Goal: Transaction & Acquisition: Purchase product/service

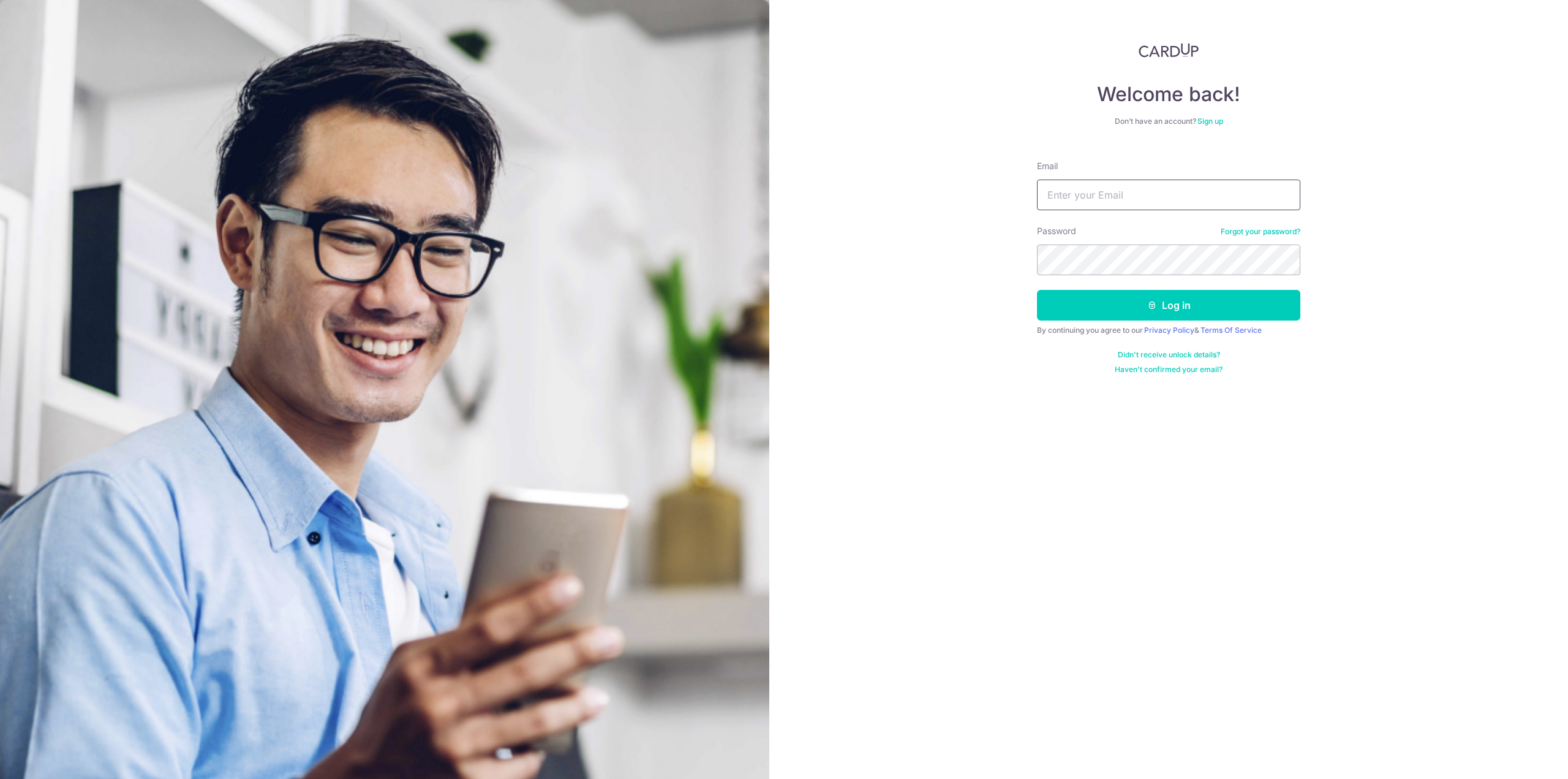
drag, startPoint x: 0, startPoint y: 0, endPoint x: 1146, endPoint y: 185, distance: 1160.8
click at [1146, 185] on input "Email" at bounding box center [1169, 194] width 263 height 31
type input "[EMAIL_ADDRESS][DOMAIN_NAME]"
click at [1038, 276] on nordpass-icon at bounding box center [1038, 276] width 0 height 0
click at [0, 778] on nordpass-autofill-portal at bounding box center [0, 779] width 0 height 0
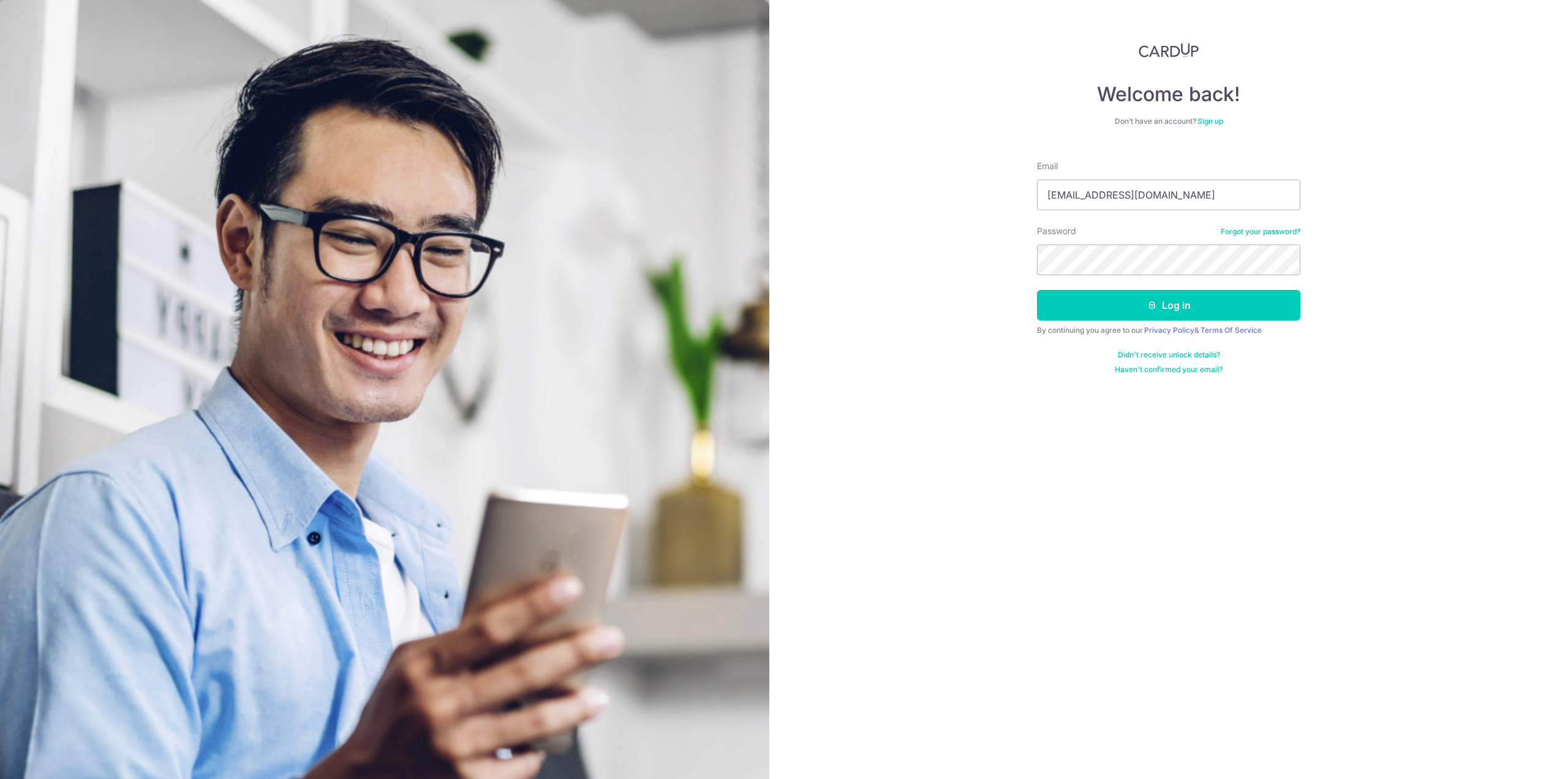
click at [0, 778] on nordpass-autofill-portal at bounding box center [0, 779] width 0 height 0
click at [1194, 308] on button "Log in" at bounding box center [1169, 305] width 263 height 31
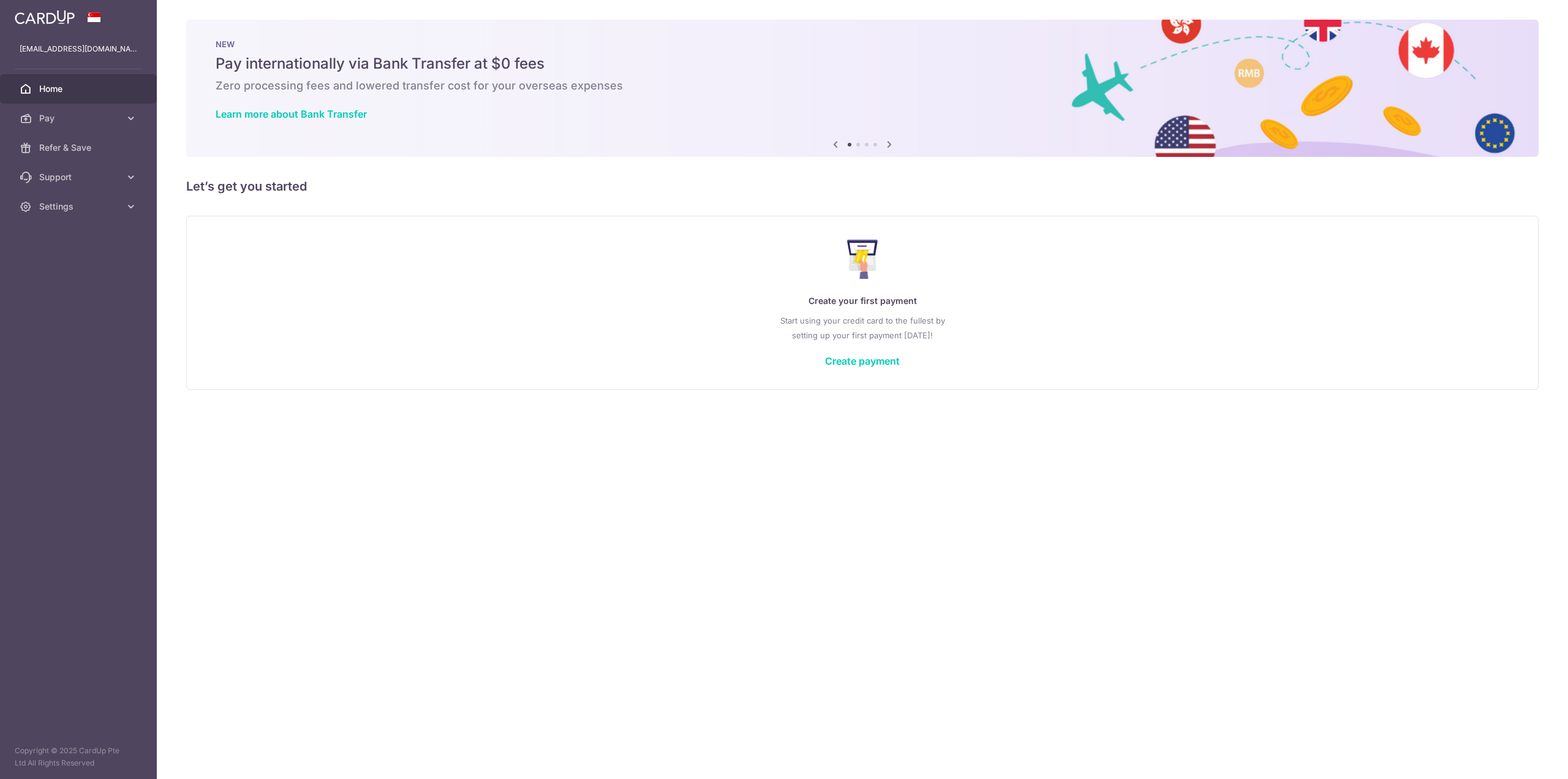
click at [671, 331] on p "Start using your credit card to the fullest by setting up your first payment to…" at bounding box center [862, 327] width 1303 height 29
click at [844, 358] on link "Create payment" at bounding box center [863, 361] width 75 height 12
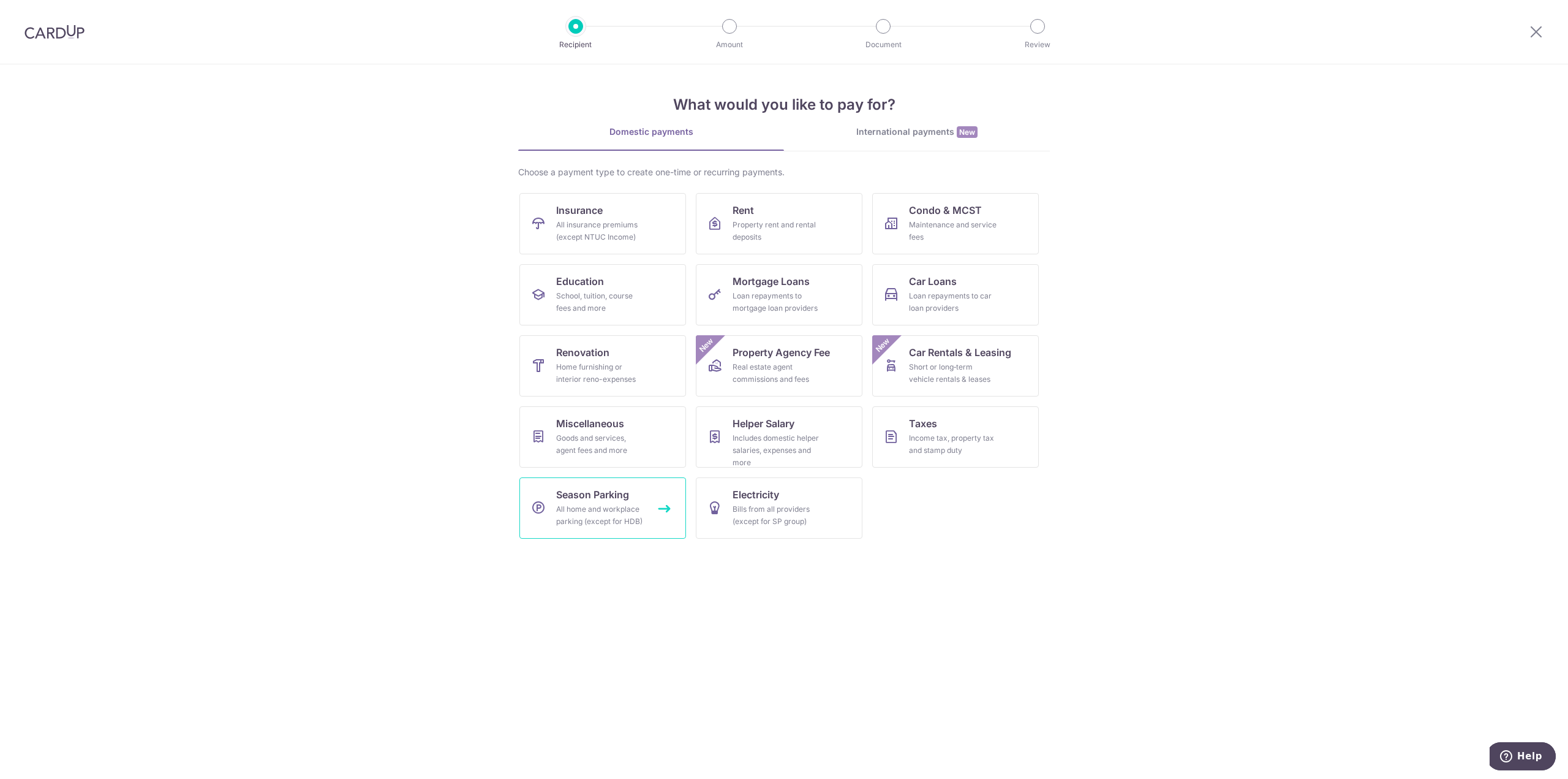
click at [587, 507] on div "All home and workplace parking (except for HDB)" at bounding box center [600, 516] width 88 height 24
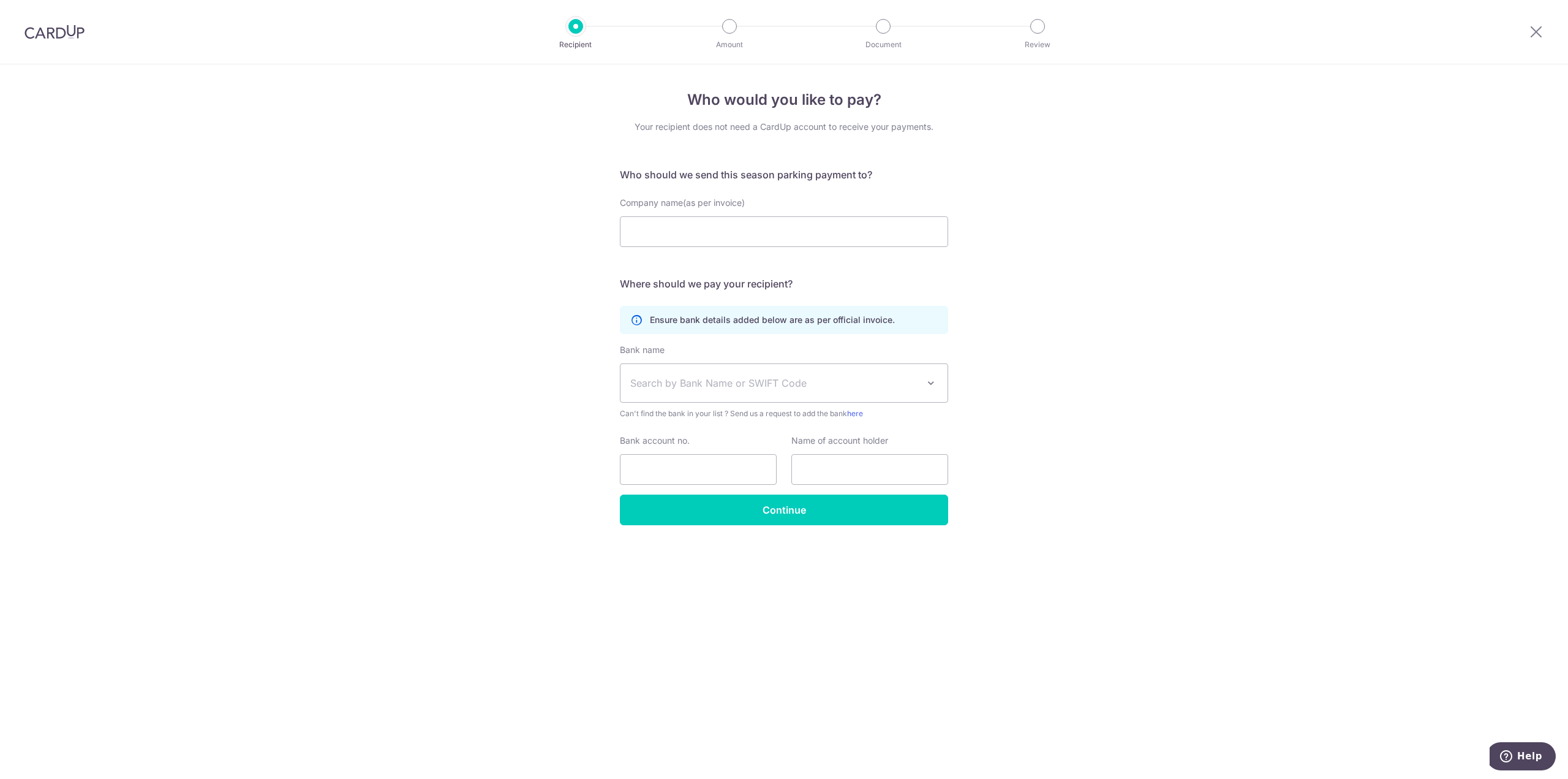
click at [0, 778] on nordpass-portal at bounding box center [0, 779] width 0 height 0
click at [1538, 26] on icon at bounding box center [1536, 32] width 15 height 15
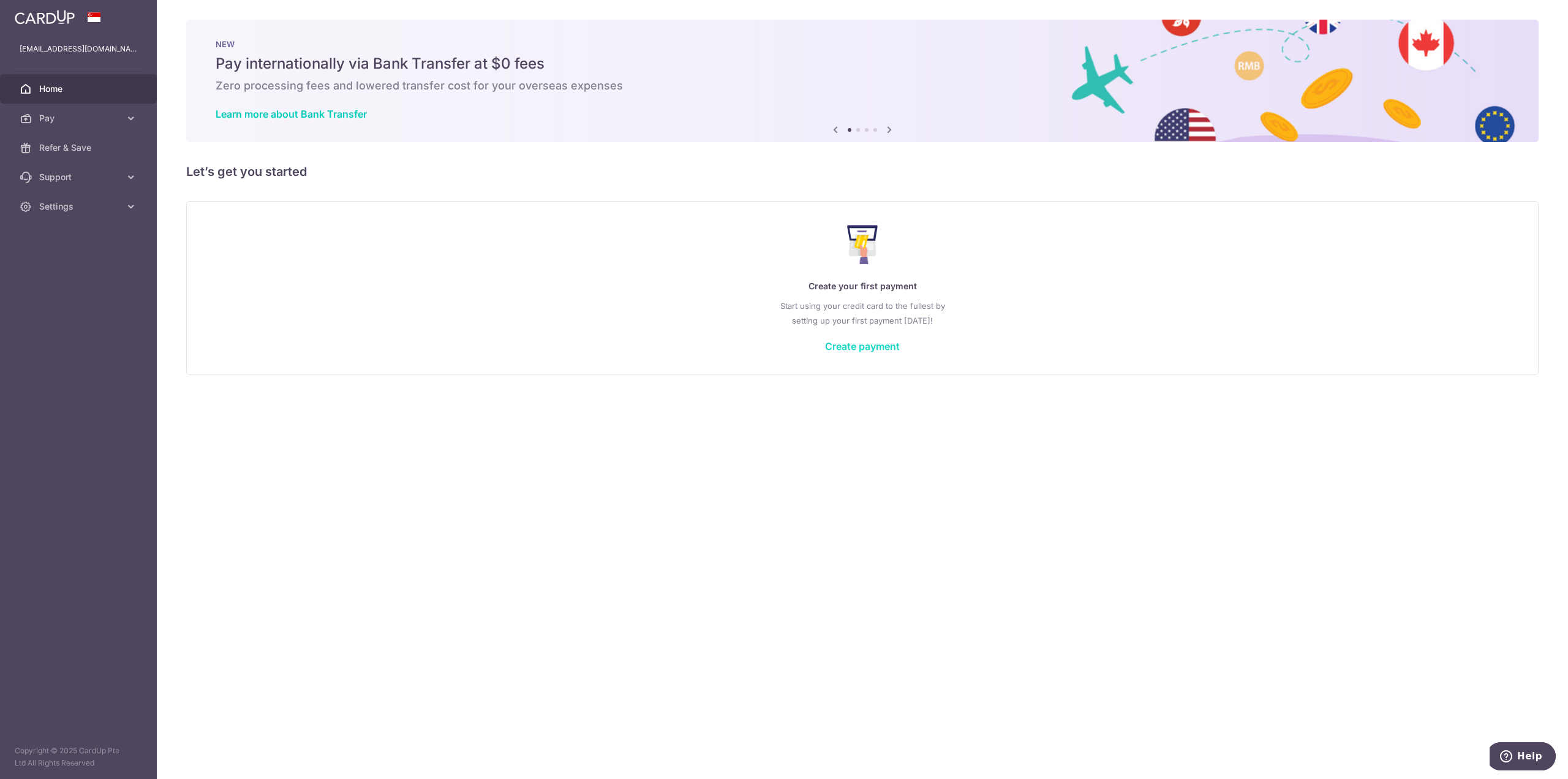
click at [856, 345] on link "Create payment" at bounding box center [863, 346] width 75 height 12
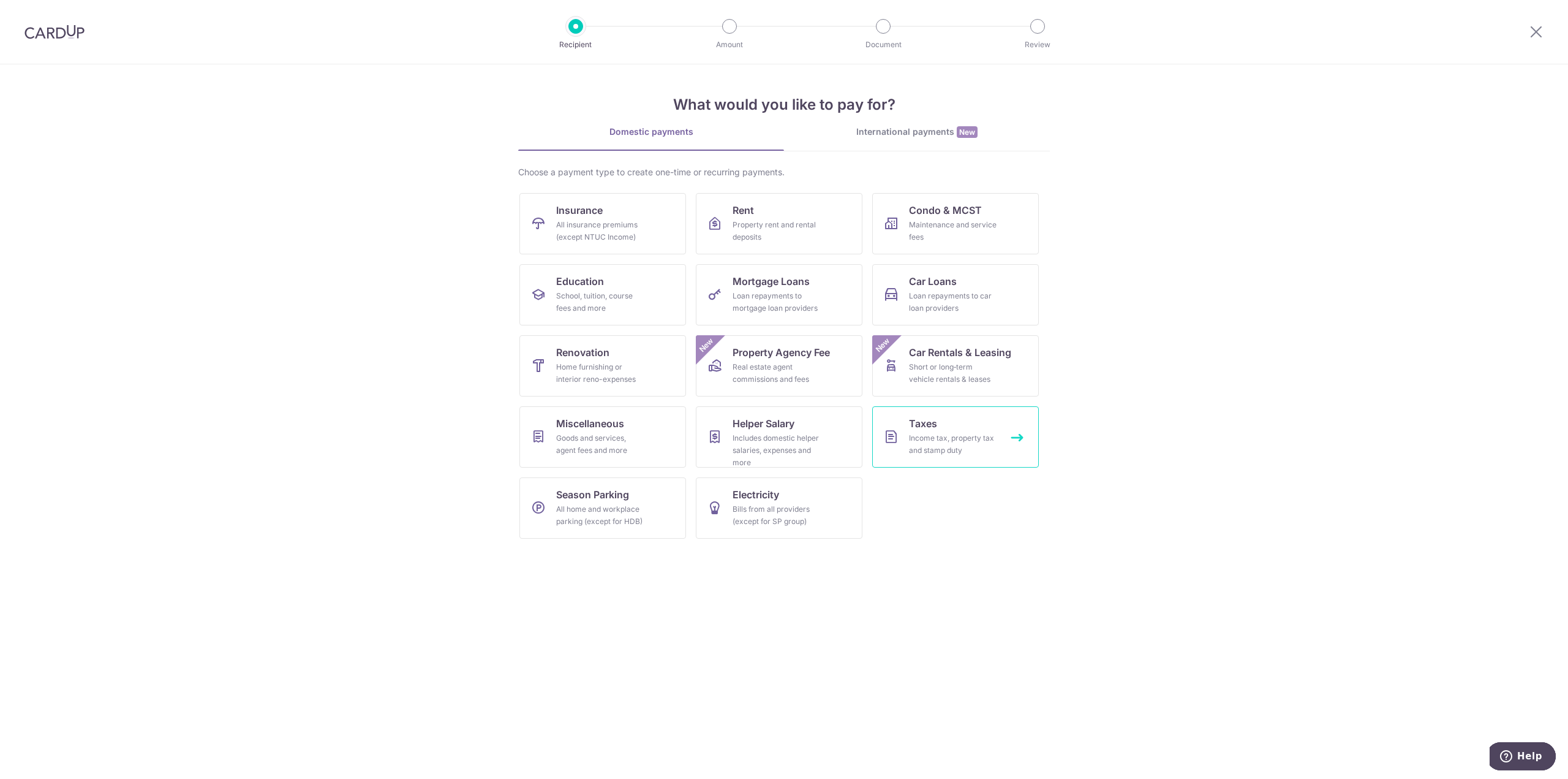
click at [966, 442] on div "Income tax, property tax and stamp duty" at bounding box center [954, 444] width 88 height 24
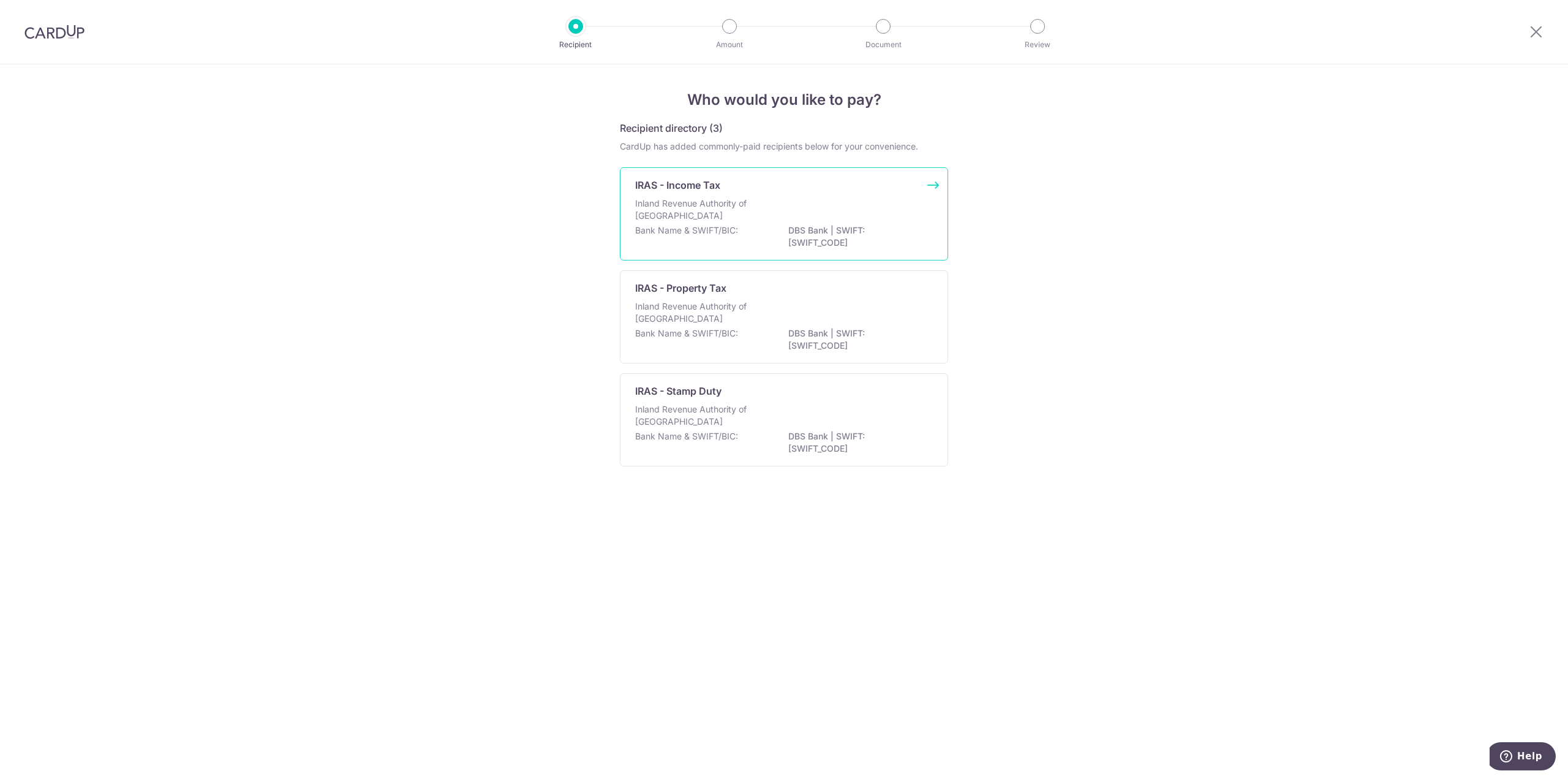
click at [868, 224] on p "DBS Bank | SWIFT: DBSSSGSGXXX" at bounding box center [856, 236] width 137 height 24
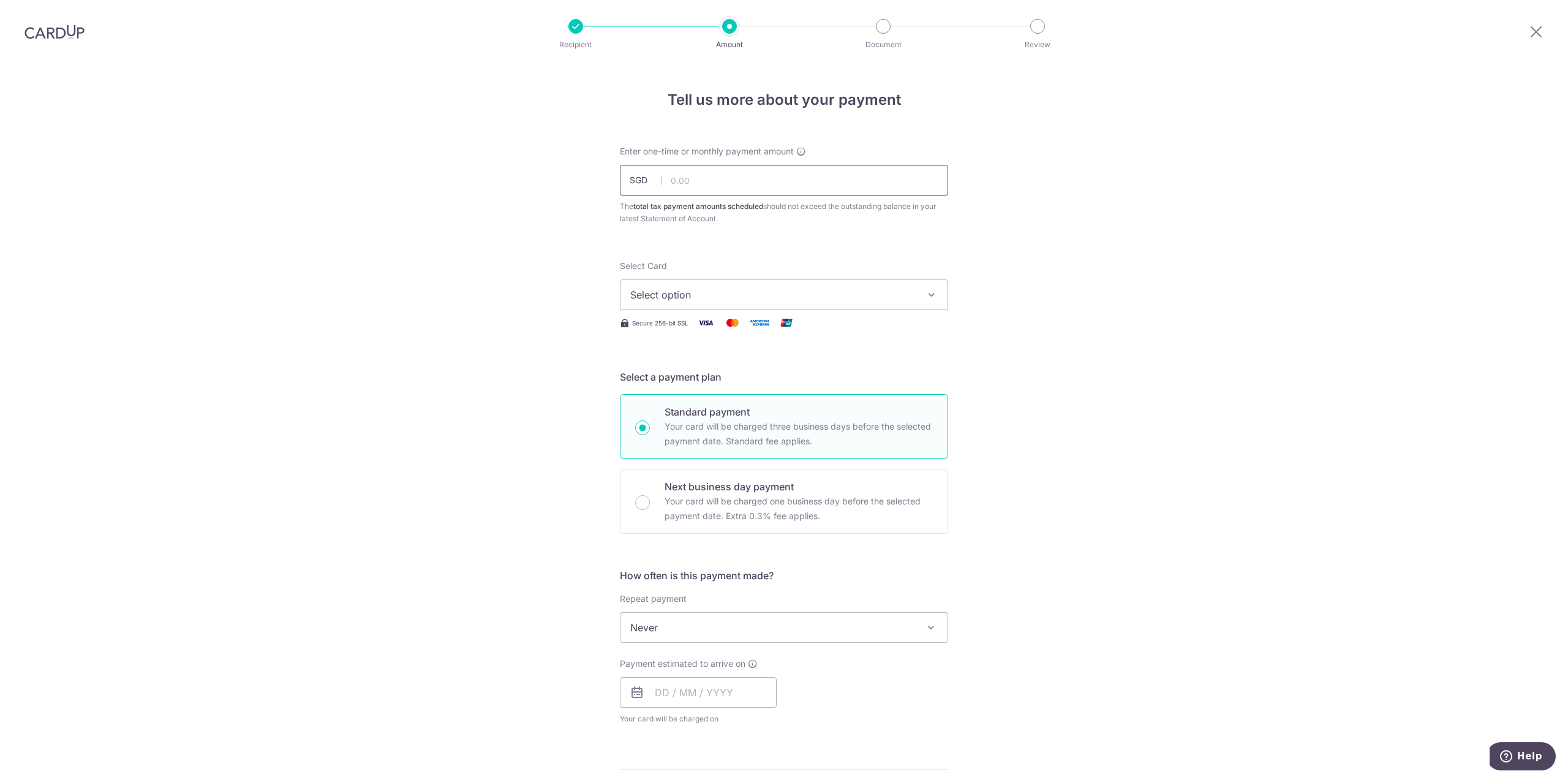
click at [741, 177] on input "text" at bounding box center [784, 179] width 329 height 31
click at [797, 298] on span "Select option" at bounding box center [773, 295] width 286 height 15
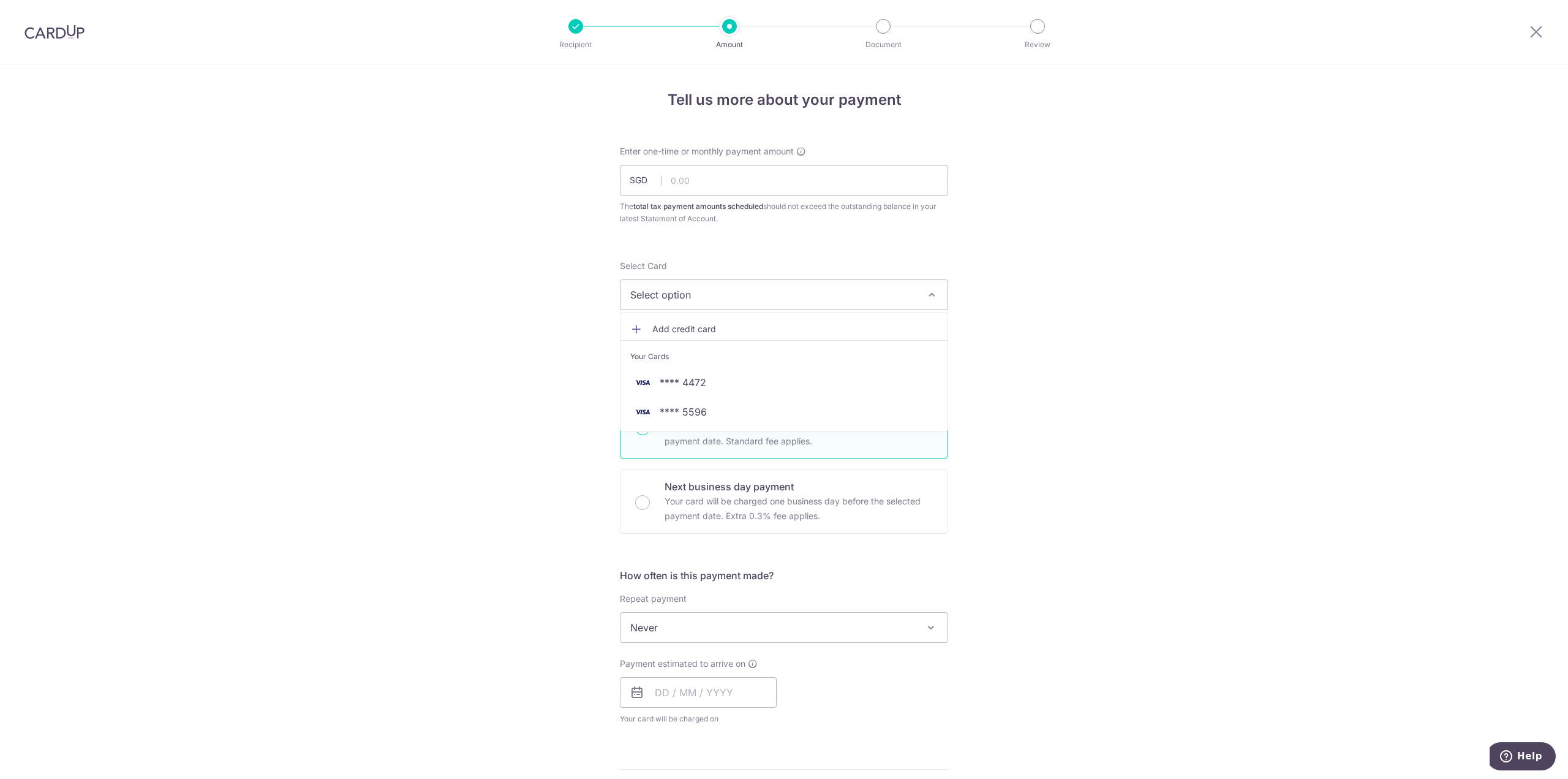
click at [794, 298] on span "Select option" at bounding box center [773, 295] width 286 height 15
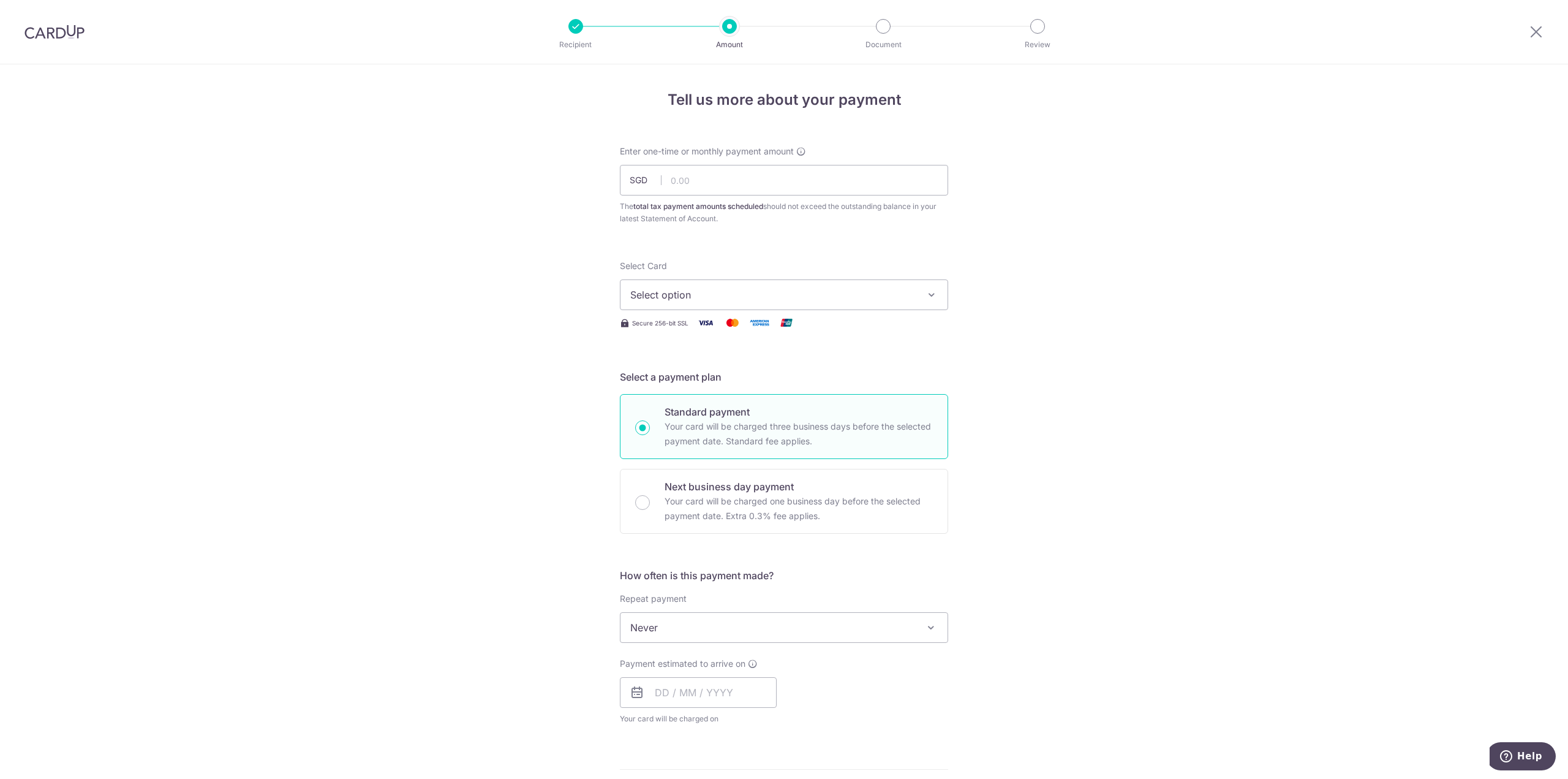
click at [505, 370] on div "Tell us more about your payment Enter one-time or monthly payment amount SGD Th…" at bounding box center [784, 633] width 1568 height 1138
click at [859, 623] on span "Never" at bounding box center [784, 627] width 327 height 29
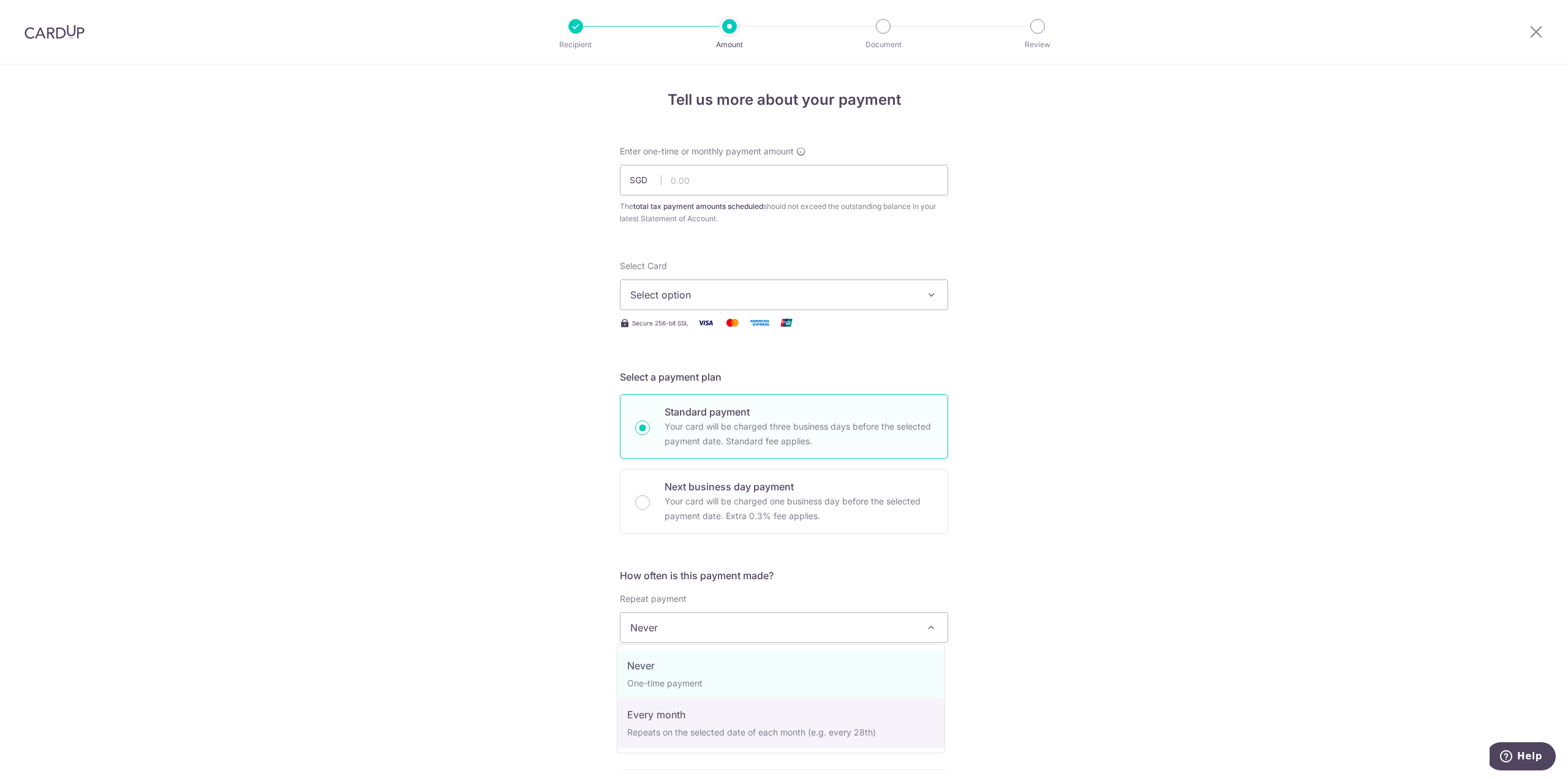
select select "3"
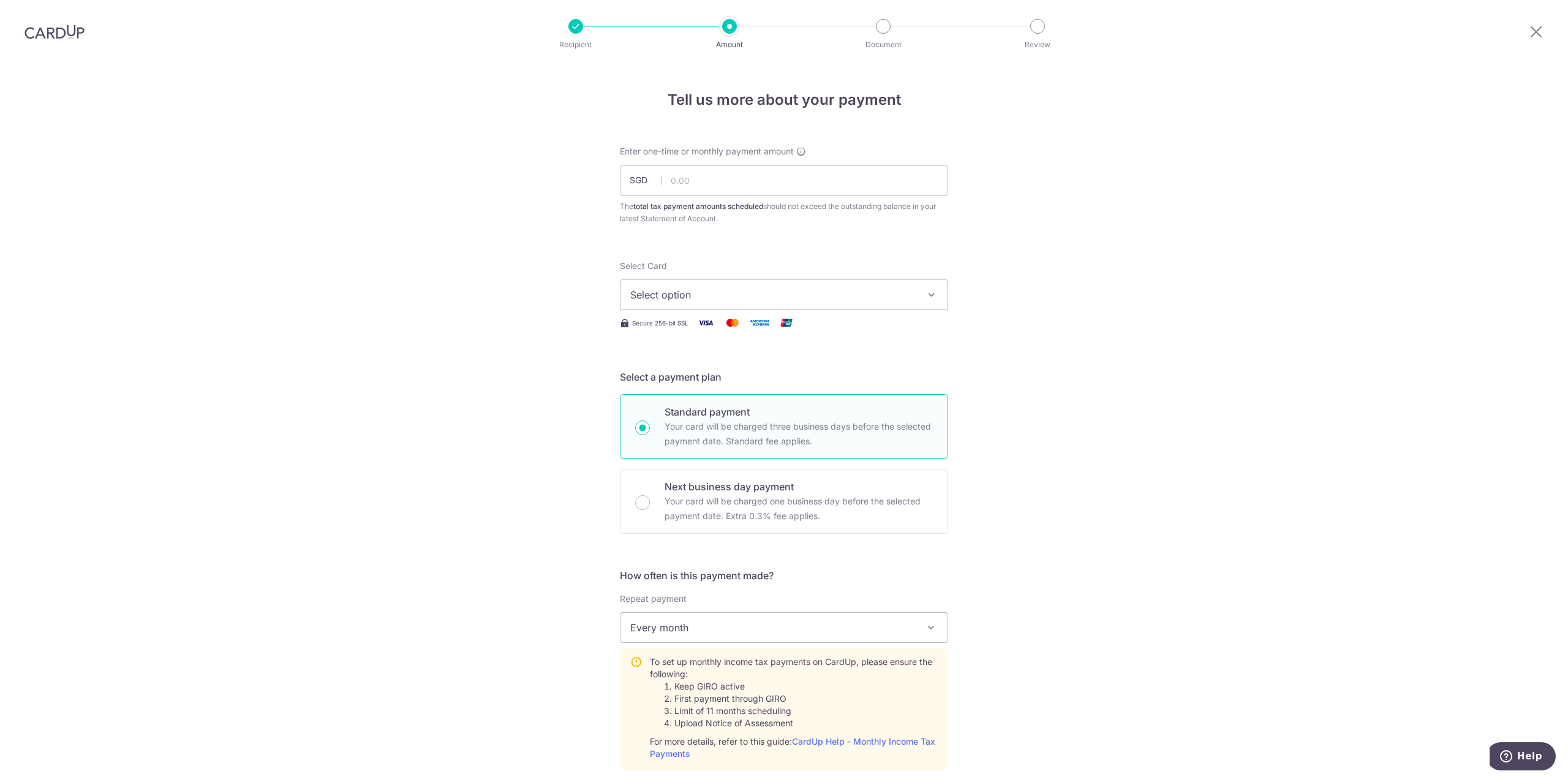
click at [527, 559] on div "Tell us more about your payment Enter one-time or monthly payment amount SGD Th…" at bounding box center [784, 703] width 1568 height 1278
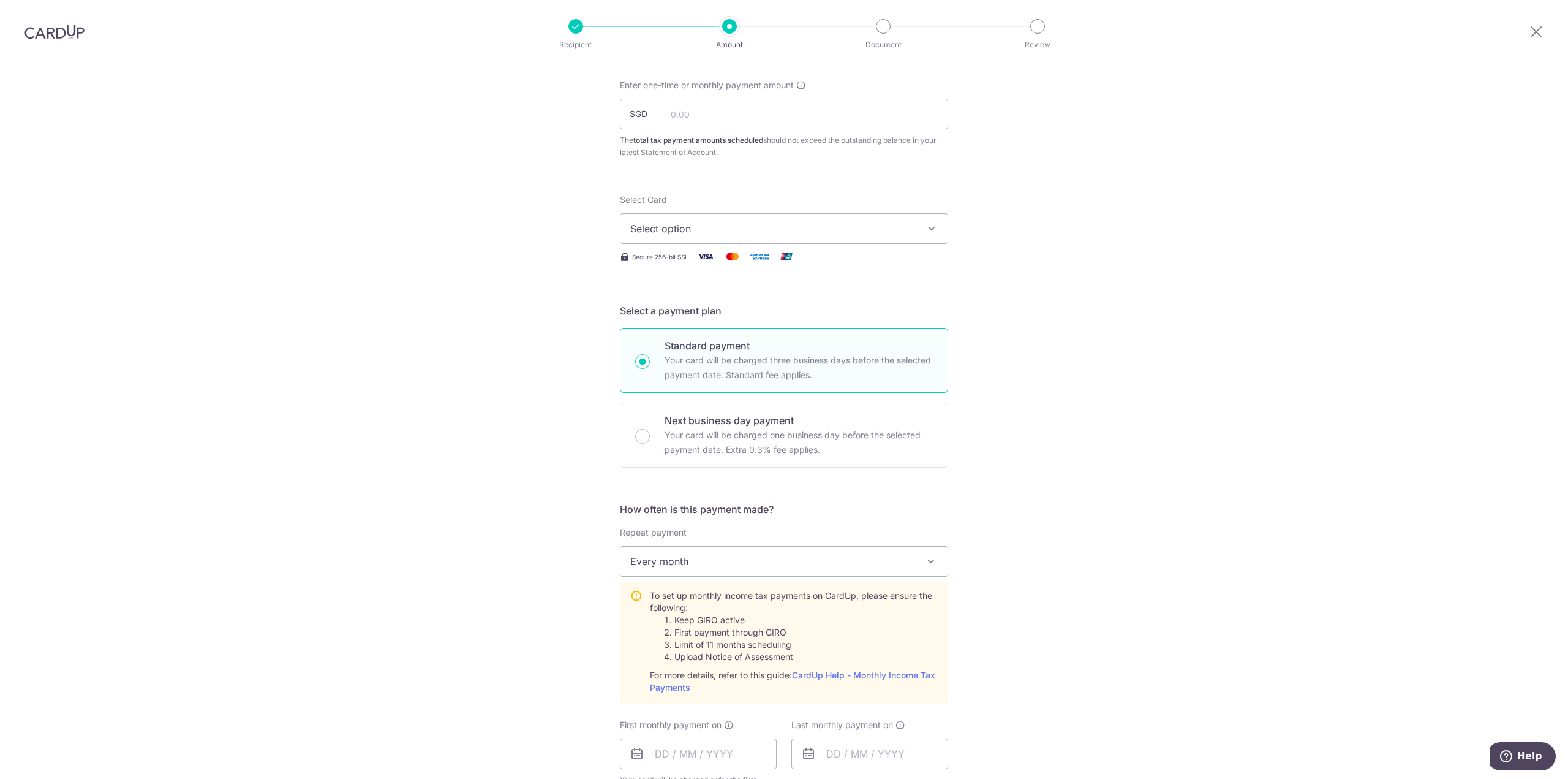
scroll to position [184, 0]
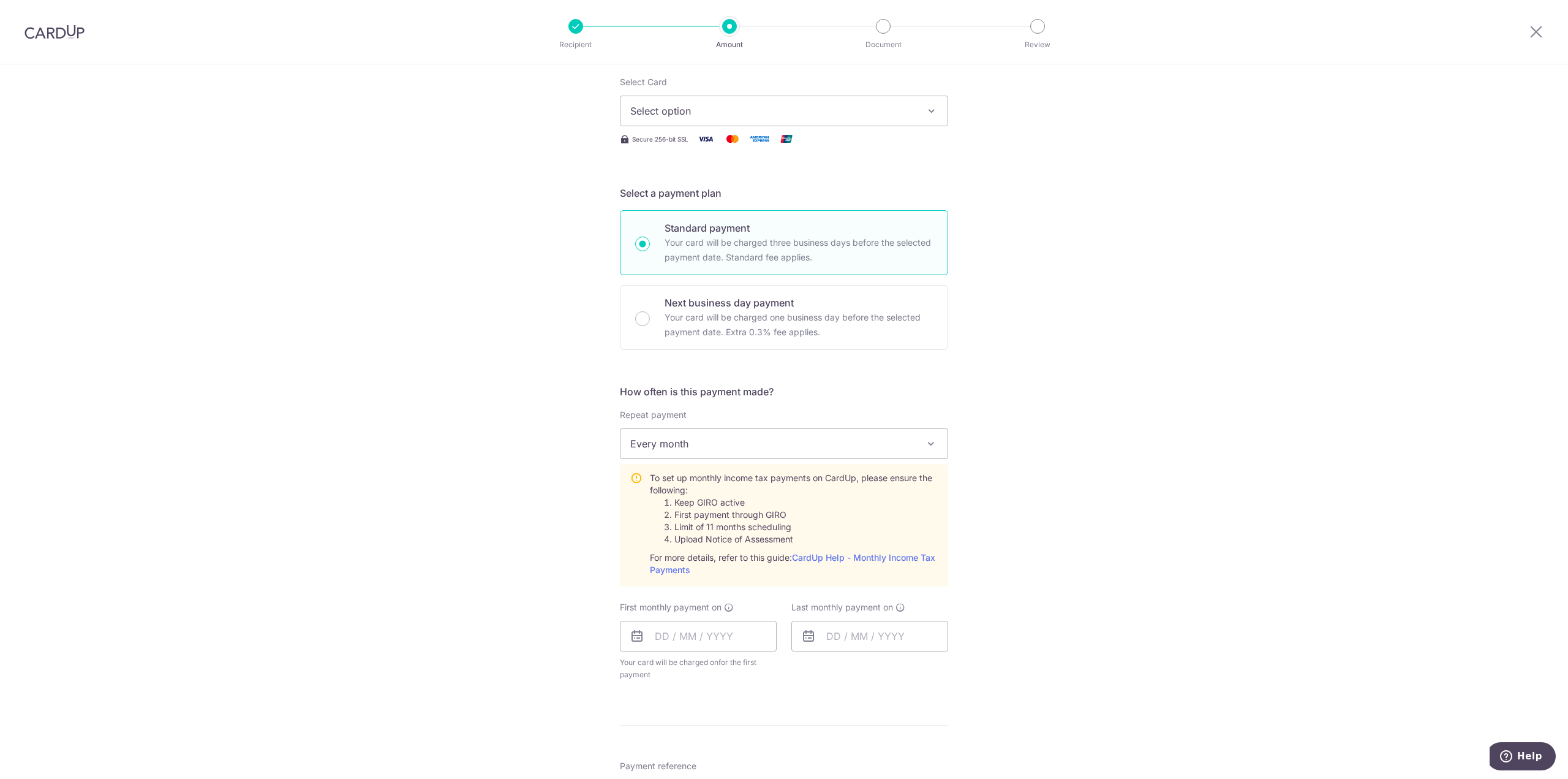
click at [613, 518] on div "Tell us more about your payment Enter one-time or monthly payment amount SGD Th…" at bounding box center [784, 519] width 1568 height 1278
drag, startPoint x: 715, startPoint y: 502, endPoint x: 725, endPoint y: 499, distance: 10.4
click at [725, 499] on li "Keep GIRO active" at bounding box center [806, 502] width 263 height 12
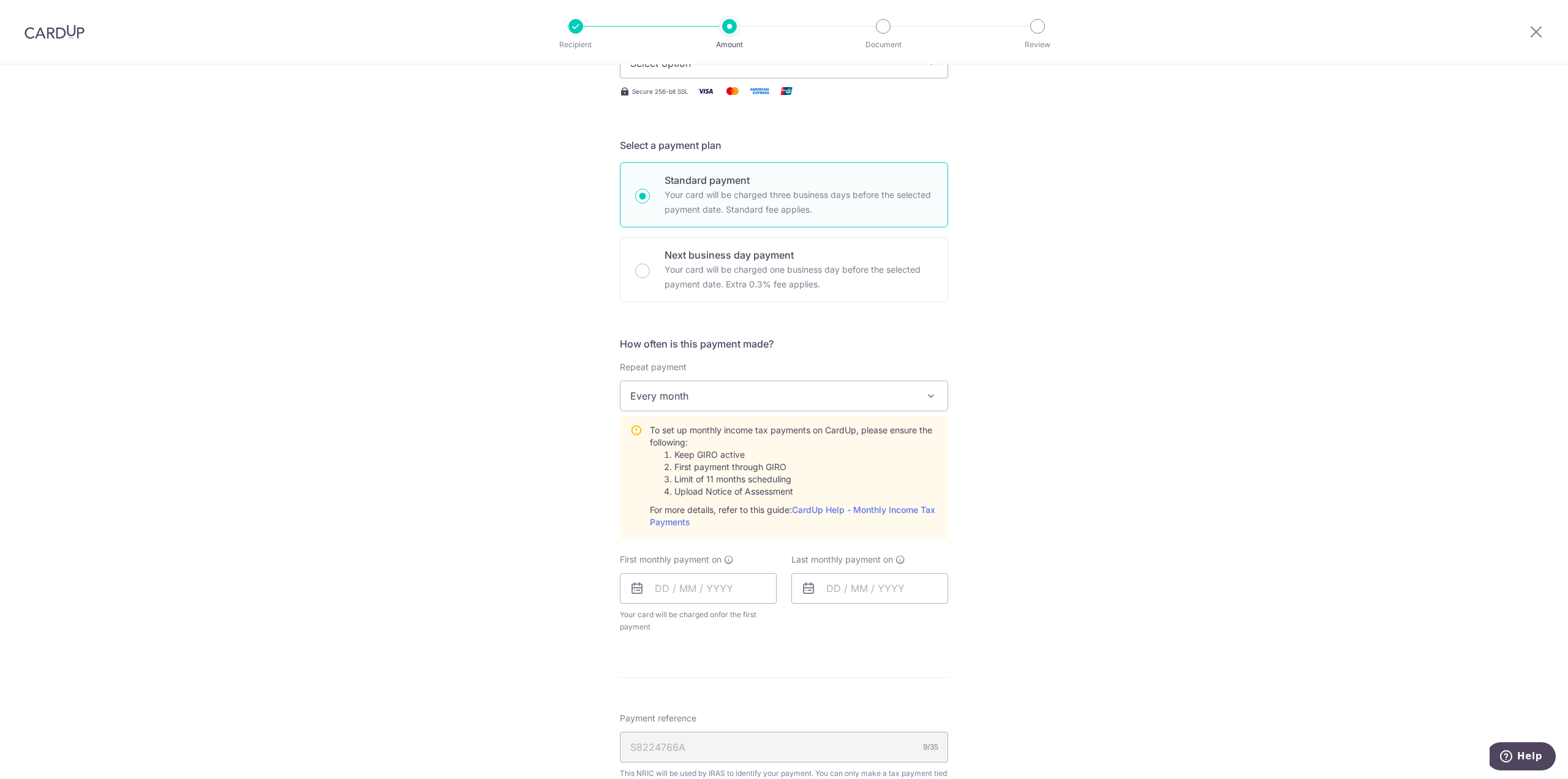
scroll to position [306, 0]
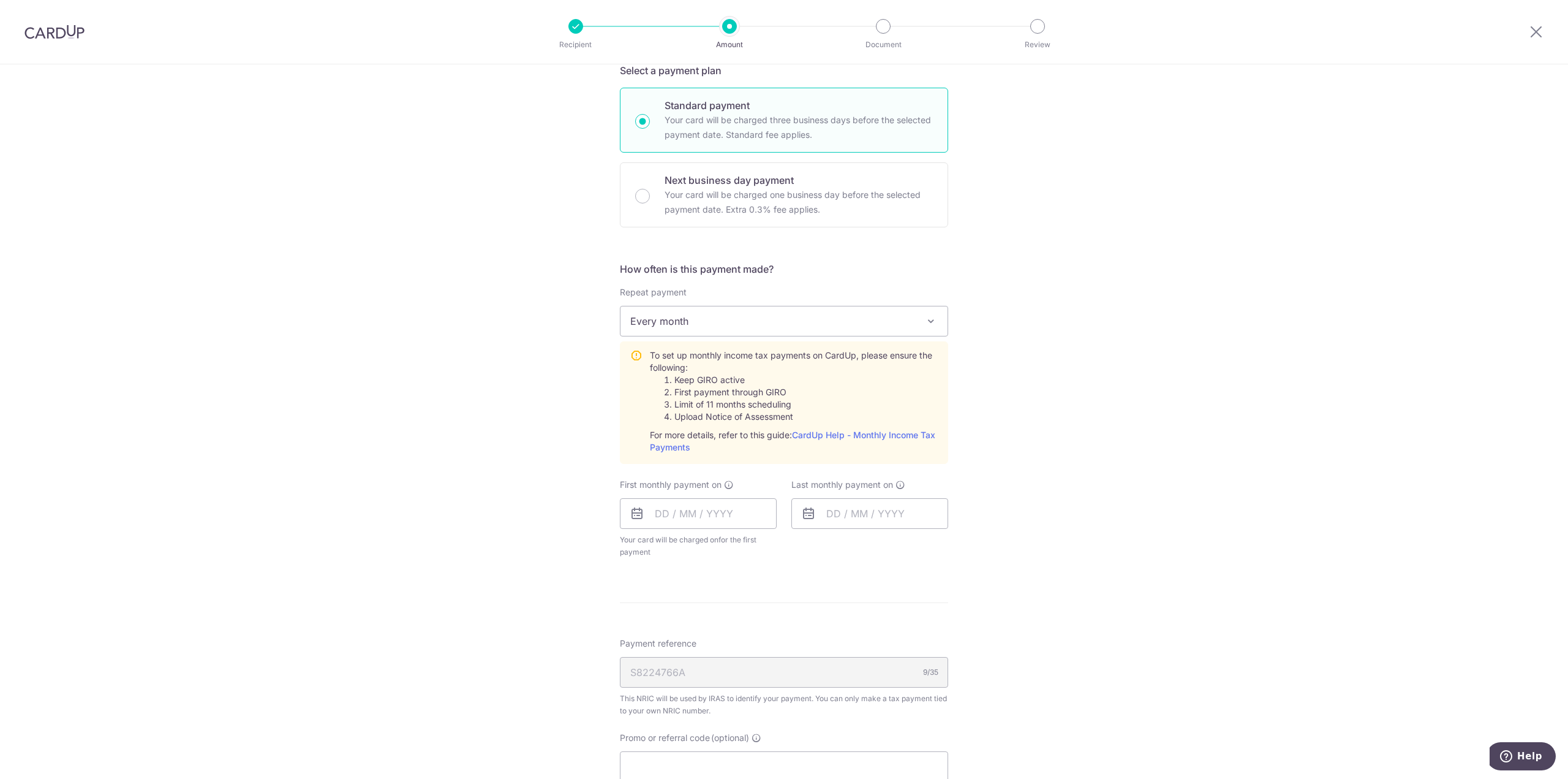
click at [488, 463] on div "Tell us more about your payment Enter one-time or monthly payment amount SGD Th…" at bounding box center [784, 397] width 1568 height 1278
click at [699, 513] on input "text" at bounding box center [699, 513] width 157 height 31
click at [671, 509] on input "text" at bounding box center [699, 513] width 157 height 31
click at [499, 504] on div "Tell us more about your payment Enter one-time or monthly payment amount SGD Th…" at bounding box center [784, 397] width 1568 height 1278
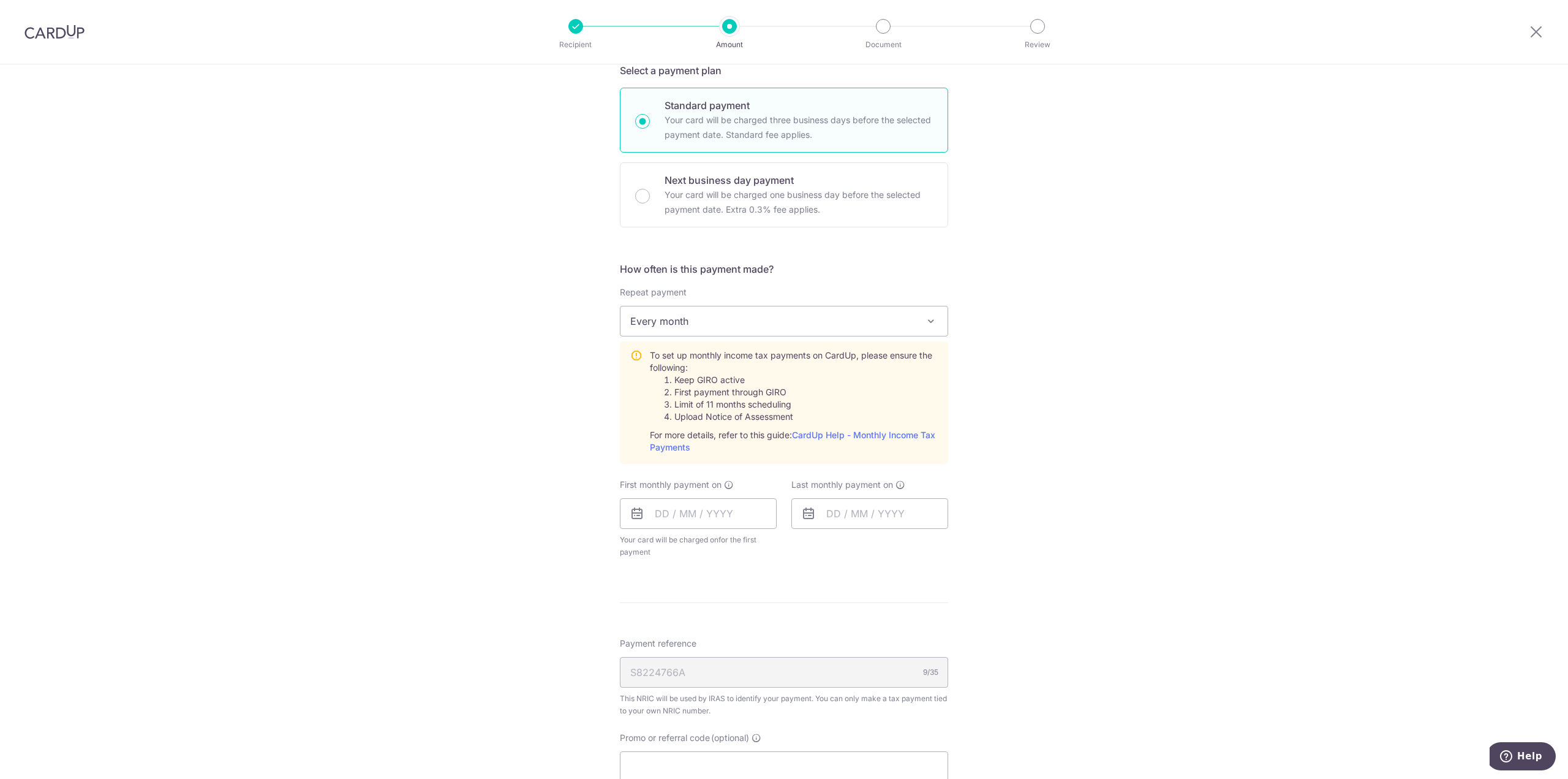
click at [475, 565] on div "Tell us more about your payment Enter one-time or monthly payment amount SGD Th…" at bounding box center [784, 397] width 1568 height 1278
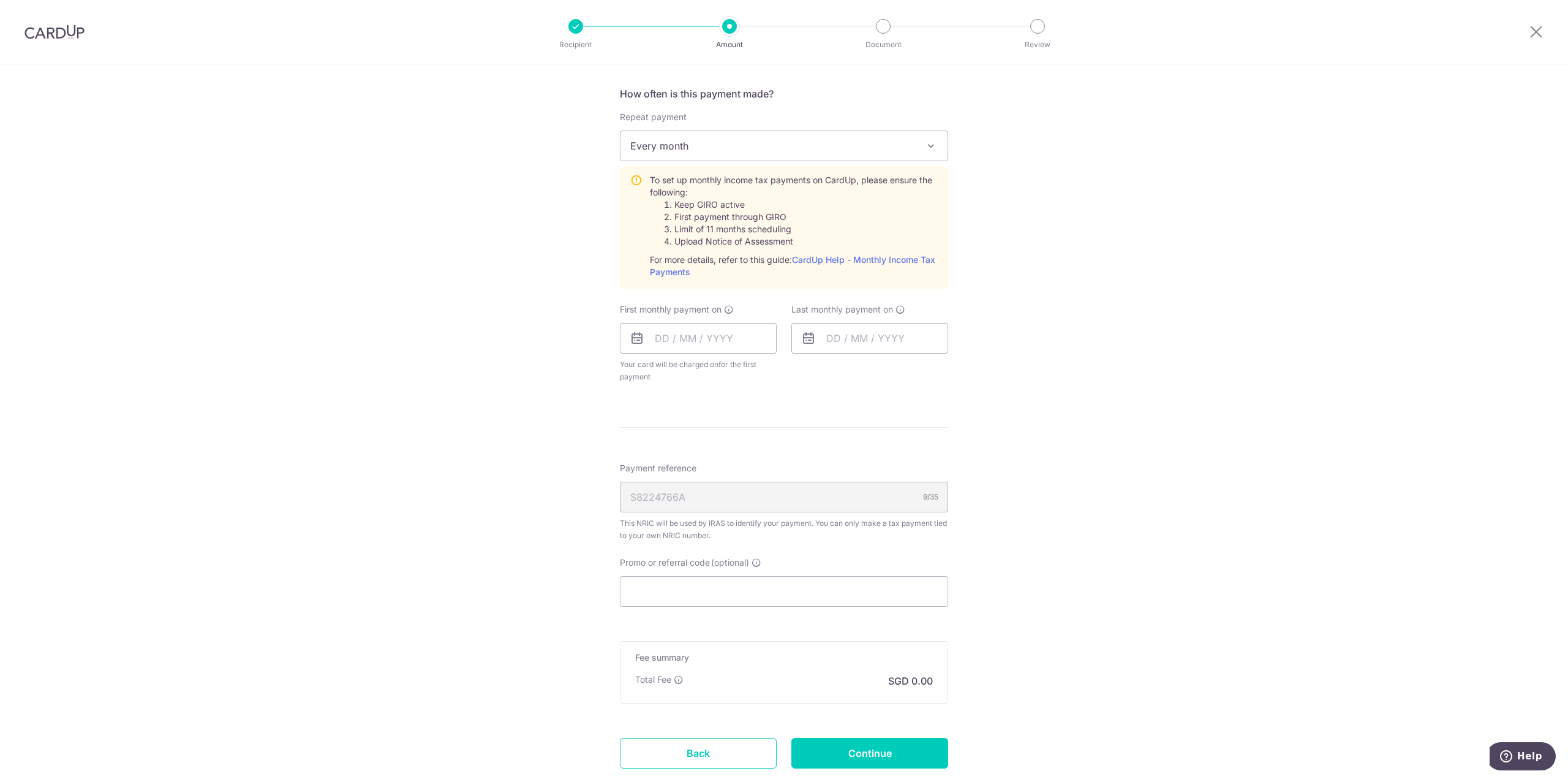
scroll to position [490, 0]
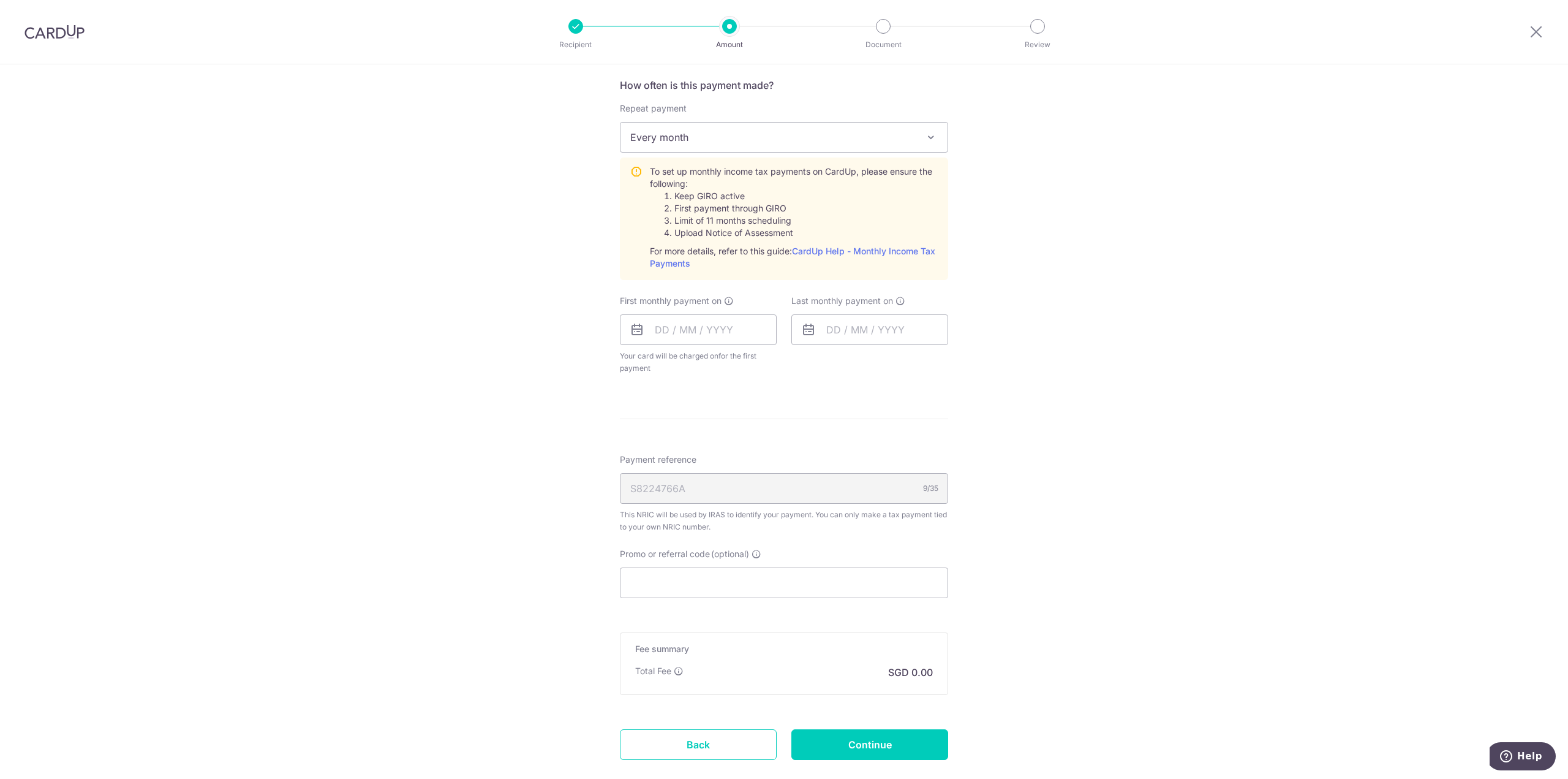
click at [528, 572] on div "Tell us more about your payment Enter one-time or monthly payment amount SGD Th…" at bounding box center [784, 213] width 1568 height 1278
click at [691, 510] on div "This NRIC will be used by IRAS to identify your payment. You can only make a ta…" at bounding box center [784, 520] width 329 height 24
drag, startPoint x: 656, startPoint y: 509, endPoint x: 735, endPoint y: 509, distance: 79.0
click at [735, 509] on div "This NRIC will be used by IRAS to identify your payment. You can only make a ta…" at bounding box center [784, 520] width 329 height 24
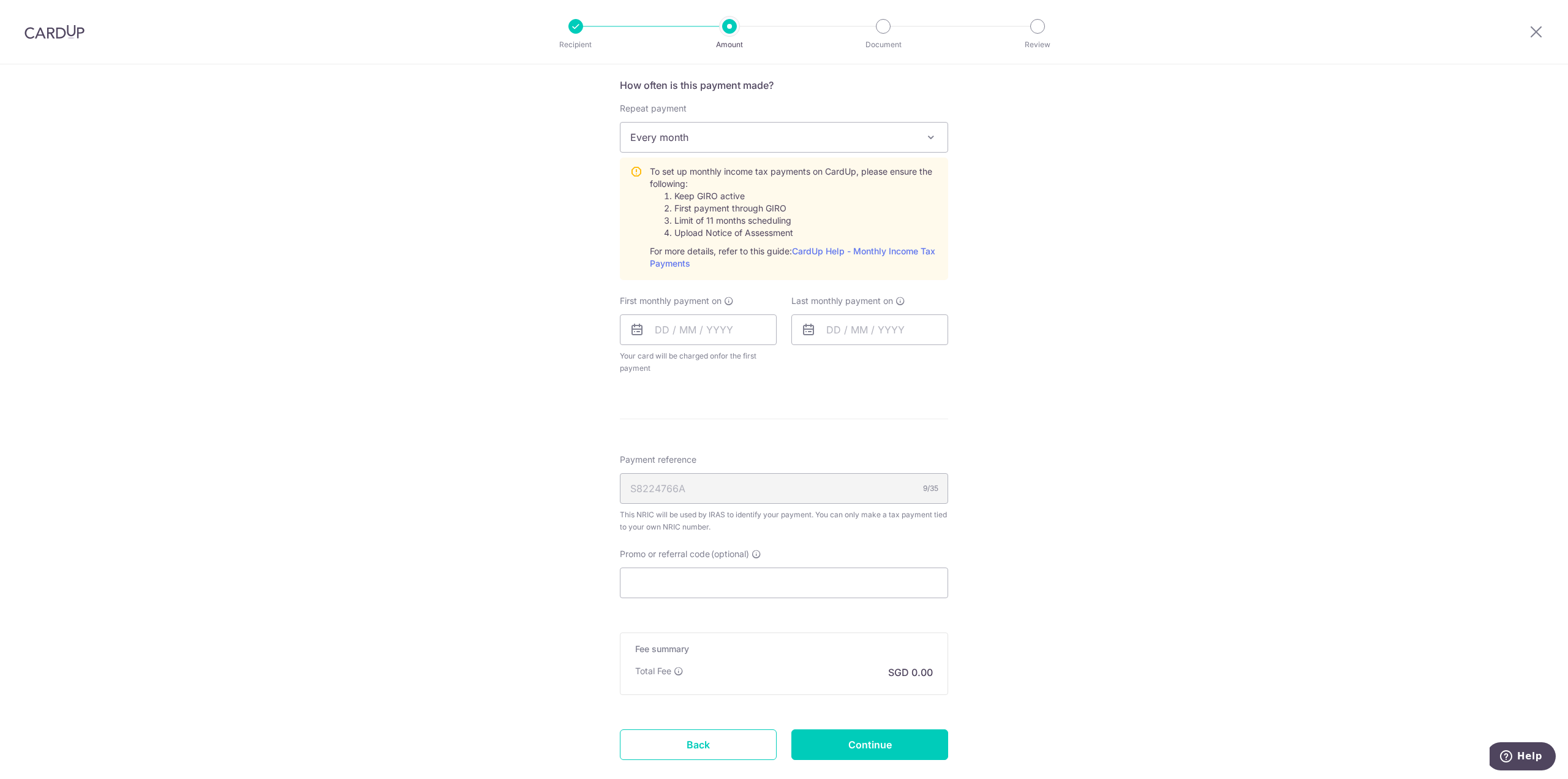
click at [553, 516] on div "Tell us more about your payment Enter one-time or monthly payment amount SGD Th…" at bounding box center [784, 213] width 1568 height 1278
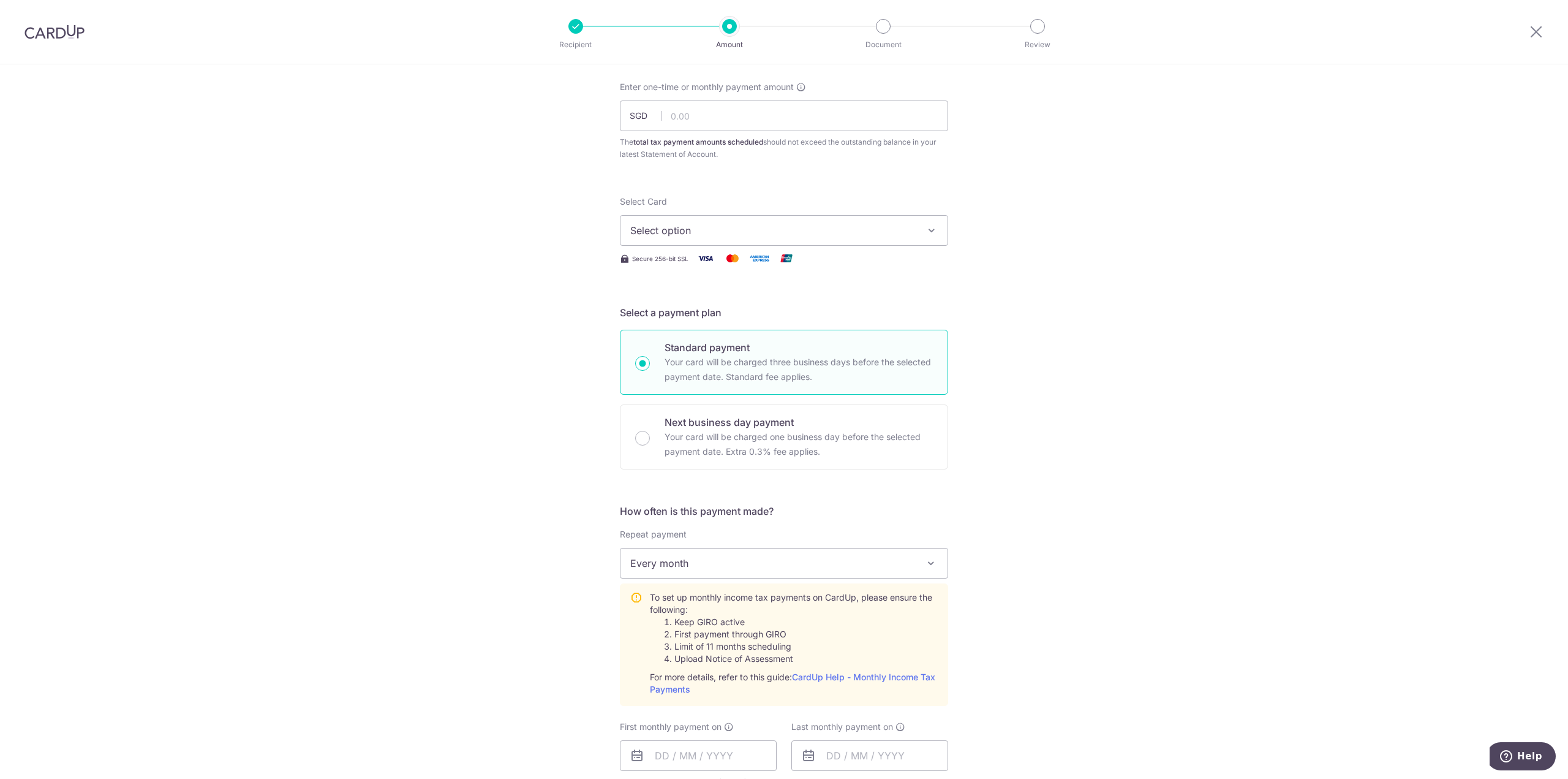
scroll to position [0, 0]
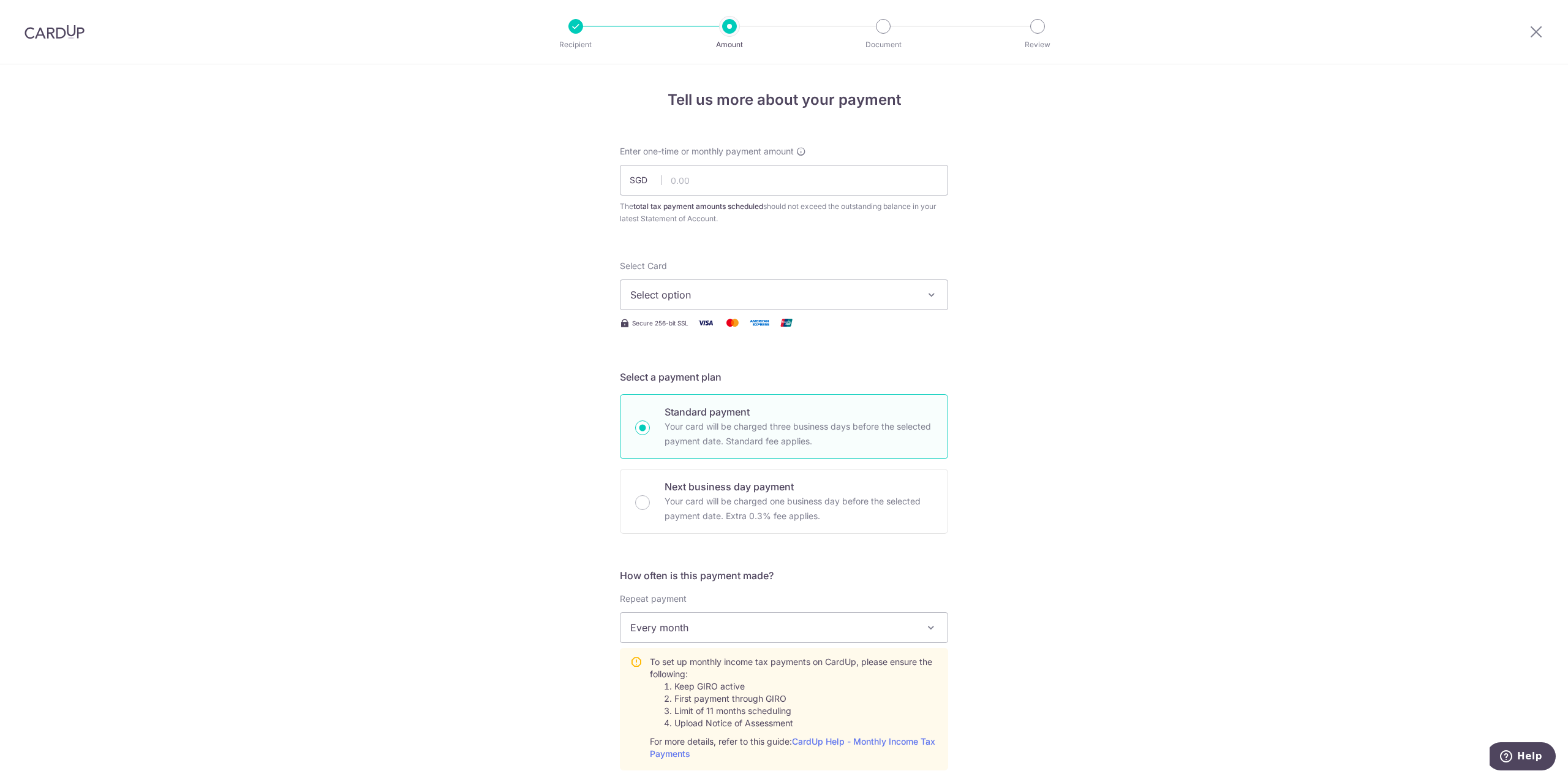
click at [487, 409] on div "Tell us more about your payment Enter one-time or monthly payment amount SGD Th…" at bounding box center [784, 703] width 1568 height 1278
click at [517, 258] on div "Tell us more about your payment Enter one-time or monthly payment amount SGD Th…" at bounding box center [784, 703] width 1568 height 1278
click at [482, 325] on div "Tell us more about your payment Enter one-time or monthly payment amount SGD Th…" at bounding box center [784, 703] width 1568 height 1278
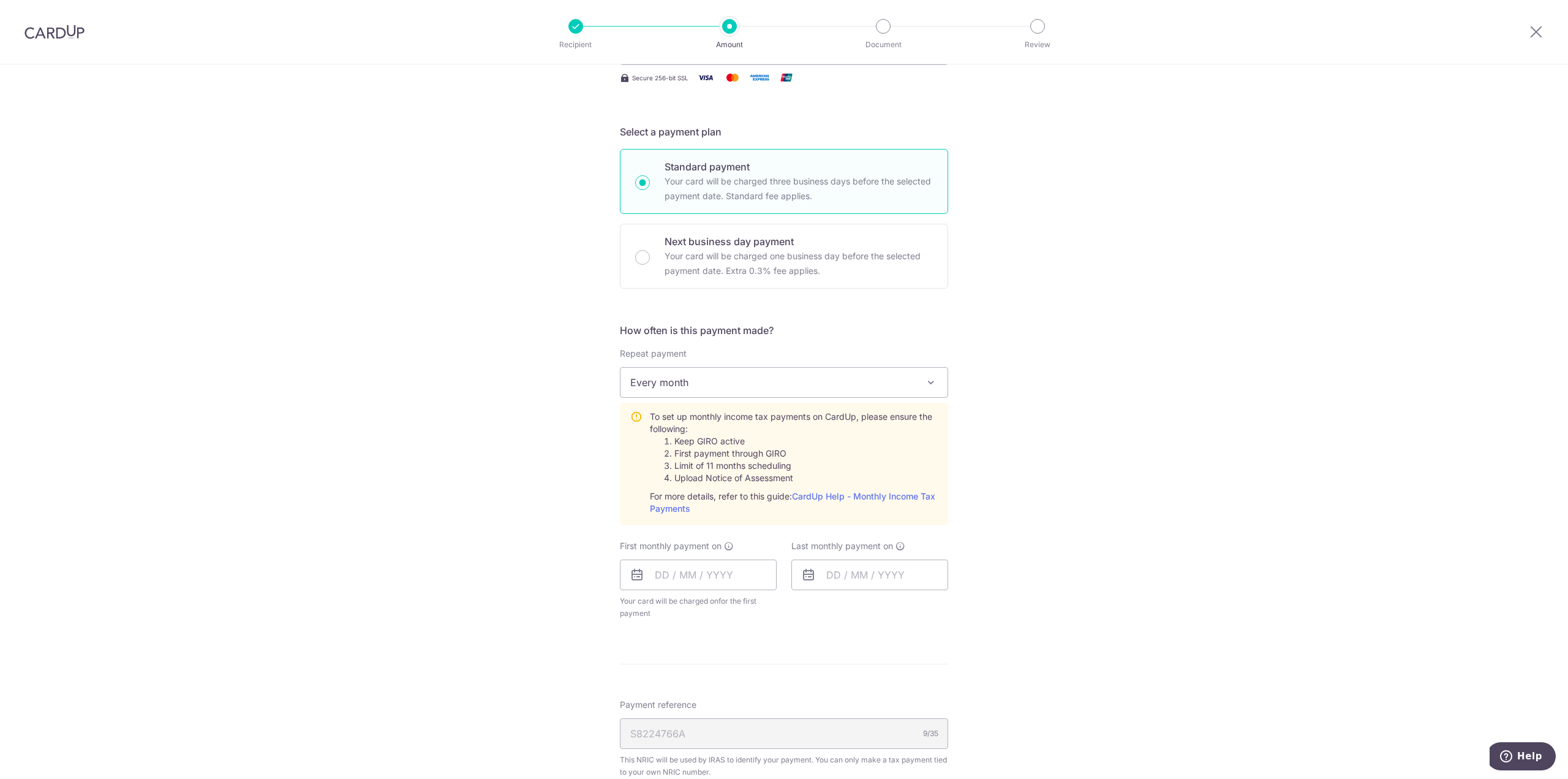
scroll to position [306, 0]
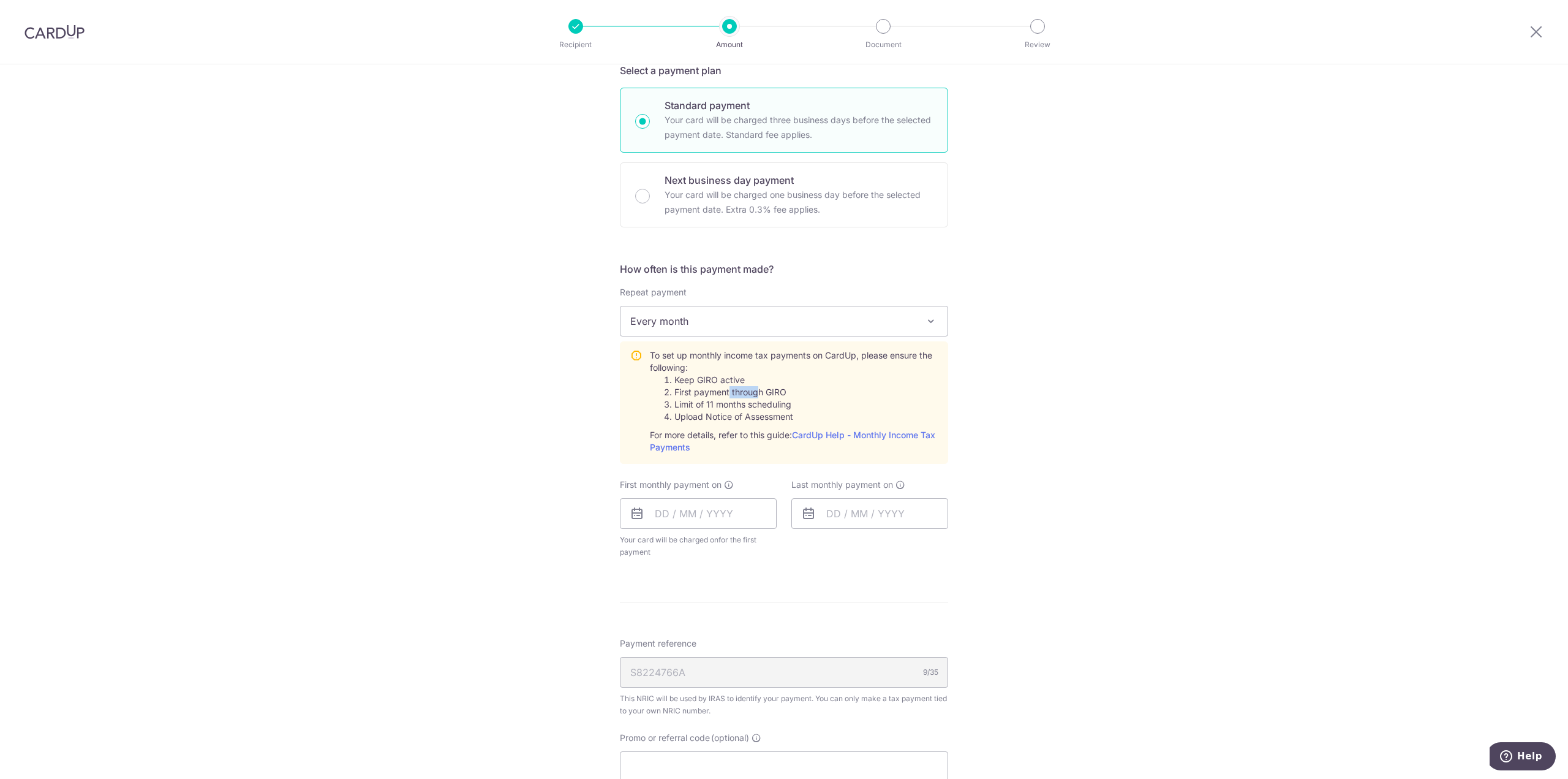
drag, startPoint x: 727, startPoint y: 393, endPoint x: 756, endPoint y: 391, distance: 29.1
click at [756, 391] on li "First payment through GIRO" at bounding box center [806, 391] width 263 height 12
click at [544, 411] on div "Tell us more about your payment Enter one-time or monthly payment amount SGD Th…" at bounding box center [784, 397] width 1568 height 1278
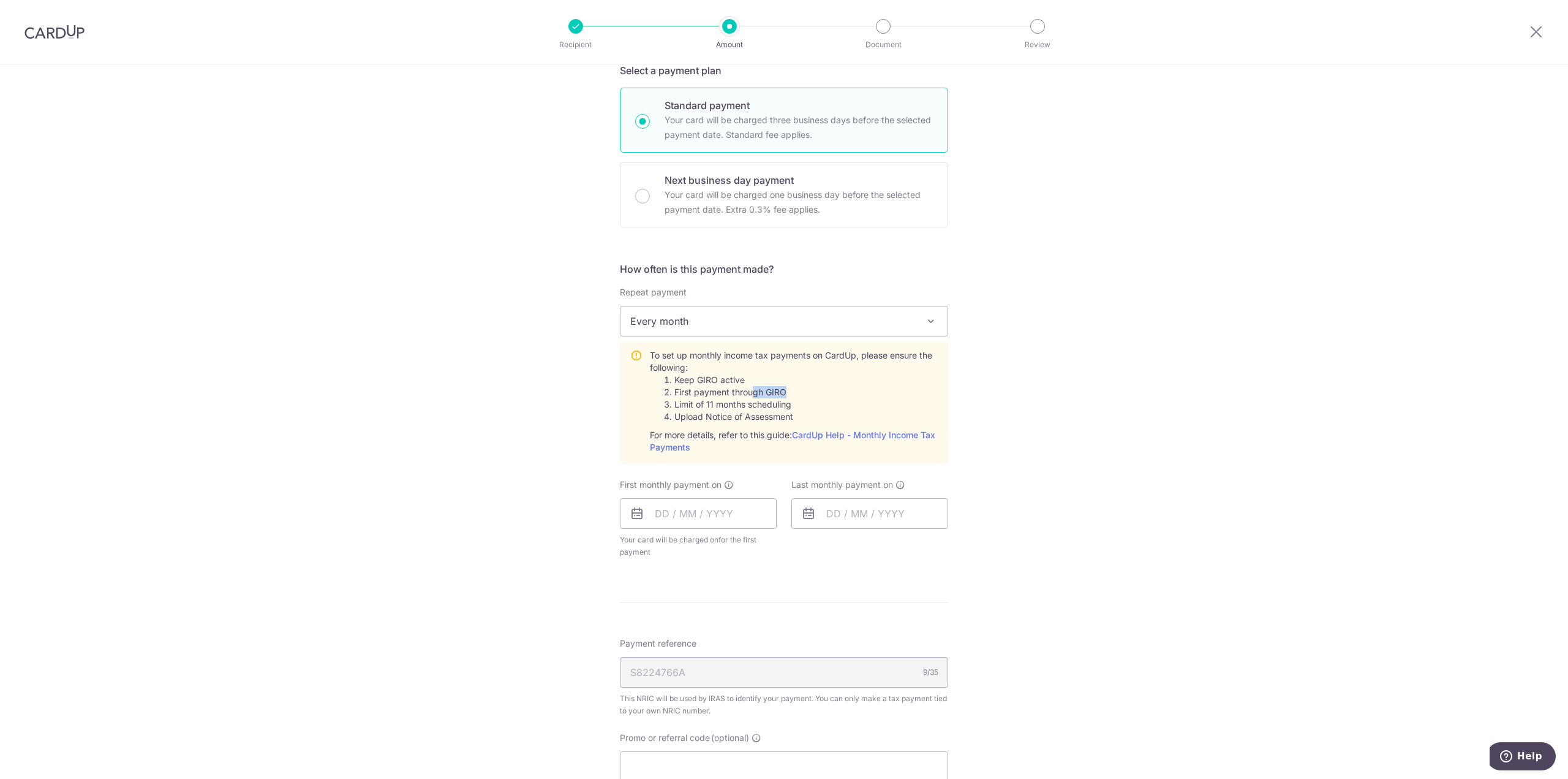
drag, startPoint x: 750, startPoint y: 388, endPoint x: 781, endPoint y: 386, distance: 31.1
click at [781, 386] on li "First payment through GIRO" at bounding box center [806, 391] width 263 height 12
click at [536, 384] on div "Tell us more about your payment Enter one-time or monthly payment amount SGD Th…" at bounding box center [784, 397] width 1568 height 1278
click at [729, 484] on icon at bounding box center [728, 485] width 9 height 9
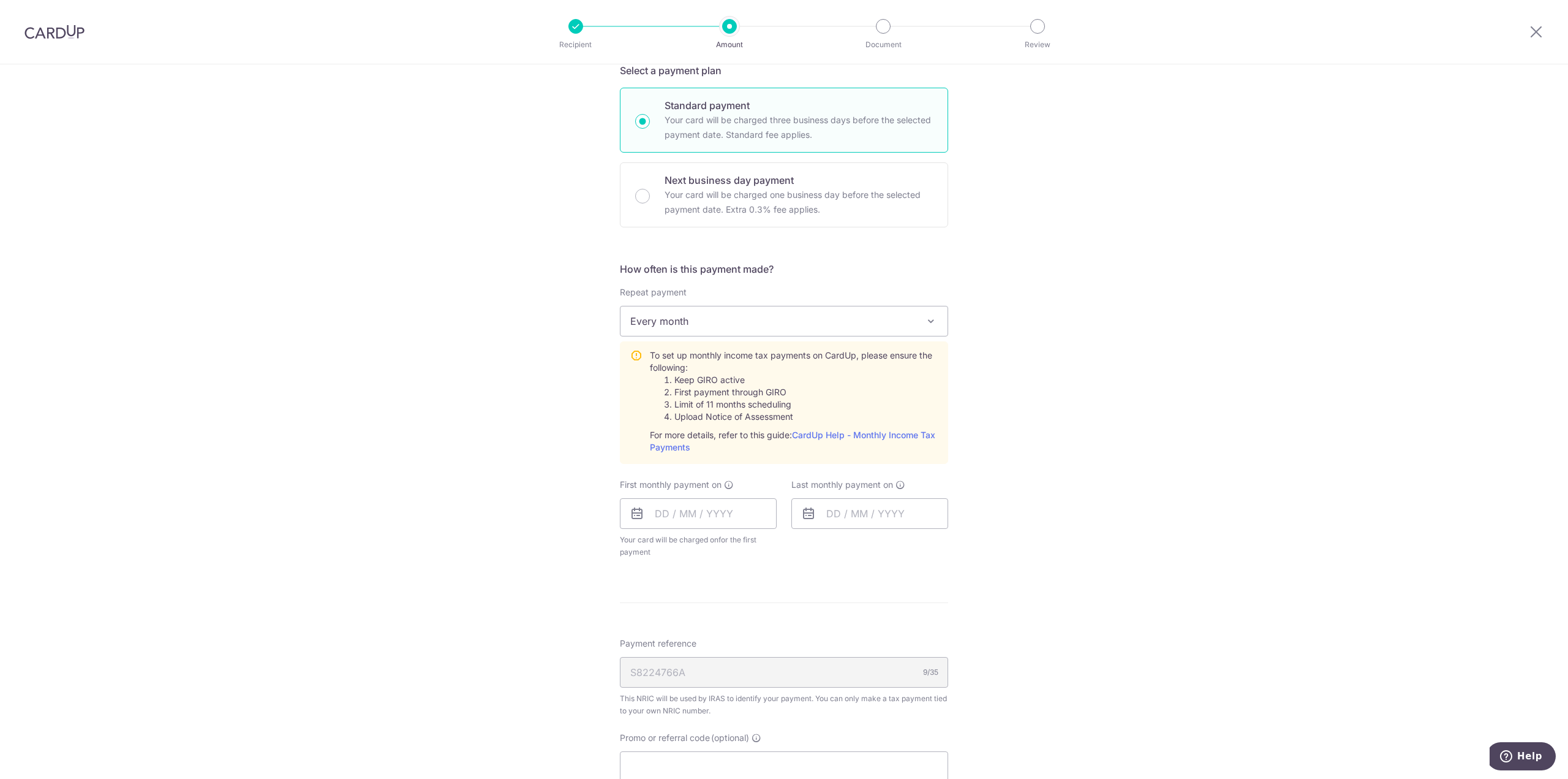
click at [1251, 470] on div "Tell us more about your payment Enter one-time or monthly payment amount SGD Th…" at bounding box center [784, 397] width 1568 height 1278
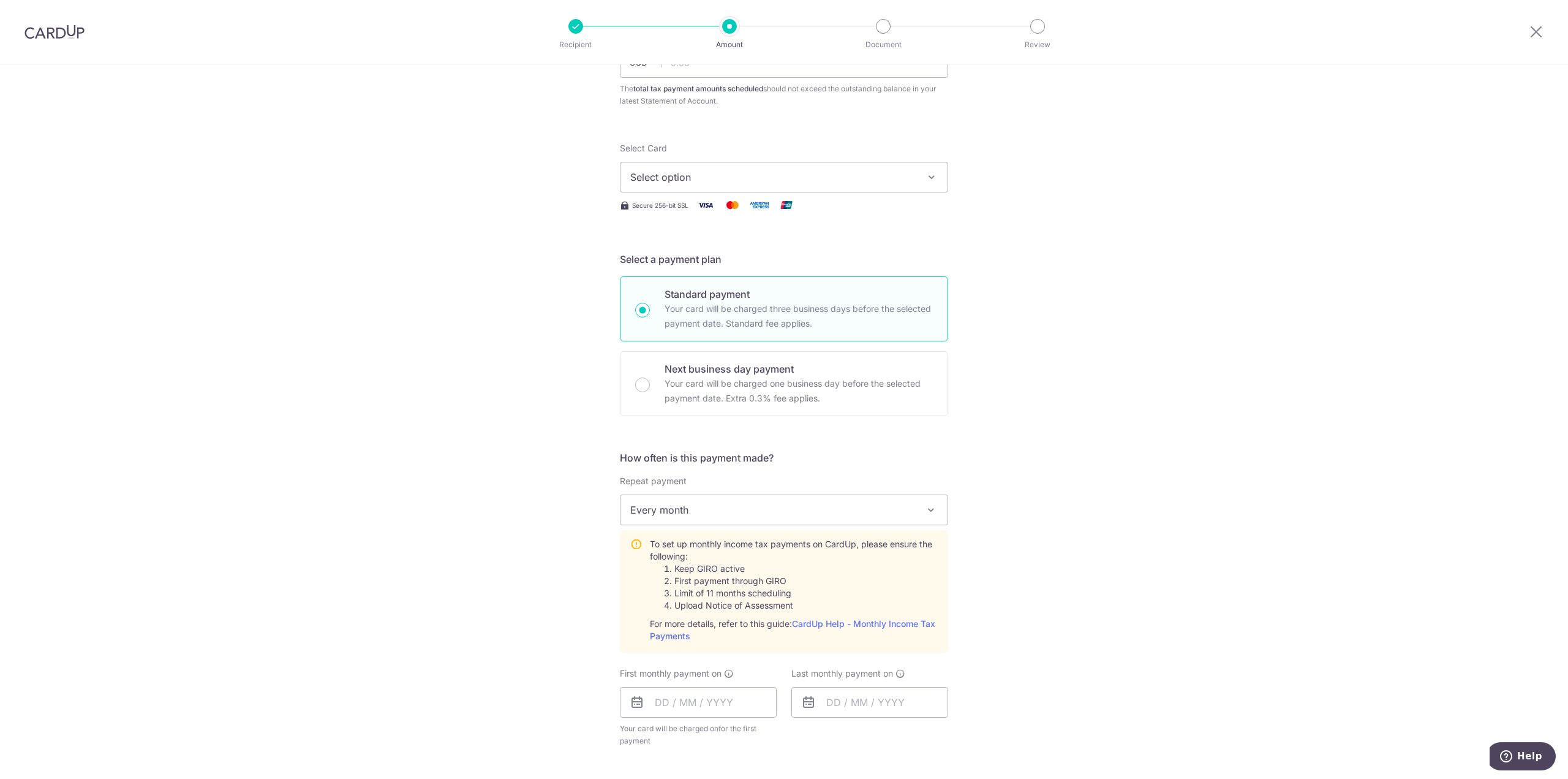
scroll to position [0, 0]
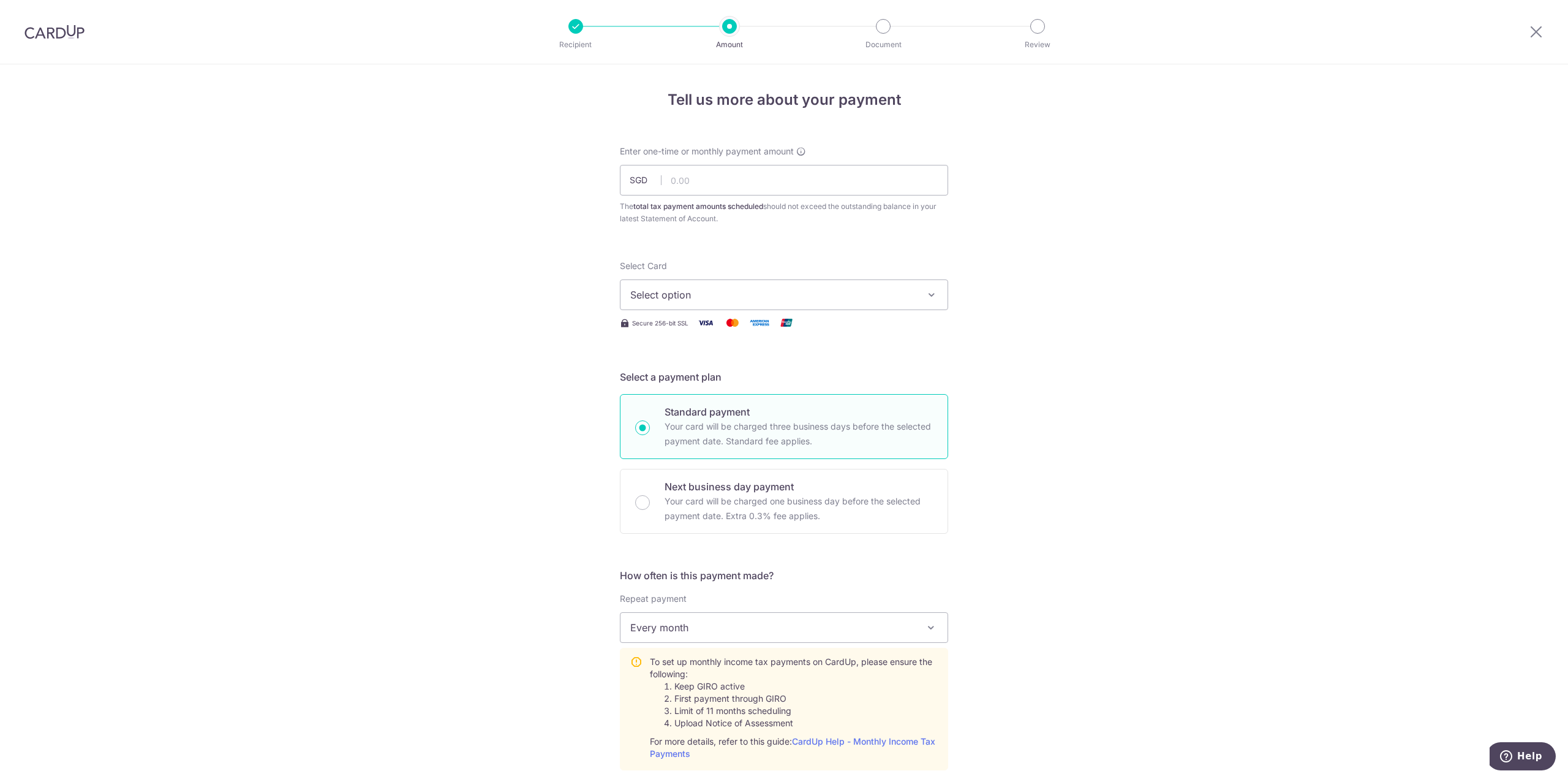
click at [1203, 367] on div "Tell us more about your payment Enter one-time or monthly payment amount SGD Th…" at bounding box center [784, 703] width 1568 height 1278
click at [912, 293] on button "Select option" at bounding box center [784, 294] width 329 height 31
click at [742, 412] on span "**** 5596" at bounding box center [784, 412] width 307 height 15
click at [1020, 361] on div "Tell us more about your payment Enter one-time or monthly payment amount SGD Th…" at bounding box center [784, 703] width 1568 height 1278
click at [818, 187] on input "text" at bounding box center [784, 179] width 329 height 31
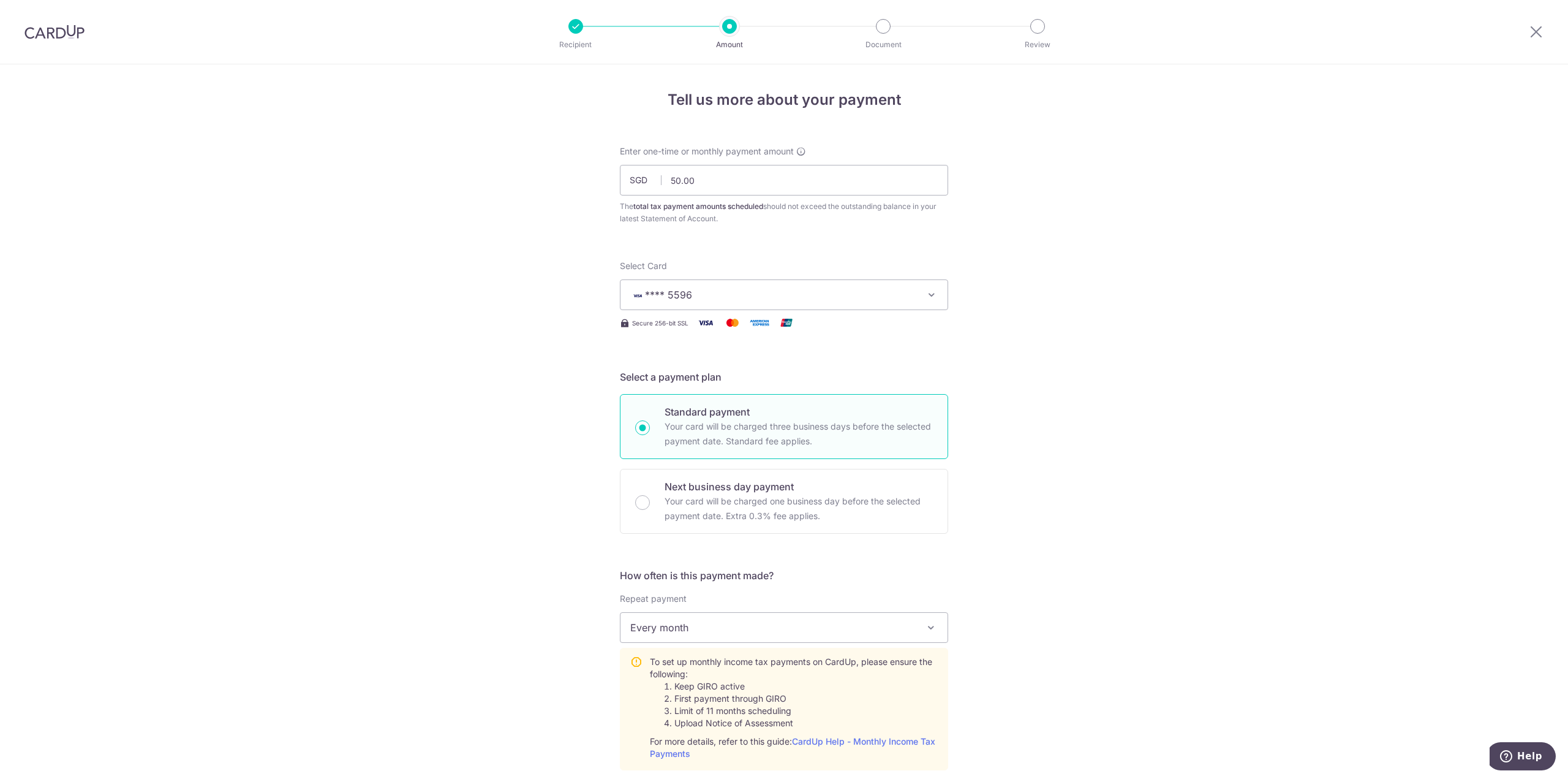
click at [1024, 245] on div "Tell us more about your payment Enter one-time or monthly payment amount SGD 50…" at bounding box center [784, 703] width 1568 height 1278
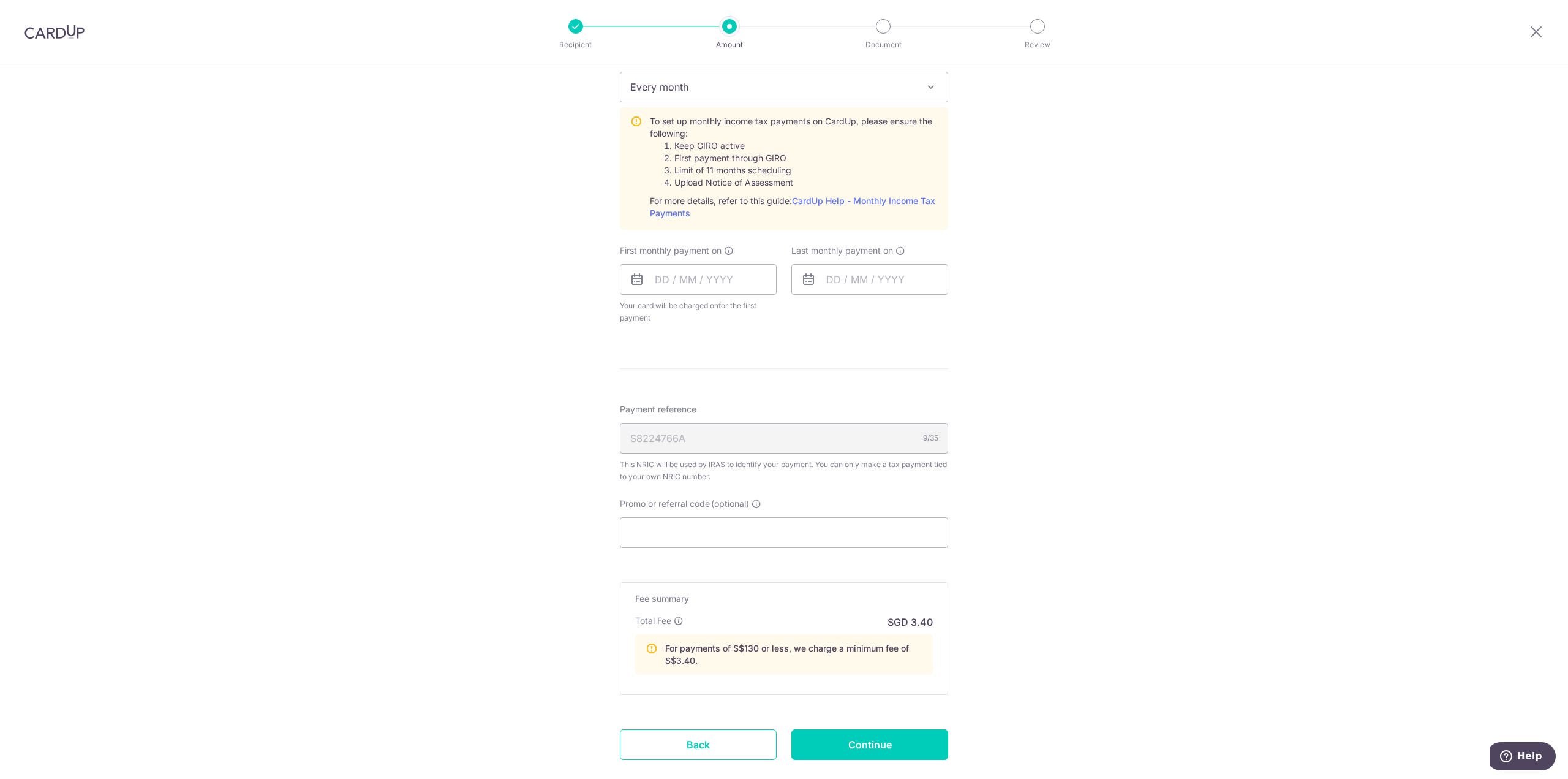
scroll to position [610, 0]
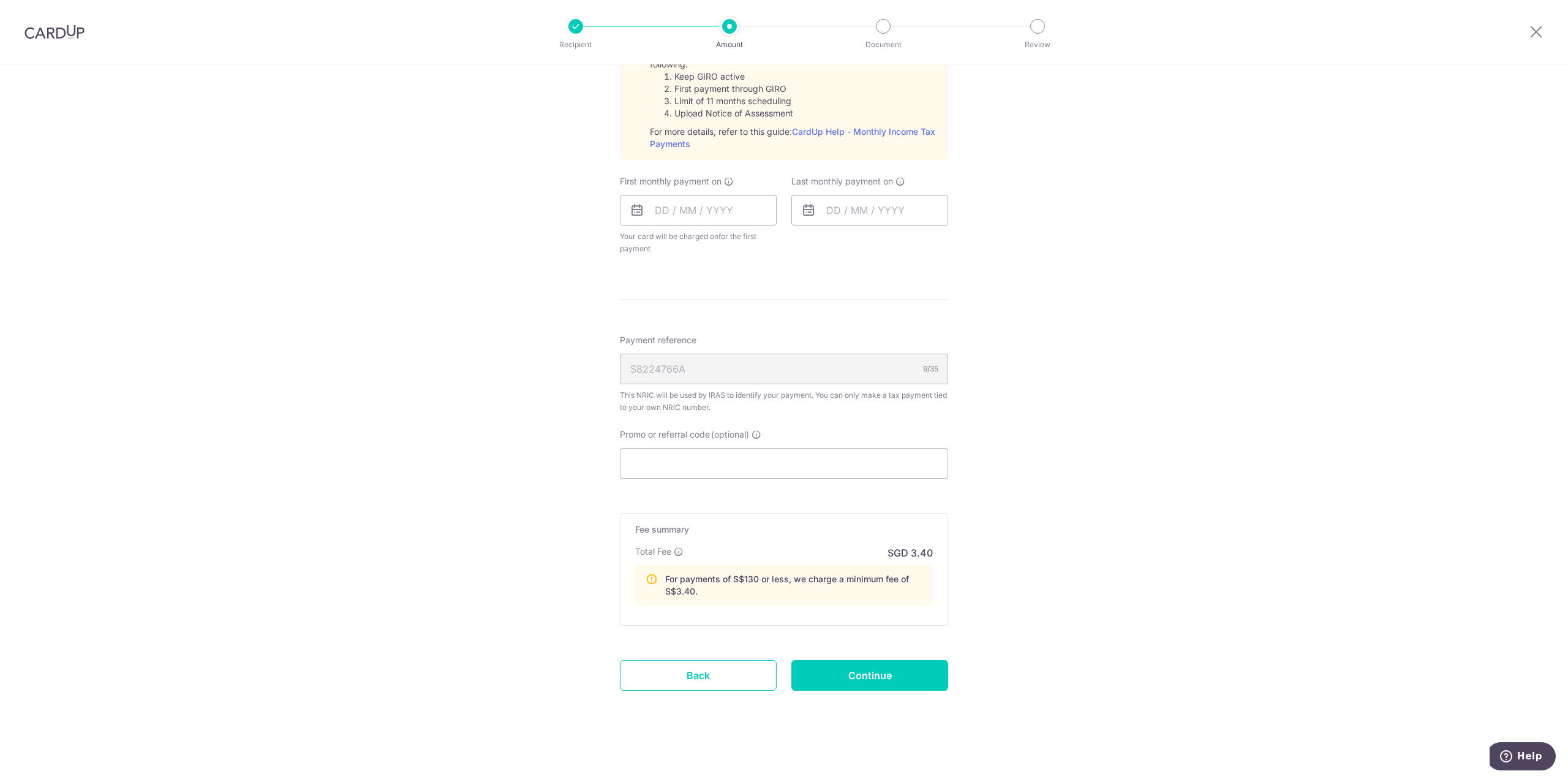
click at [1057, 311] on div "Tell us more about your payment Enter one-time or monthly payment amount SGD 50…" at bounding box center [784, 119] width 1568 height 1328
click at [1017, 471] on div "Tell us more about your payment Enter one-time or monthly payment amount SGD 50…" at bounding box center [784, 119] width 1568 height 1328
click at [678, 549] on icon at bounding box center [679, 551] width 9 height 9
click at [472, 439] on div "Tell us more about your payment Enter one-time or monthly payment amount SGD 50…" at bounding box center [784, 119] width 1568 height 1328
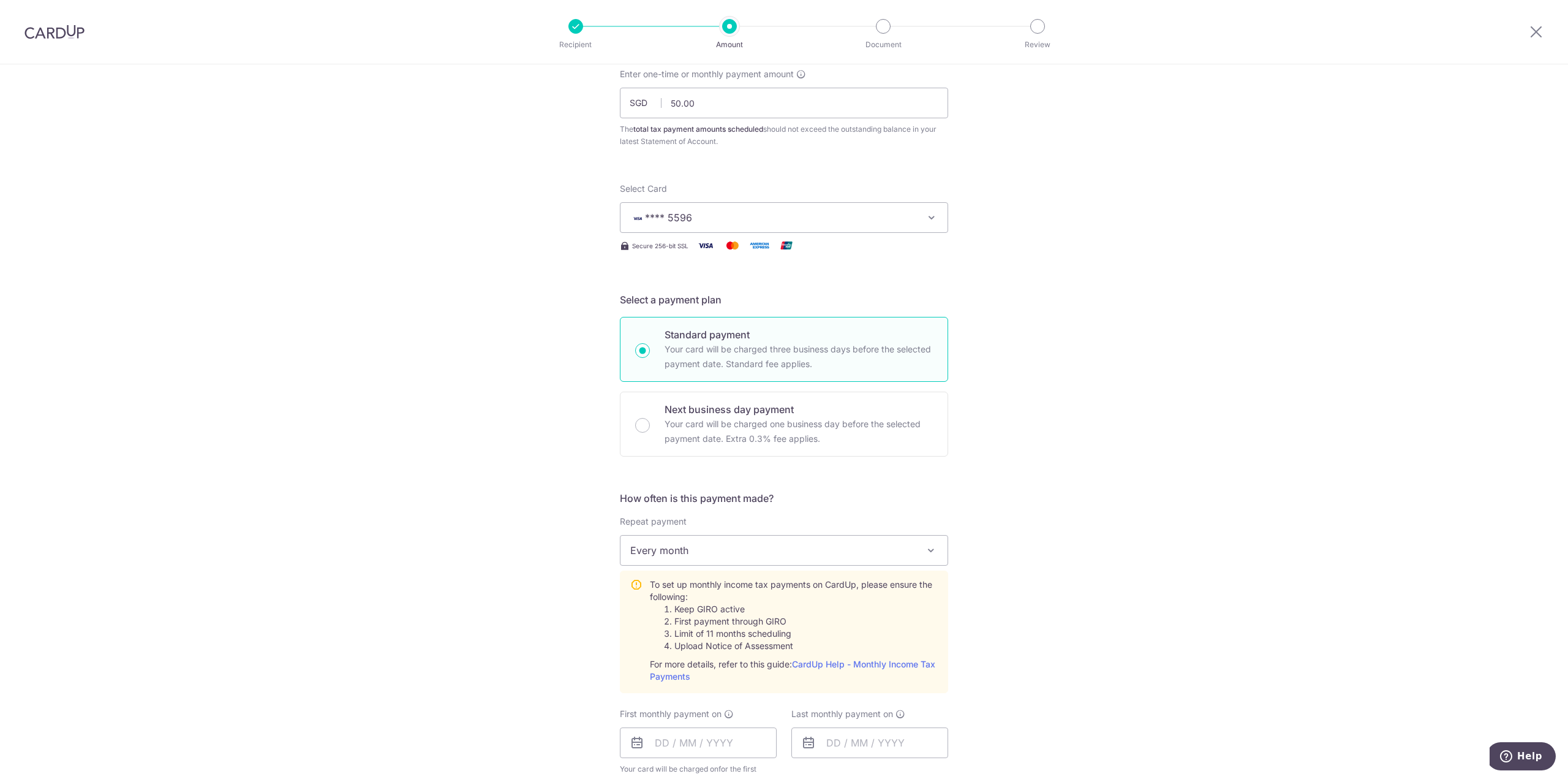
scroll to position [0, 0]
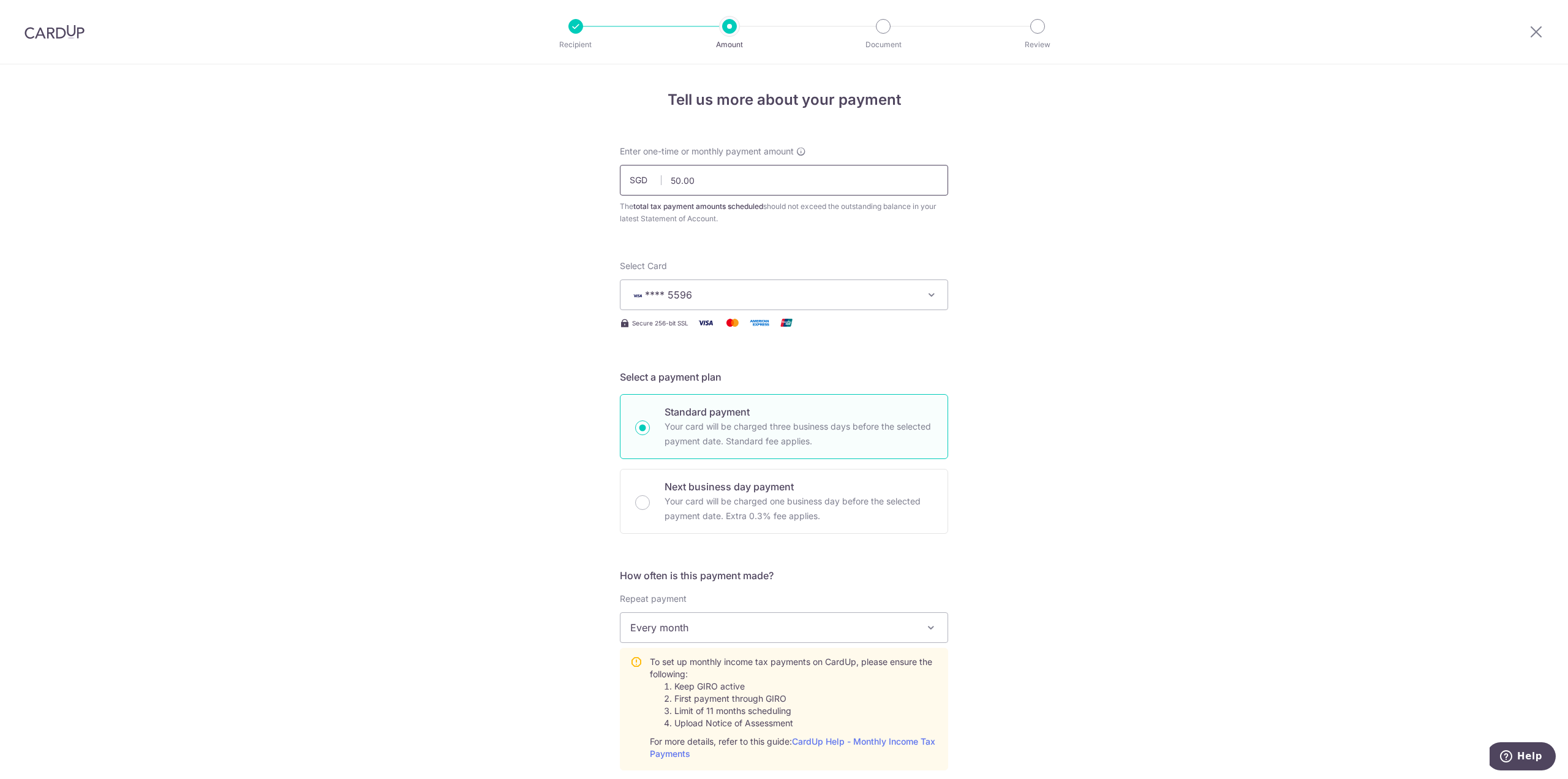
drag, startPoint x: 677, startPoint y: 181, endPoint x: 657, endPoint y: 182, distance: 20.0
click at [657, 182] on div "SGD 50.00 50.00" at bounding box center [784, 179] width 329 height 31
type input "1,000.00"
click at [562, 221] on div "Tell us more about your payment Enter one-time or monthly payment amount SGD 1,…" at bounding box center [784, 729] width 1568 height 1328
click at [527, 298] on div "Tell us more about your payment Enter one-time or monthly payment amount SGD 1,…" at bounding box center [784, 703] width 1568 height 1278
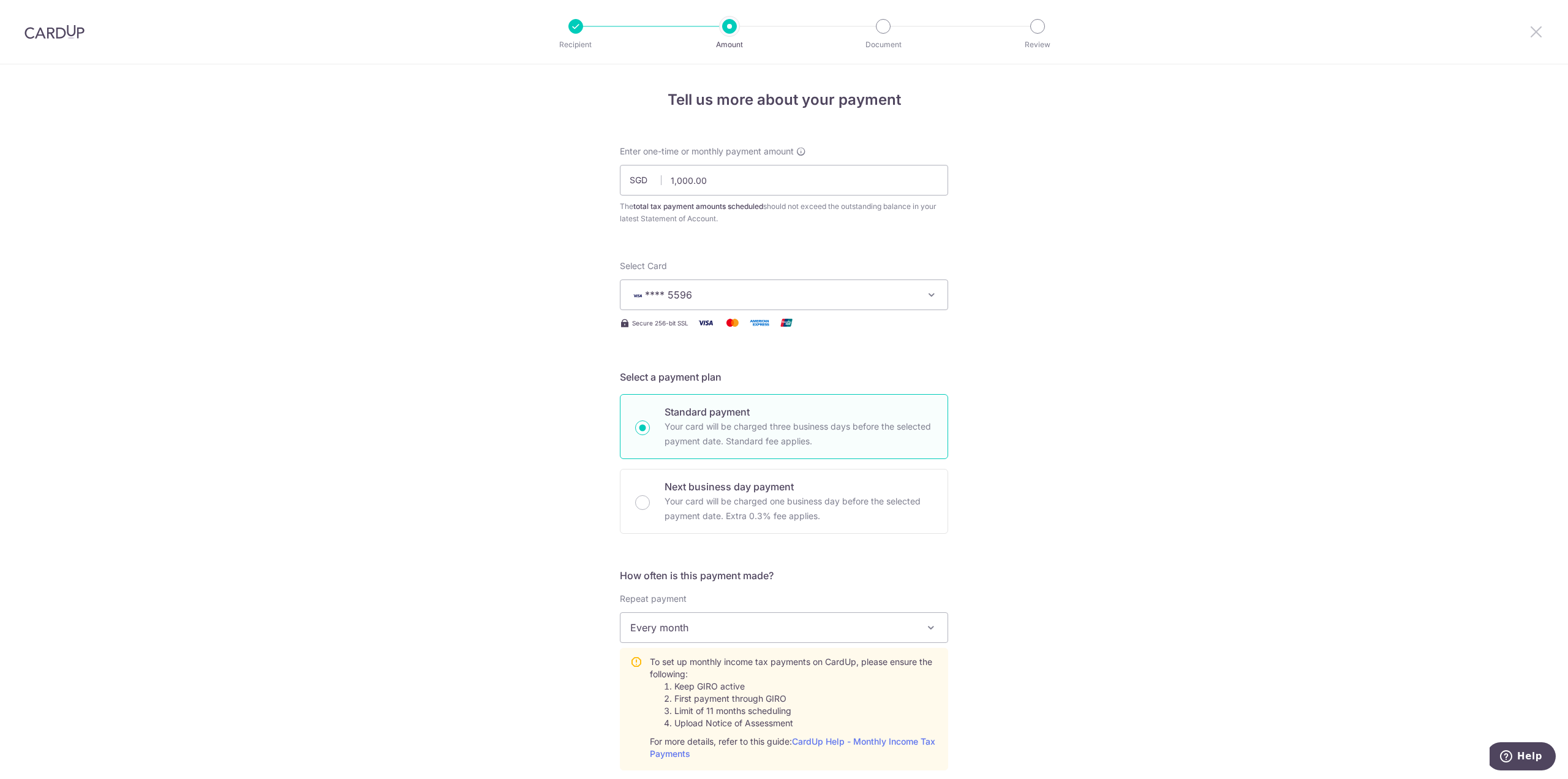
drag, startPoint x: 1540, startPoint y: 35, endPoint x: 851, endPoint y: 62, distance: 689.5
click at [1540, 35] on icon at bounding box center [1536, 32] width 15 height 15
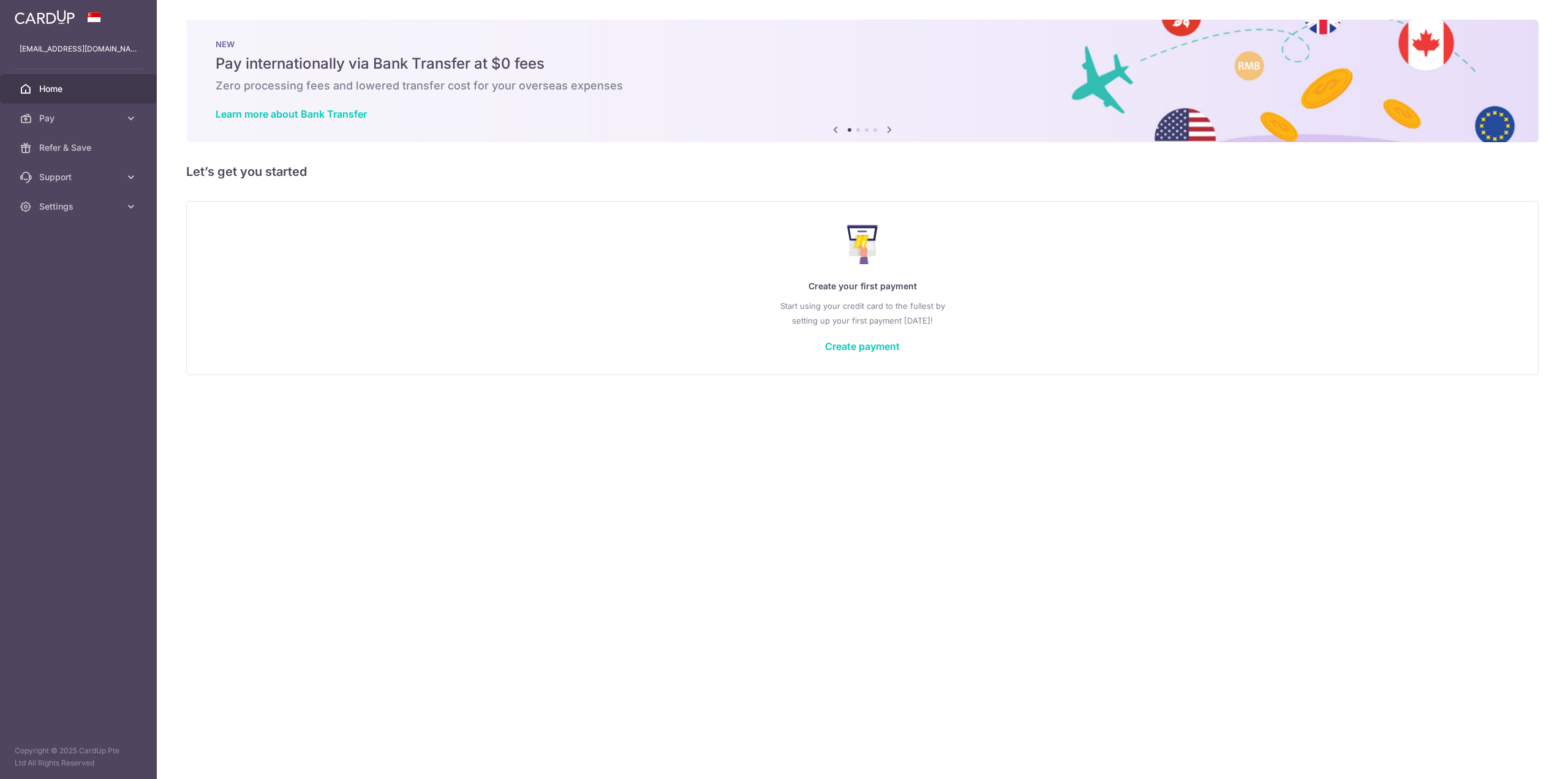
click at [556, 293] on p "Create your first payment" at bounding box center [862, 286] width 1303 height 15
click at [494, 270] on div "Create your first payment Start using your credit card to the fullest by settin…" at bounding box center [863, 287] width 1322 height 145
click at [470, 274] on div "Create your first payment Start using your credit card to the fullest by settin…" at bounding box center [863, 287] width 1322 height 145
click at [450, 272] on div "Create your first payment Start using your credit card to the fullest by settin…" at bounding box center [863, 287] width 1322 height 145
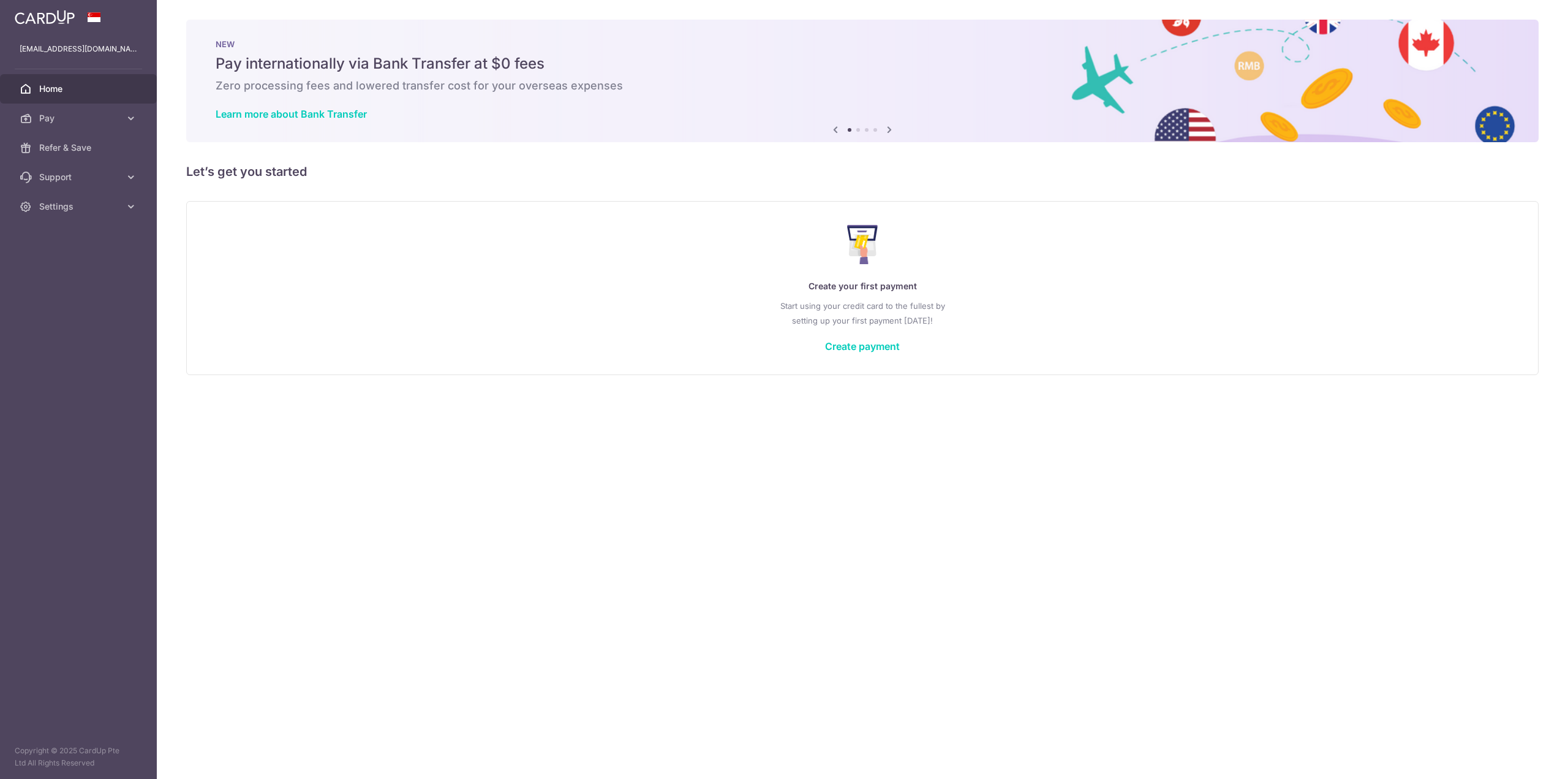
click at [450, 272] on div "Create your first payment Start using your credit card to the fullest by settin…" at bounding box center [863, 287] width 1322 height 145
click at [464, 223] on div "Create your first payment Start using your credit card to the fullest by settin…" at bounding box center [863, 287] width 1322 height 145
drag, startPoint x: 484, startPoint y: 170, endPoint x: 475, endPoint y: 175, distance: 10.3
click at [484, 170] on h5 "Let’s get you started" at bounding box center [862, 171] width 1352 height 20
drag, startPoint x: 348, startPoint y: 178, endPoint x: 184, endPoint y: 178, distance: 164.0
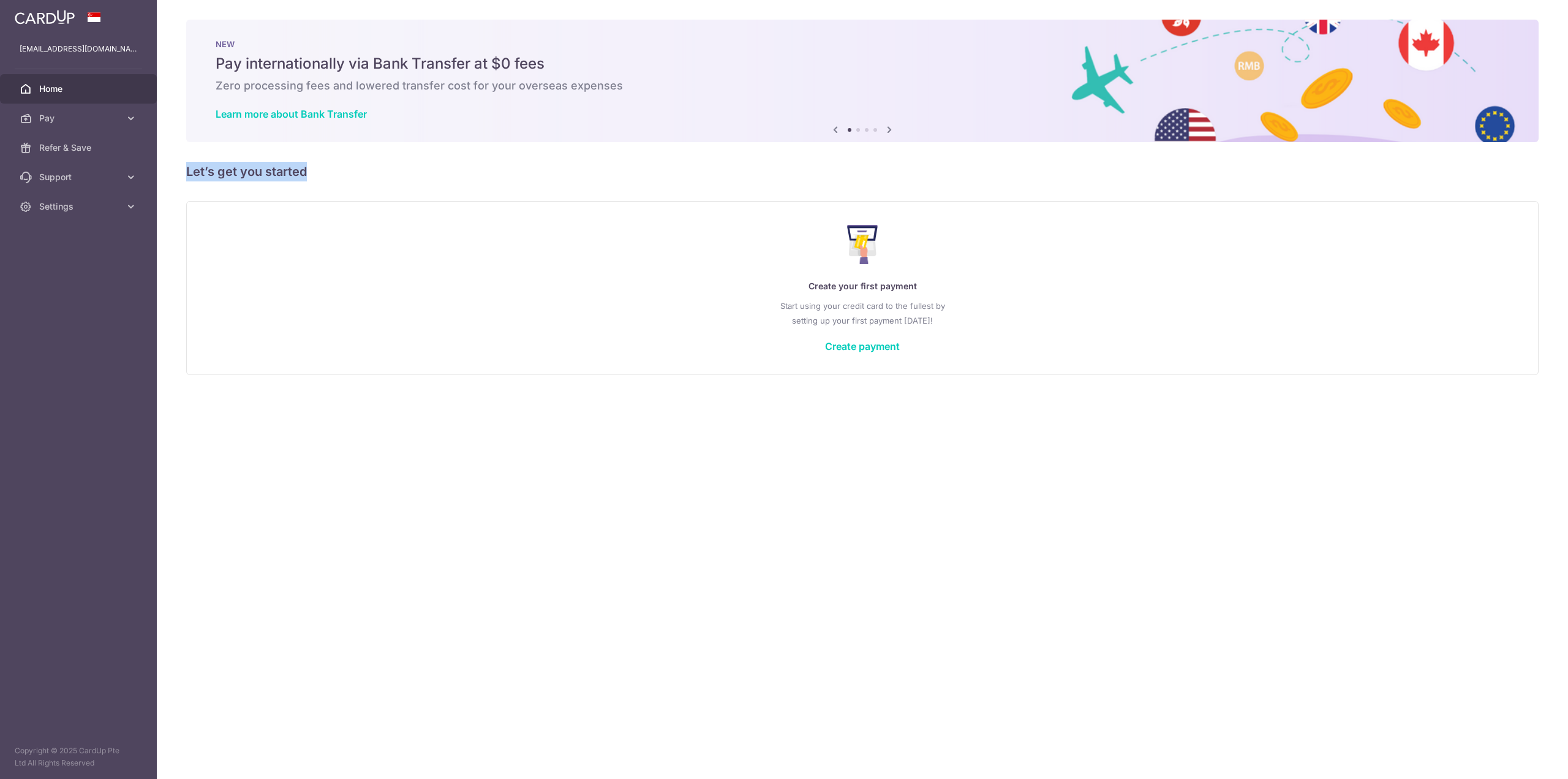
click at [184, 178] on div "× Pause Schedule Pause all future payments in this series Pause just this one p…" at bounding box center [862, 390] width 1411 height 779
drag, startPoint x: 184, startPoint y: 175, endPoint x: 315, endPoint y: 168, distance: 131.2
click at [315, 168] on div "× Pause Schedule Pause all future payments in this series Pause just this one p…" at bounding box center [862, 390] width 1411 height 779
click at [315, 168] on h5 "Let’s get you started" at bounding box center [862, 171] width 1352 height 20
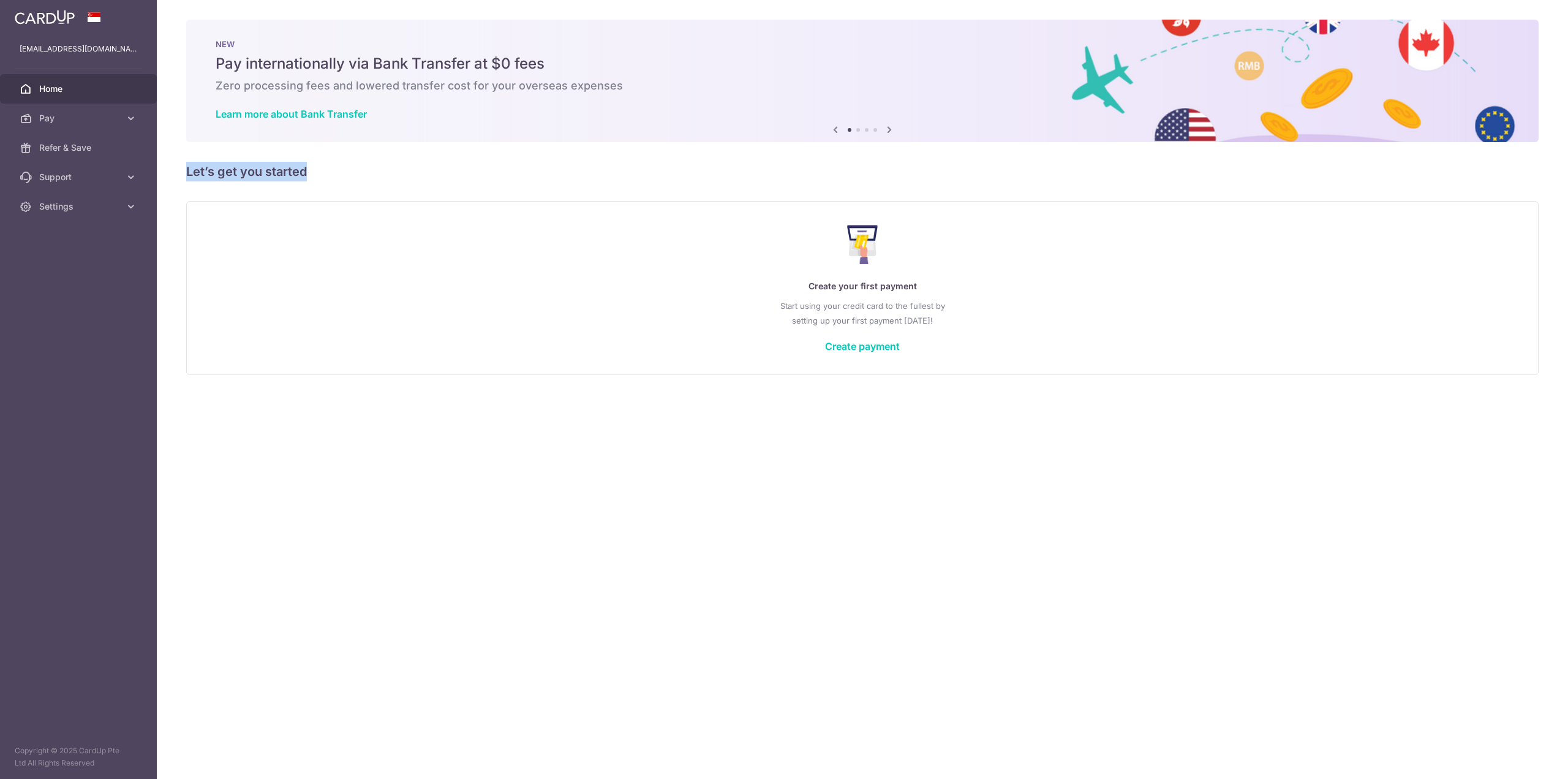
drag, startPoint x: 323, startPoint y: 170, endPoint x: 176, endPoint y: 165, distance: 147.1
click at [176, 165] on div "× Pause Schedule Pause all future payments in this series Pause just this one p…" at bounding box center [862, 390] width 1411 height 779
click at [193, 149] on div "× Pause Schedule Pause all future payments in this series Pause just this one p…" at bounding box center [862, 390] width 1411 height 779
drag, startPoint x: 191, startPoint y: 148, endPoint x: 186, endPoint y: 187, distance: 39.3
click at [186, 187] on div "× Pause Schedule Pause all future payments in this series Pause just this one p…" at bounding box center [862, 390] width 1411 height 779
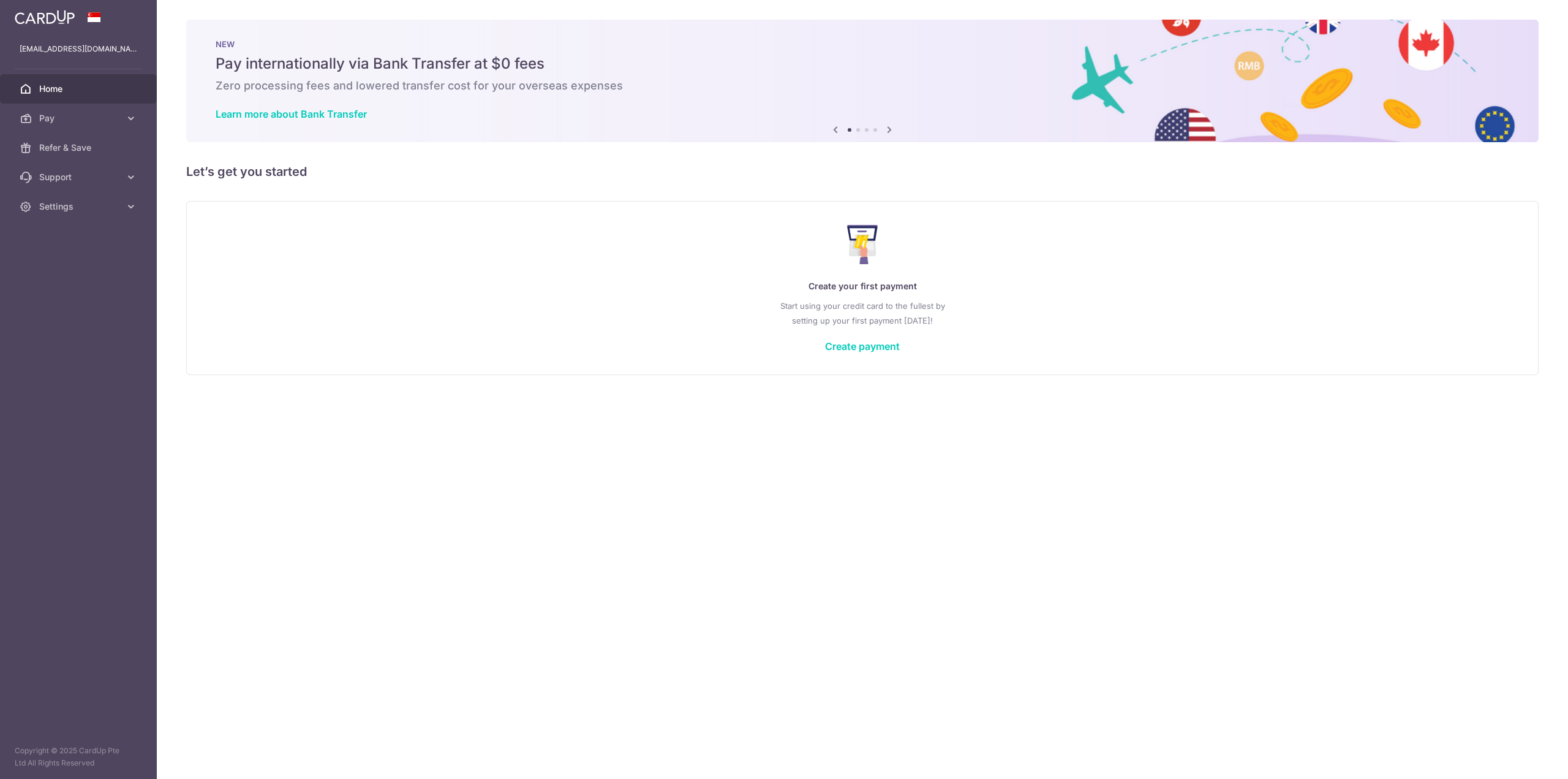
click at [186, 181] on h5 "Let’s get you started" at bounding box center [862, 171] width 1352 height 20
drag, startPoint x: 188, startPoint y: 170, endPoint x: 189, endPoint y: 186, distance: 16.0
click at [189, 186] on div "× Pause Schedule Pause all future payments in this series Pause just this one p…" at bounding box center [862, 390] width 1411 height 779
click at [191, 153] on div "× Pause Schedule Pause all future payments in this series Pause just this one p…" at bounding box center [862, 390] width 1411 height 779
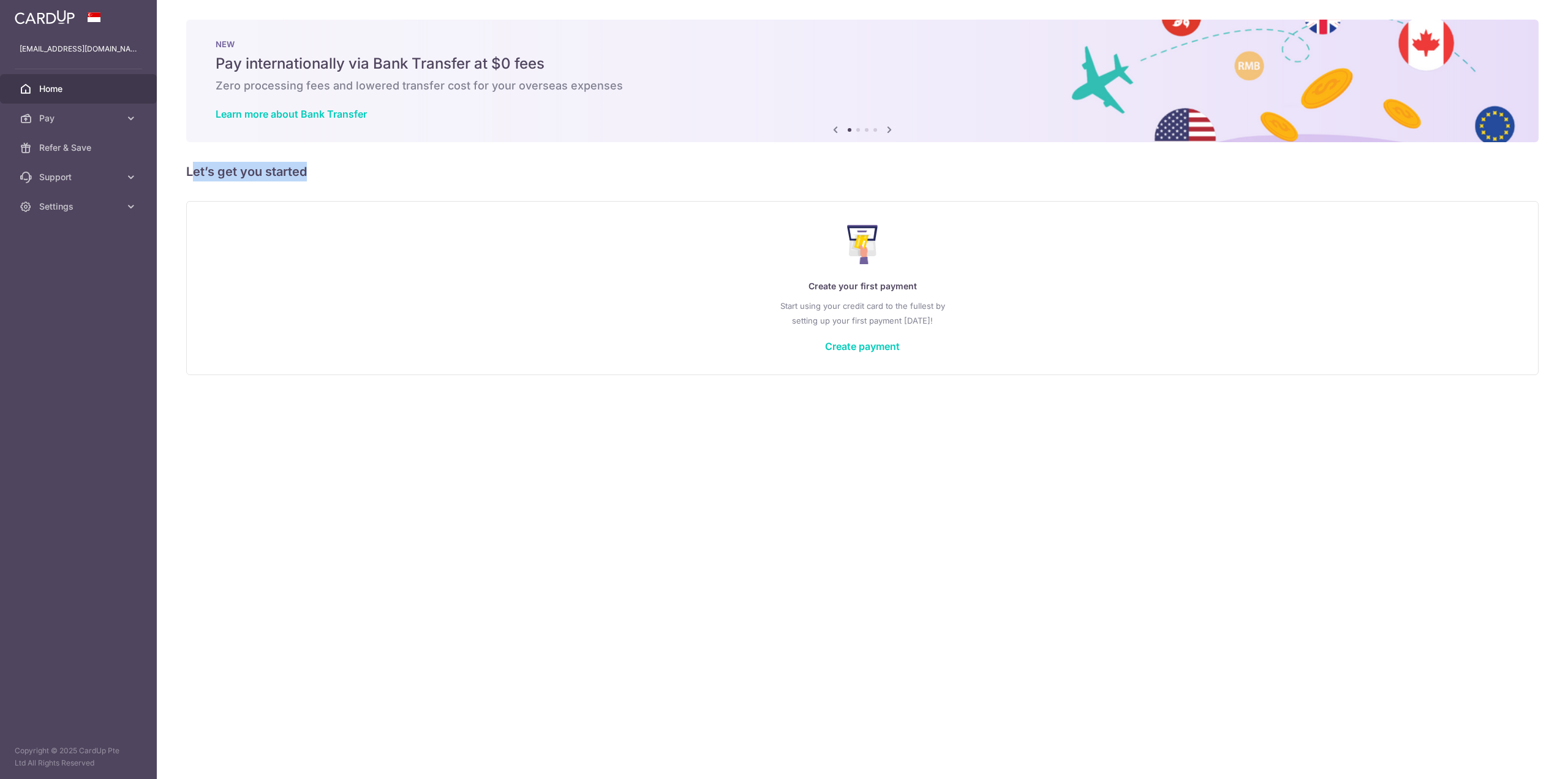
drag, startPoint x: 192, startPoint y: 150, endPoint x: 313, endPoint y: 176, distance: 123.8
click at [313, 176] on div "× Pause Schedule Pause all future payments in this series Pause just this one p…" at bounding box center [862, 390] width 1411 height 779
click at [313, 176] on h5 "Let’s get you started" at bounding box center [862, 171] width 1352 height 20
drag, startPoint x: 316, startPoint y: 173, endPoint x: 182, endPoint y: 170, distance: 134.0
click at [182, 170] on div "× Pause Schedule Pause all future payments in this series Pause just this one p…" at bounding box center [862, 390] width 1411 height 779
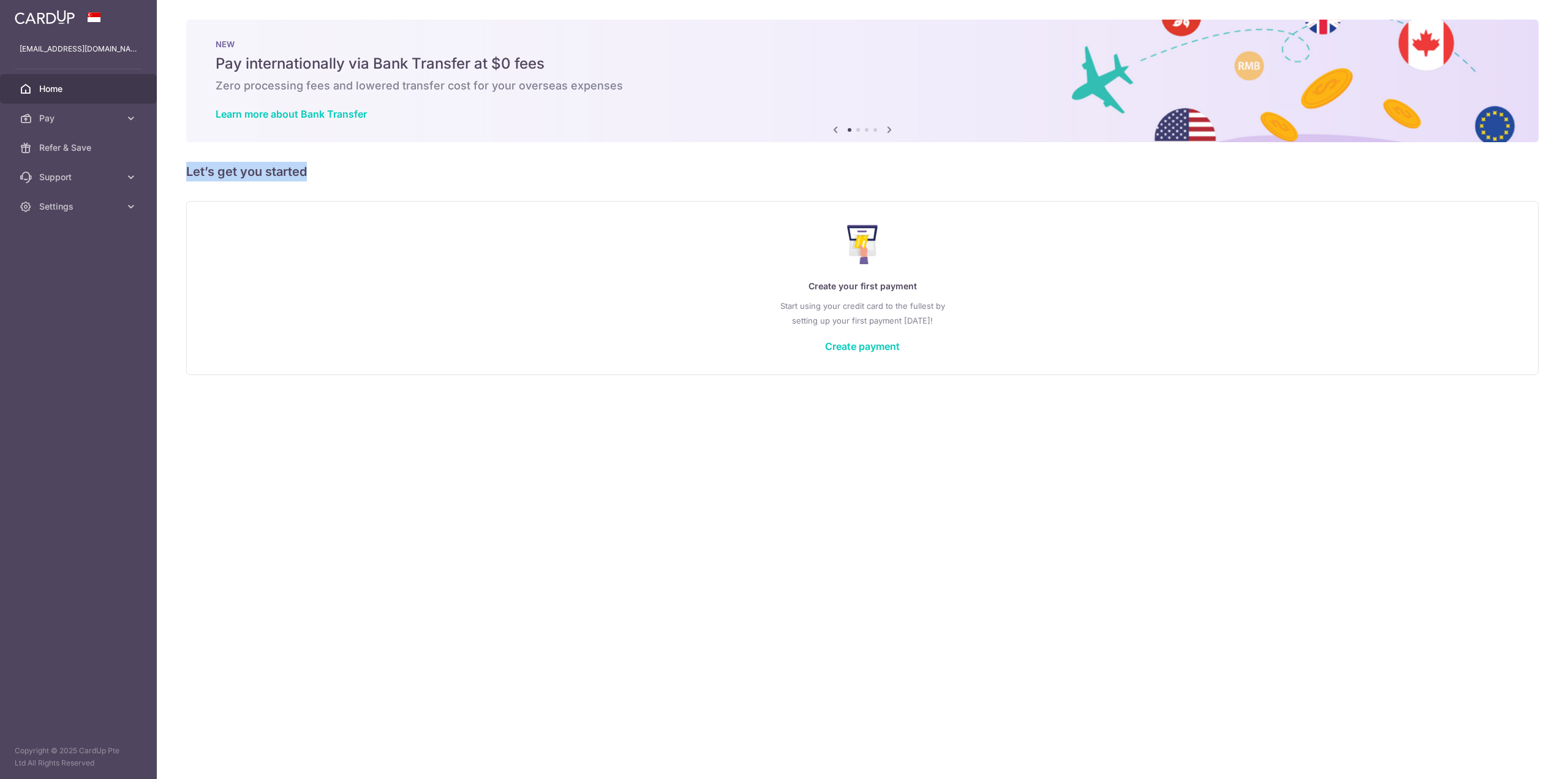
click at [264, 158] on div "× Pause Schedule Pause all future payments in this series Pause just this one p…" at bounding box center [862, 390] width 1411 height 779
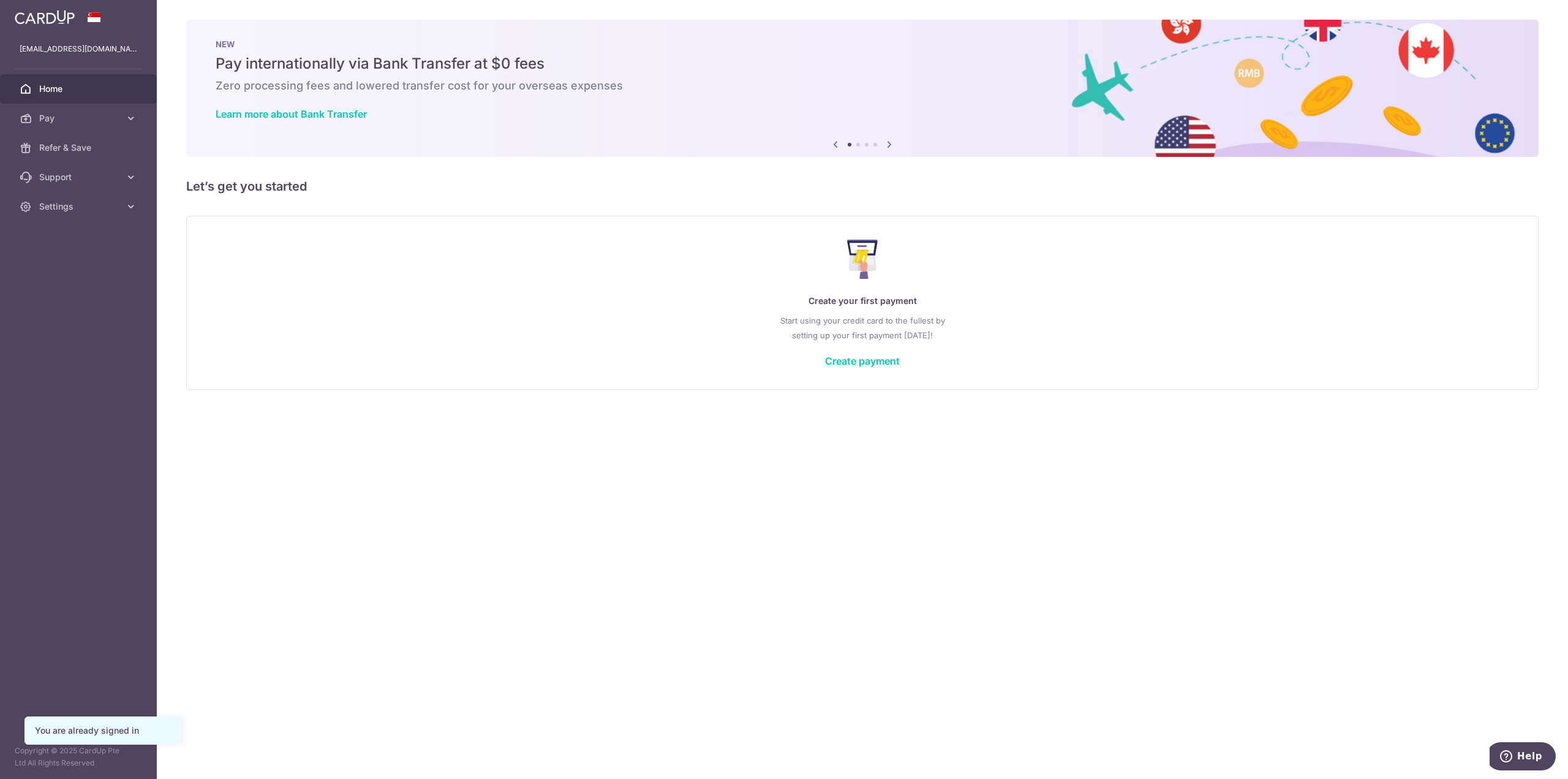
click at [527, 183] on h5 "Let’s get you started" at bounding box center [862, 186] width 1352 height 20
click at [844, 368] on div "Create your first payment Start using your credit card to the fullest by settin…" at bounding box center [863, 302] width 1322 height 145
click at [852, 357] on link "Create payment" at bounding box center [863, 361] width 75 height 12
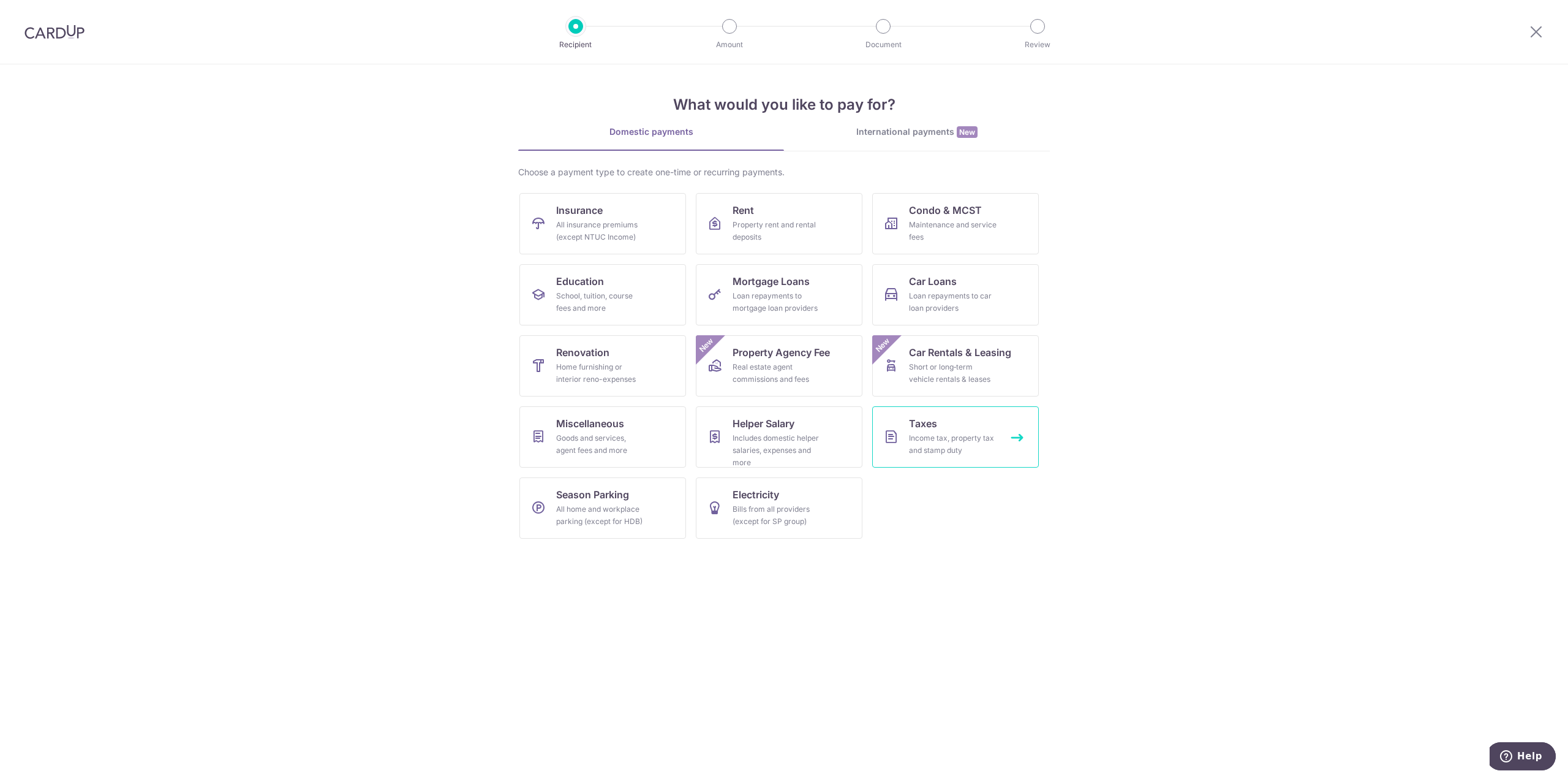
click at [963, 422] on link "Taxes Income tax, property tax and stamp duty" at bounding box center [955, 437] width 166 height 62
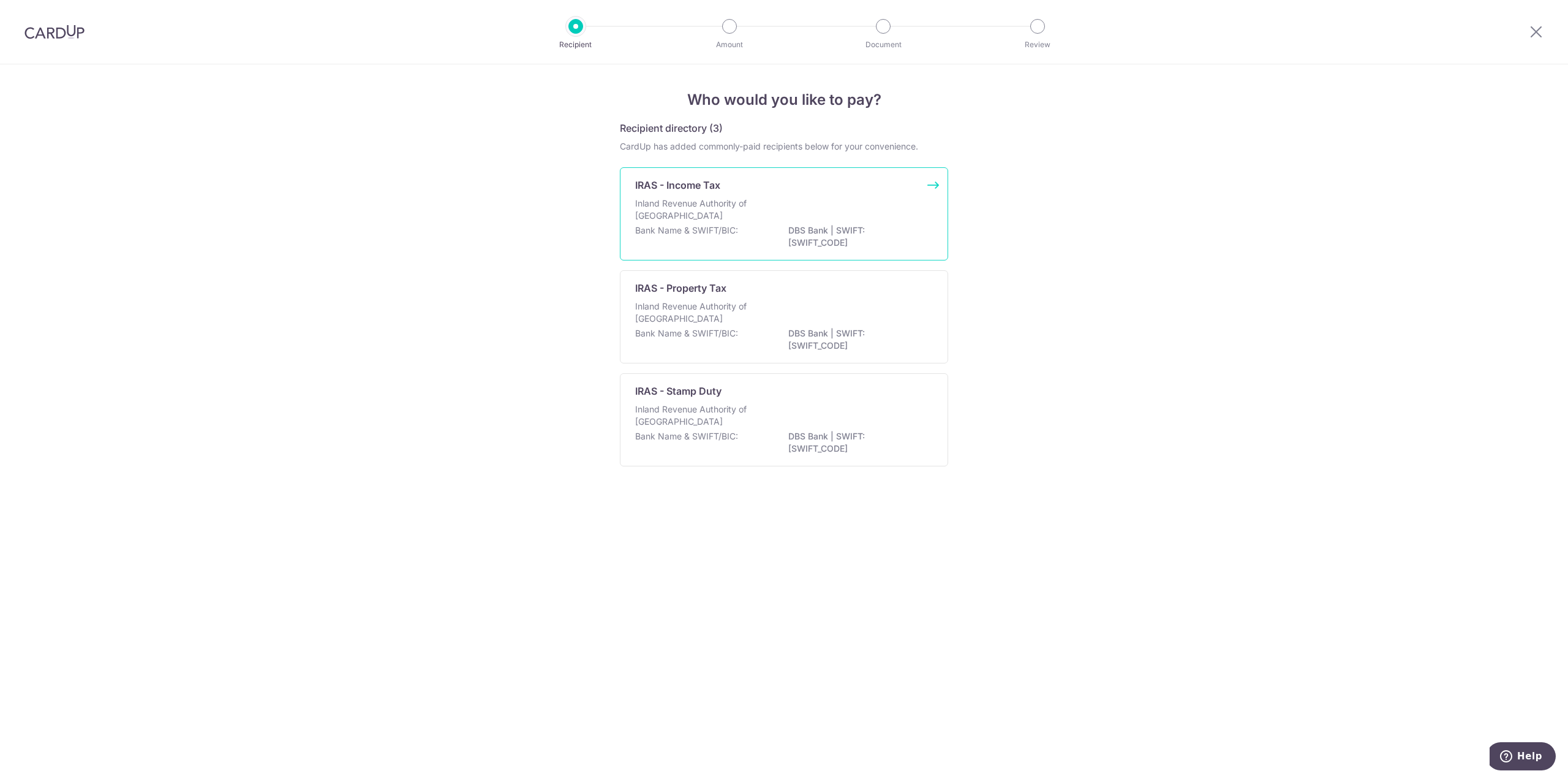
click at [764, 193] on div "IRAS - Income Tax Inland Revenue Authority of [GEOGRAPHIC_DATA] Bank Name & SWI…" at bounding box center [784, 214] width 329 height 93
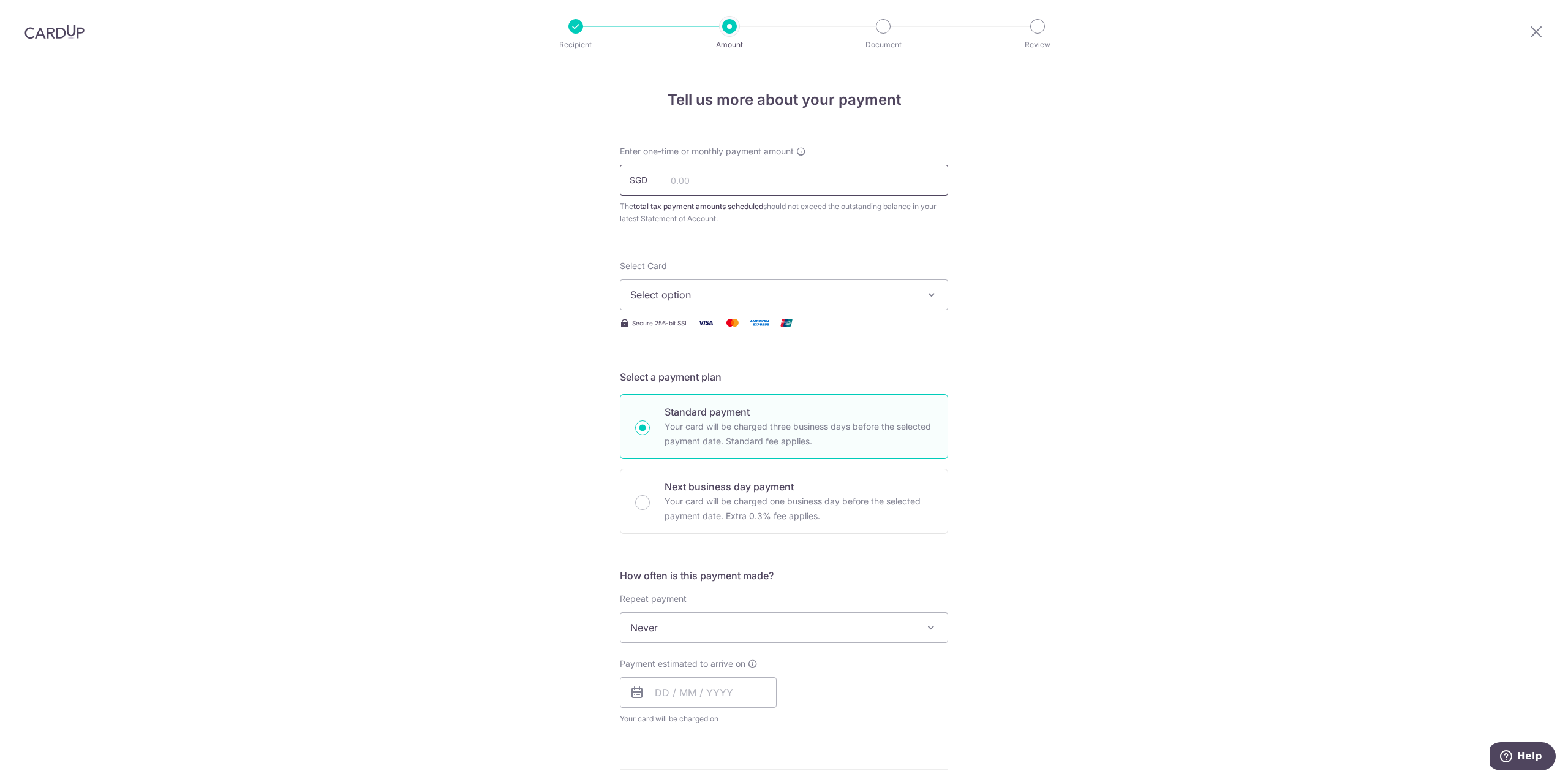
click at [737, 188] on input "text" at bounding box center [784, 179] width 329 height 31
type input "104.00"
click at [1062, 234] on div "Tell us more about your payment Enter one-time or monthly payment amount SGD 10…" at bounding box center [784, 633] width 1568 height 1138
click at [881, 293] on span "Select option" at bounding box center [773, 295] width 286 height 15
click at [802, 409] on span "**** 5596" at bounding box center [784, 412] width 307 height 15
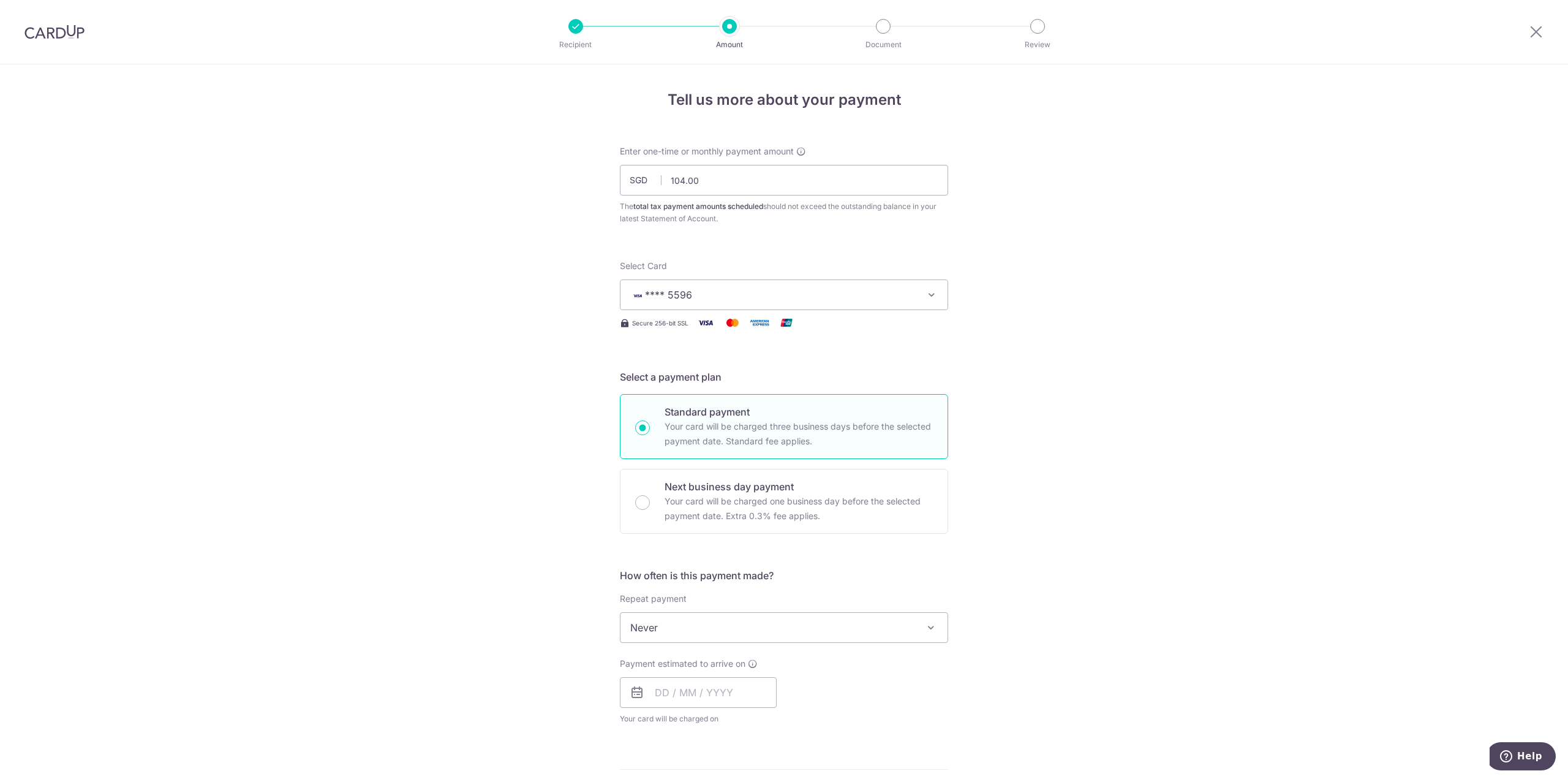
click at [1026, 375] on div "Tell us more about your payment Enter one-time or monthly payment amount SGD 10…" at bounding box center [784, 659] width 1568 height 1188
click at [1045, 343] on div "Tell us more about your payment Enter one-time or monthly payment amount SGD 10…" at bounding box center [784, 659] width 1568 height 1188
click at [1028, 238] on div "Tell us more about your payment Enter one-time or monthly payment amount SGD 10…" at bounding box center [784, 659] width 1568 height 1188
click at [1536, 33] on icon at bounding box center [1536, 32] width 15 height 15
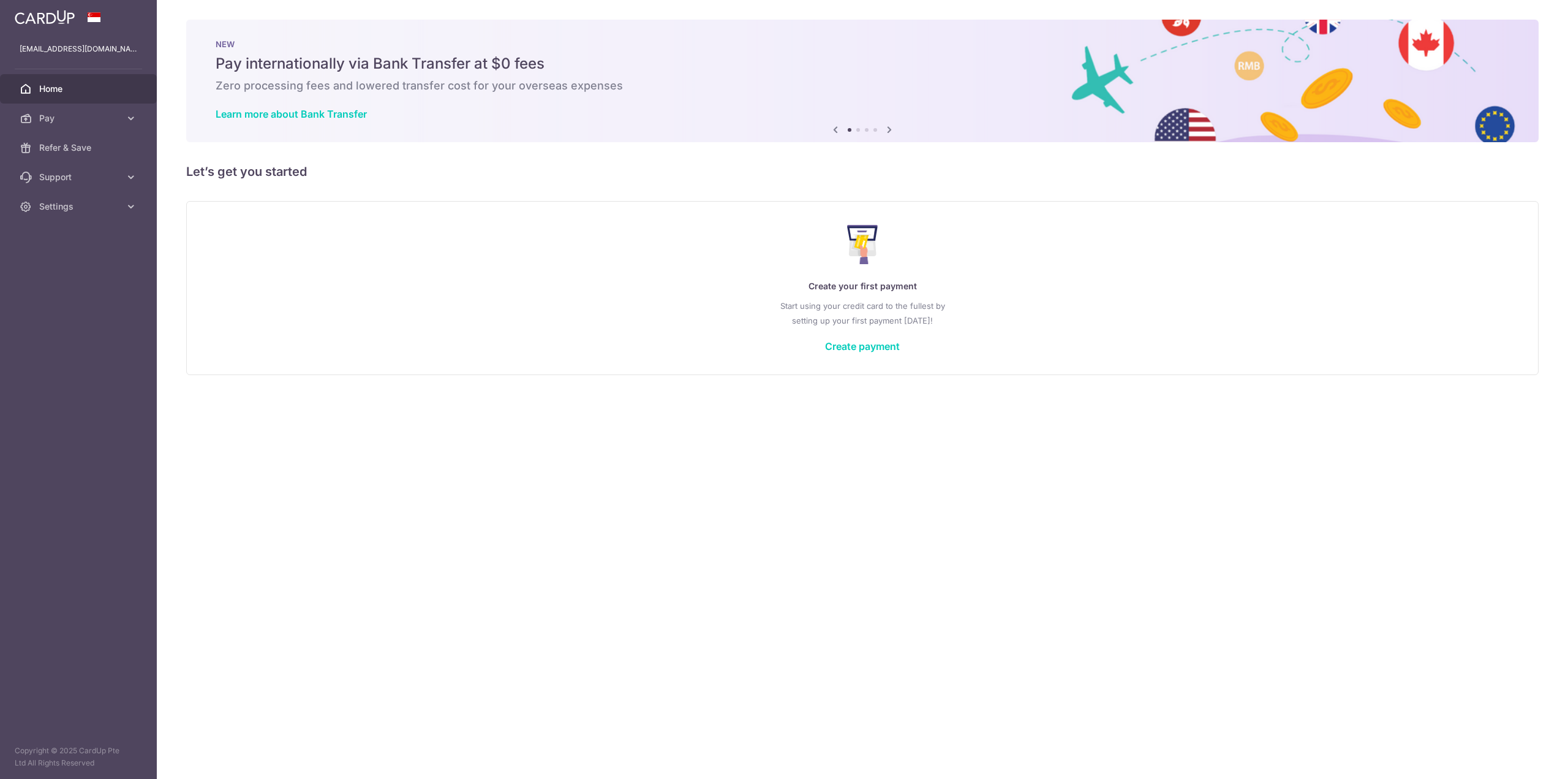
click at [1111, 307] on p "Start using your credit card to the fullest by setting up your first payment to…" at bounding box center [862, 312] width 1303 height 29
click at [871, 344] on link "Create payment" at bounding box center [863, 346] width 75 height 12
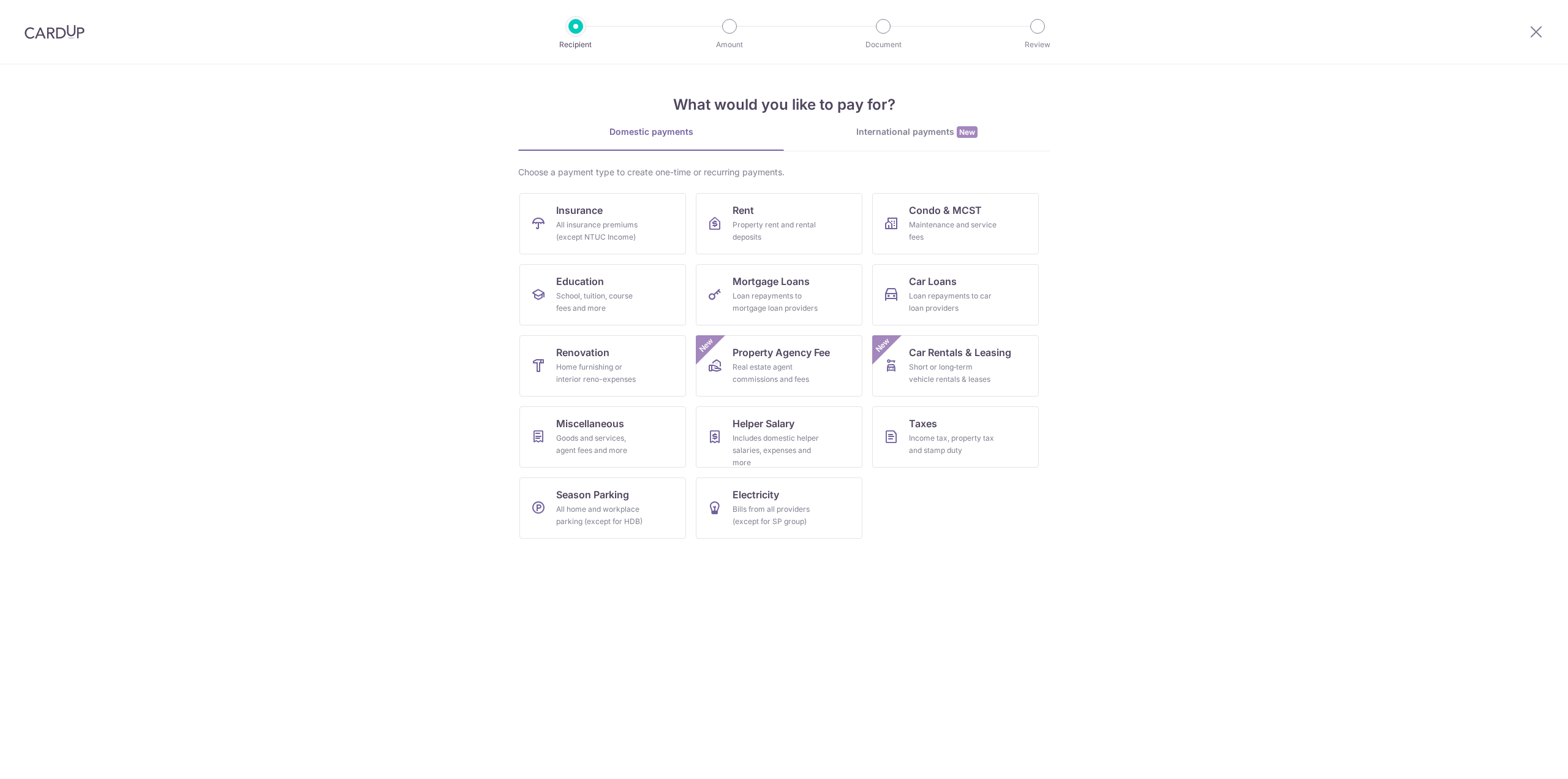
click at [1152, 297] on section "What would you like to pay for? Domestic payments International payments New Ch…" at bounding box center [784, 421] width 1568 height 715
click at [1053, 317] on section "What would you like to pay for? Domestic payments International payments New Ch…" at bounding box center [784, 421] width 1568 height 715
click at [1061, 316] on section "What would you like to pay for? Domestic payments International payments New Ch…" at bounding box center [784, 421] width 1568 height 715
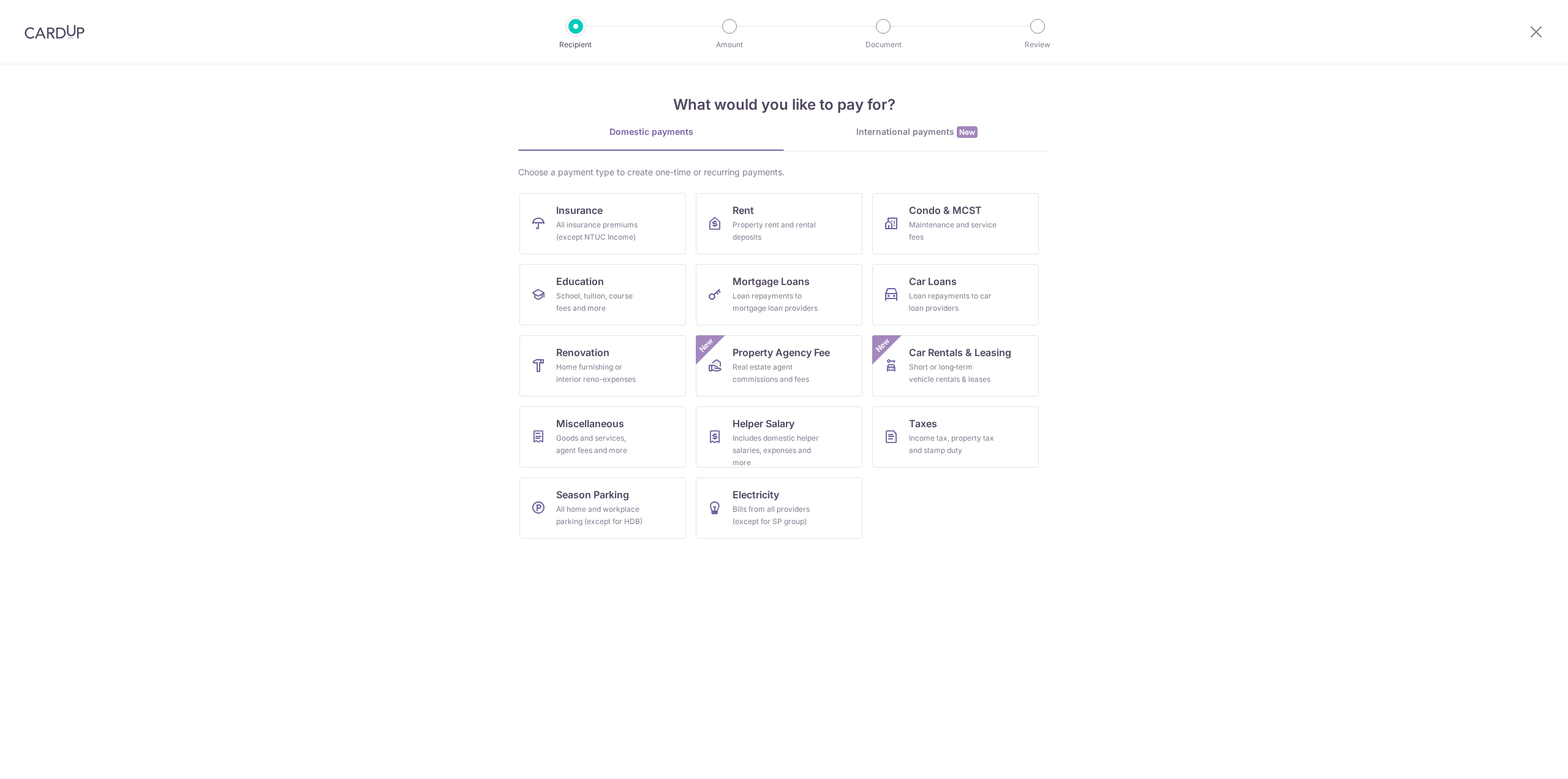
click at [1127, 332] on section "What would you like to pay for? Domestic payments International payments New Ch…" at bounding box center [784, 421] width 1568 height 715
click at [1093, 557] on section "What would you like to pay for? Domestic payments International payments New Ch…" at bounding box center [784, 421] width 1568 height 715
click at [431, 419] on section "What would you like to pay for? Domestic payments International payments New Ch…" at bounding box center [784, 421] width 1568 height 715
click at [428, 357] on section "What would you like to pay for? Domestic payments International payments New Ch…" at bounding box center [784, 421] width 1568 height 715
click at [417, 348] on section "What would you like to pay for? Domestic payments International payments New Ch…" at bounding box center [784, 421] width 1568 height 715
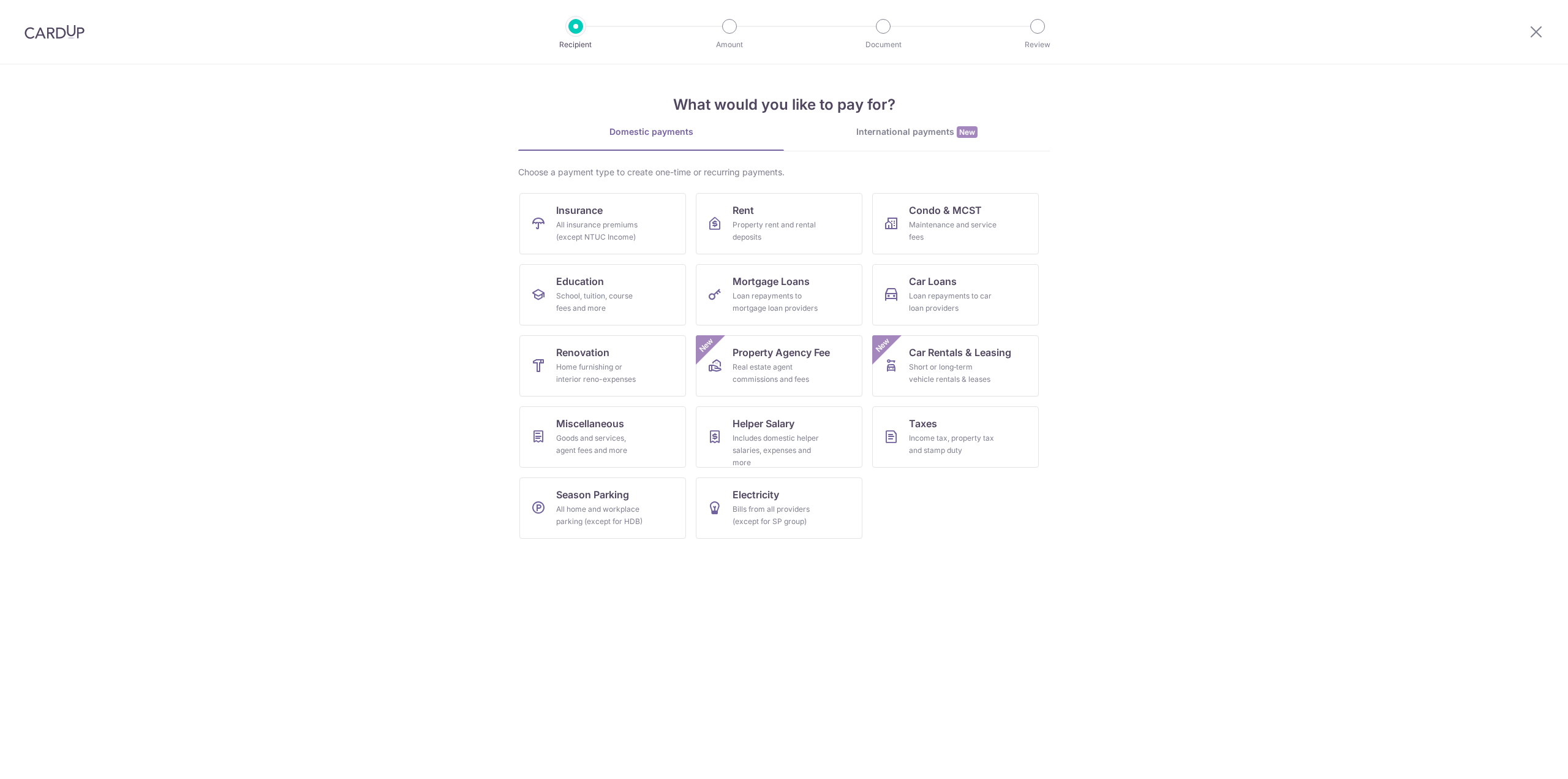
click at [410, 346] on section "What would you like to pay for? Domestic payments International payments New Ch…" at bounding box center [784, 421] width 1568 height 715
click at [1222, 339] on section "What would you like to pay for? Domestic payments International payments New Ch…" at bounding box center [784, 421] width 1568 height 715
click at [1194, 331] on section "What would you like to pay for? Domestic payments International payments New Ch…" at bounding box center [784, 421] width 1568 height 715
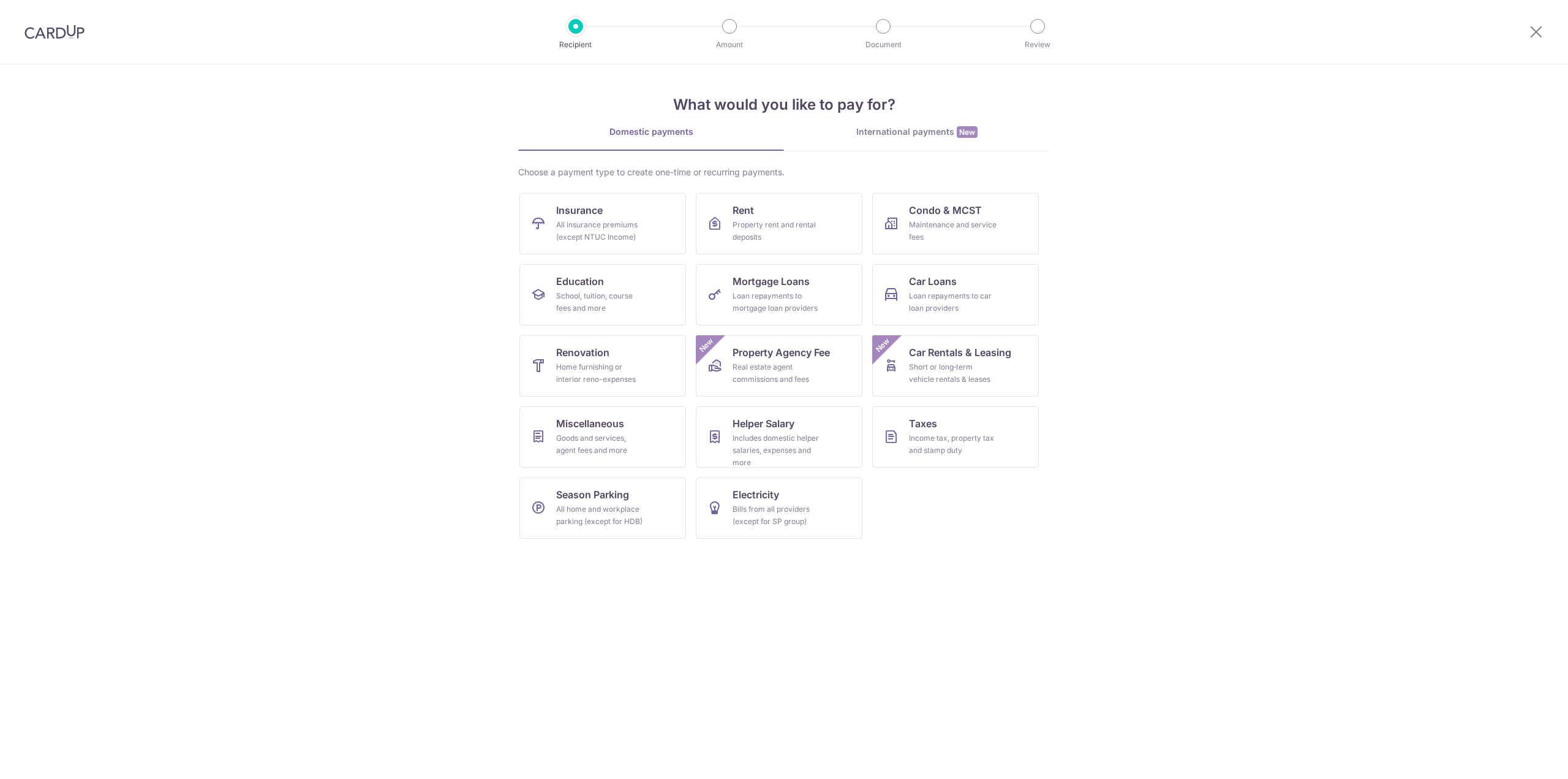
click at [1194, 331] on section "What would you like to pay for? Domestic payments International payments New Ch…" at bounding box center [784, 421] width 1568 height 715
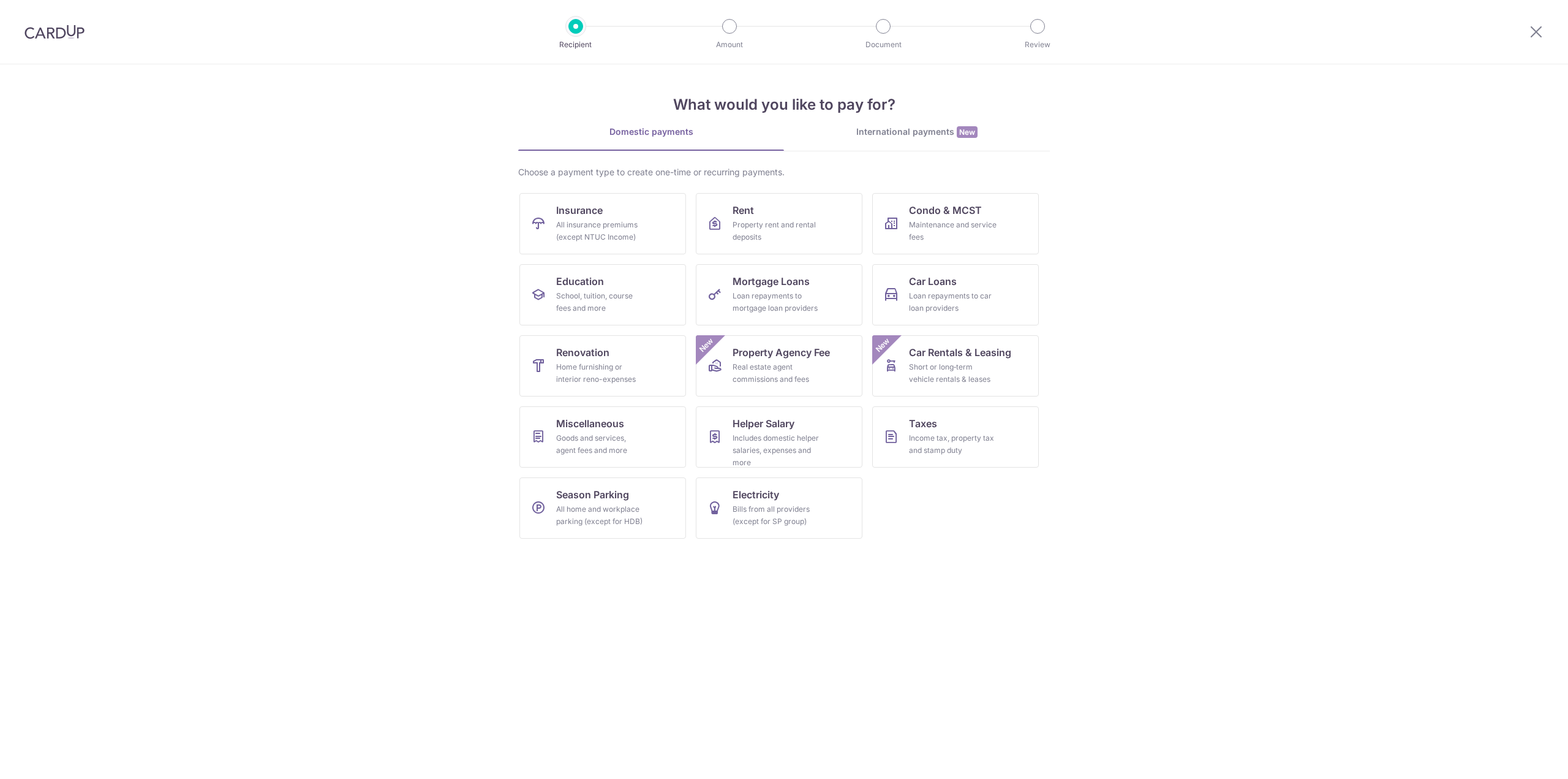
click at [1194, 331] on section "What would you like to pay for? Domestic payments International payments New Ch…" at bounding box center [784, 421] width 1568 height 715
click at [1289, 434] on section "What would you like to pay for? Domestic payments International payments New Ch…" at bounding box center [784, 421] width 1568 height 715
click at [1154, 427] on section "What would you like to pay for? Domestic payments International payments New Ch…" at bounding box center [784, 421] width 1568 height 715
click at [417, 145] on section "What would you like to pay for? Domestic payments International payments New Ch…" at bounding box center [784, 421] width 1568 height 715
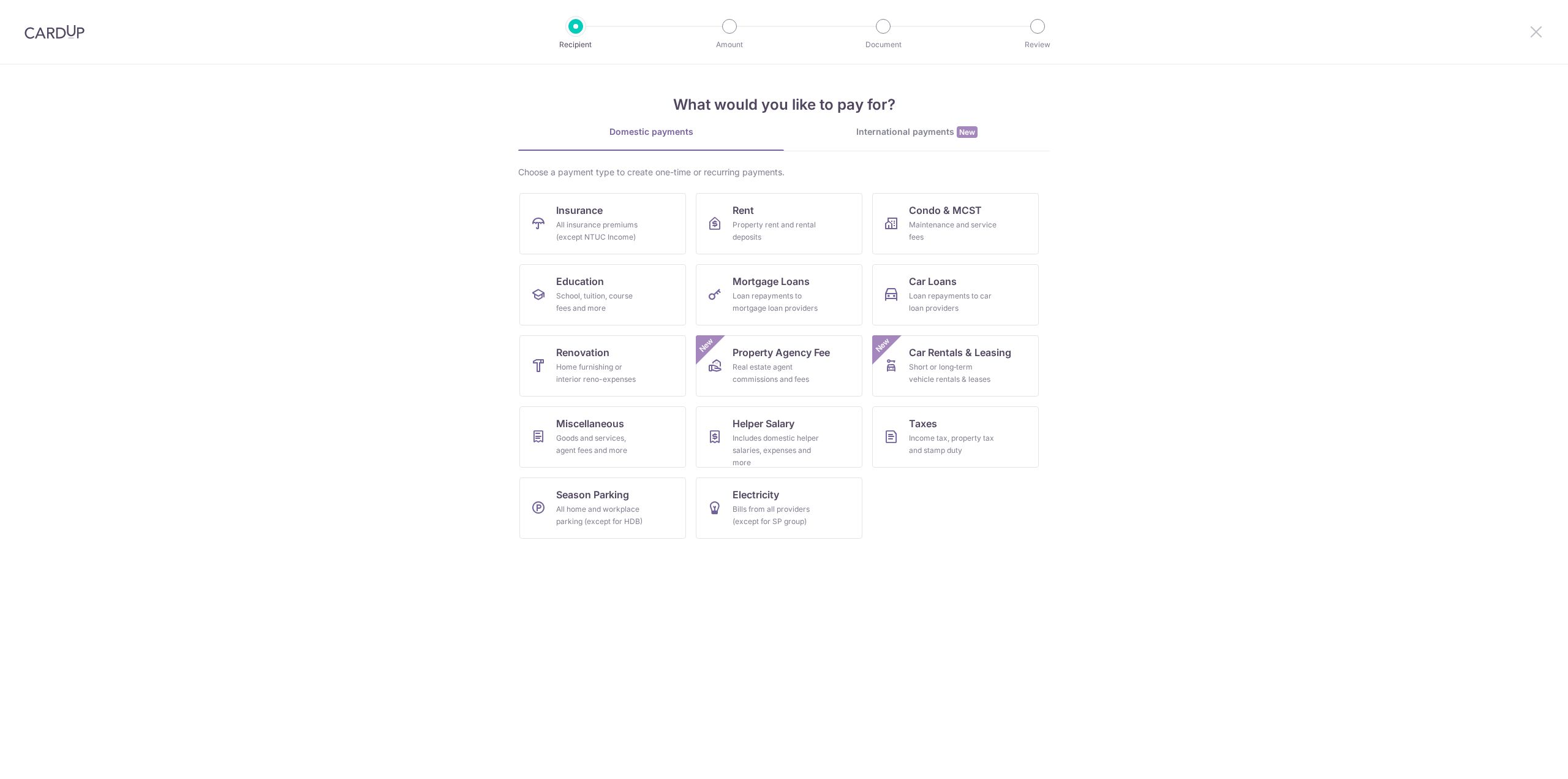
click at [1539, 35] on icon at bounding box center [1536, 32] width 15 height 15
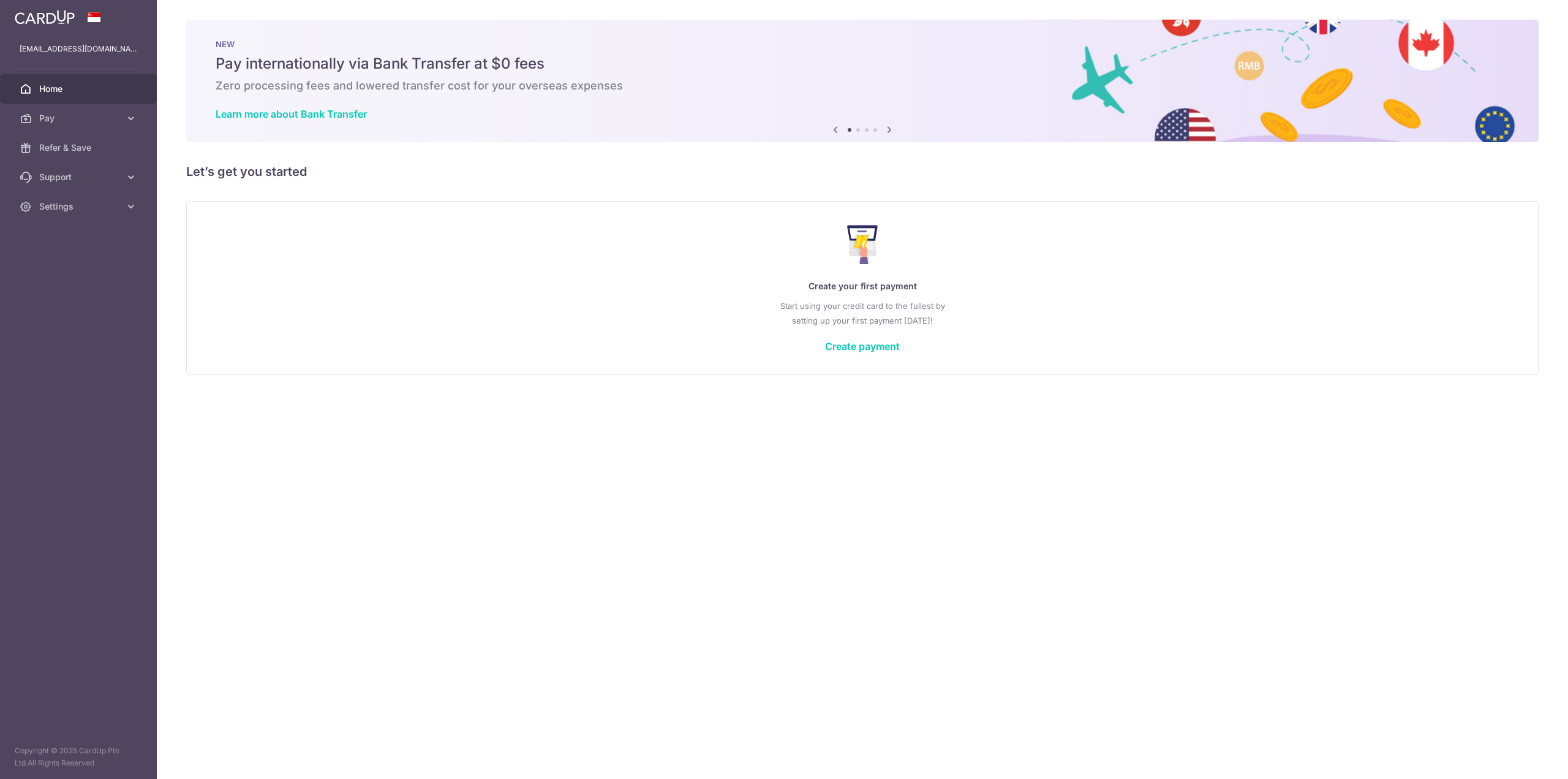
click at [564, 331] on div "Create your first payment Start using your credit card to the fullest by settin…" at bounding box center [863, 287] width 1322 height 145
click at [116, 202] on span "Settings" at bounding box center [79, 206] width 81 height 12
click at [277, 277] on div "Create your first payment Start using your credit card to the fullest by settin…" at bounding box center [863, 287] width 1322 height 145
click at [557, 466] on div "× Pause Schedule Pause all future payments in this series Pause just this one p…" at bounding box center [862, 390] width 1411 height 779
click at [857, 353] on div "Create your first payment Start using your credit card to the fullest by settin…" at bounding box center [863, 287] width 1322 height 145
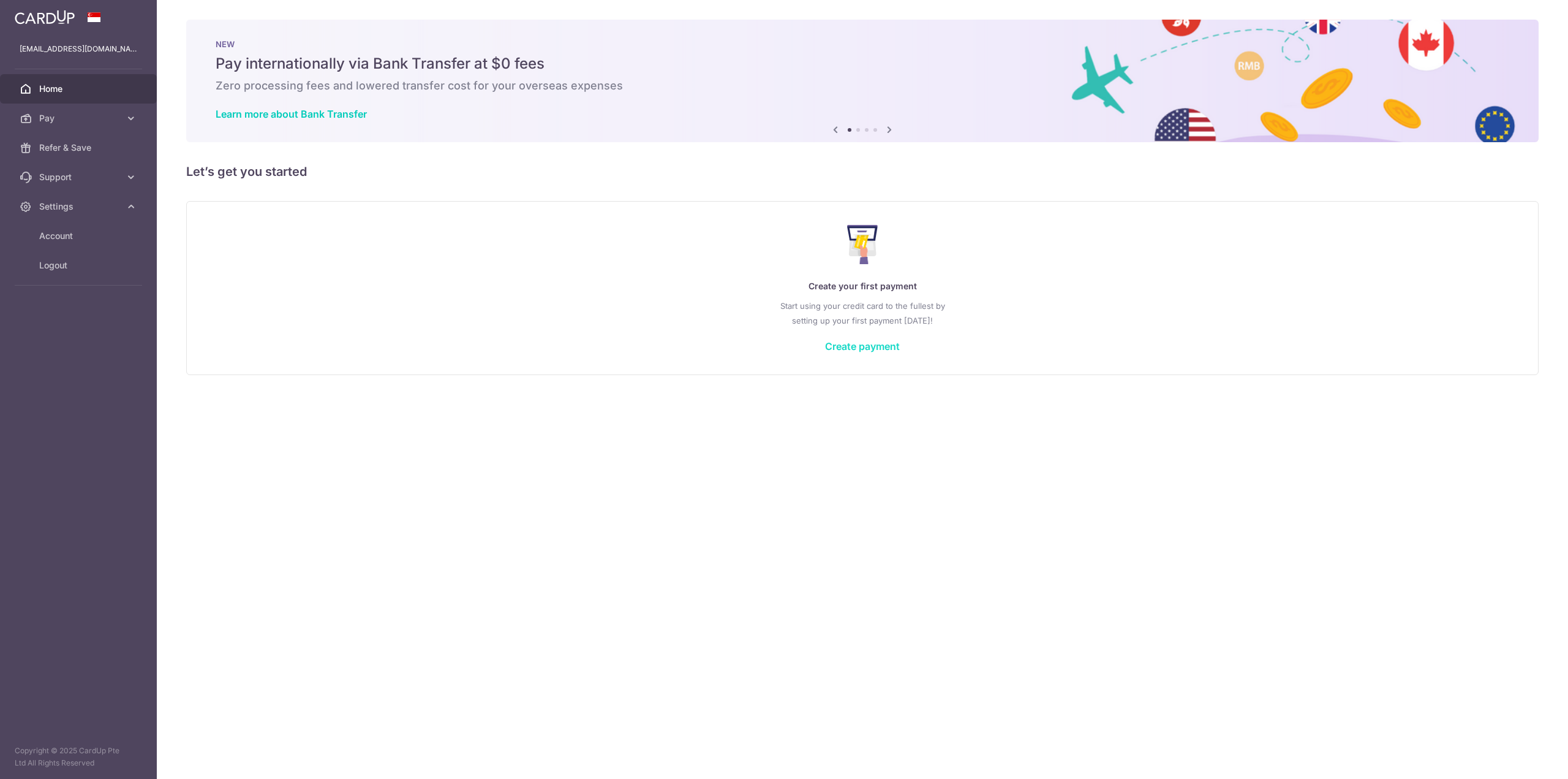
click at [861, 347] on link "Create payment" at bounding box center [863, 346] width 75 height 12
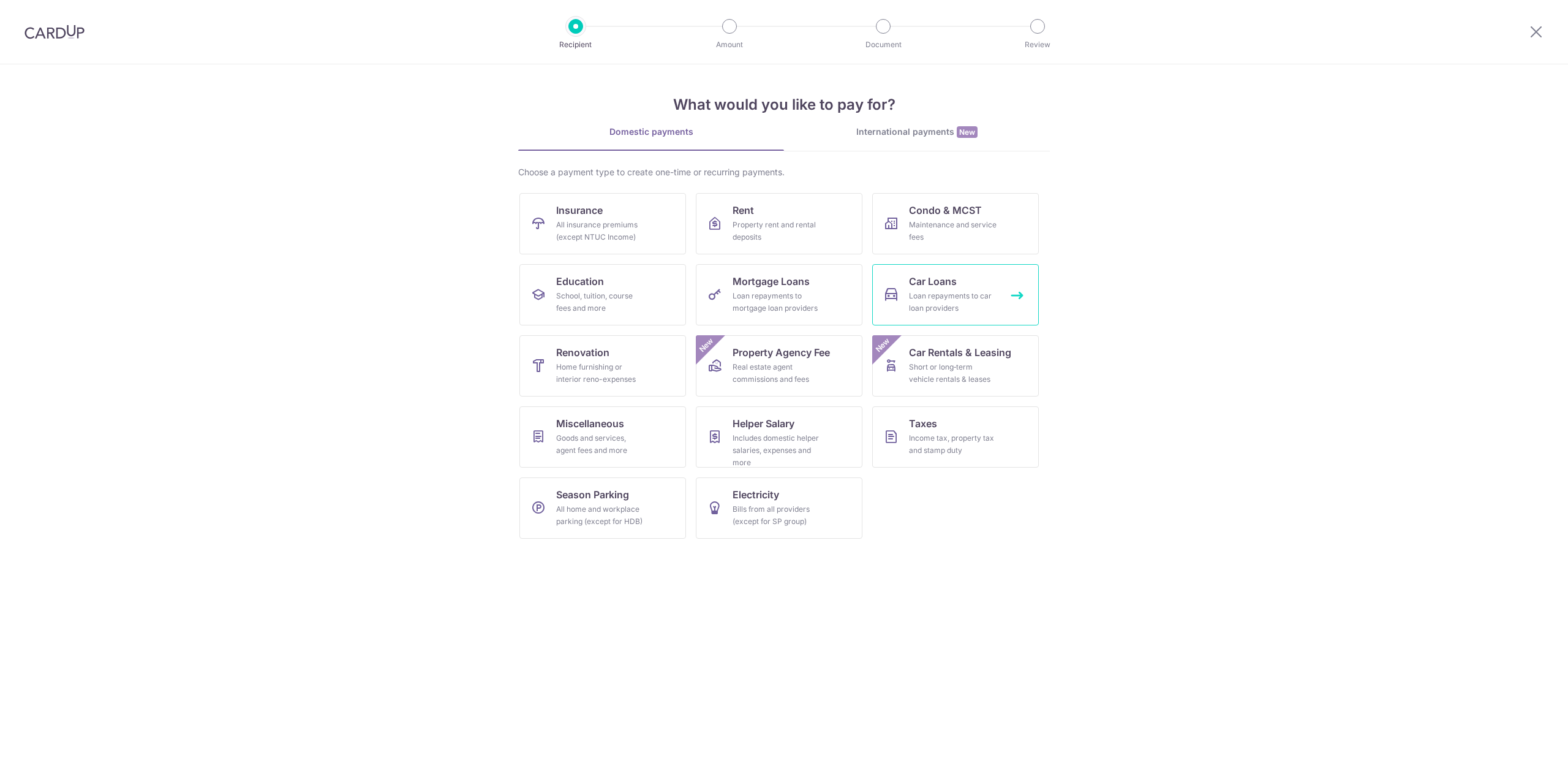
click at [943, 292] on div "Loan repayments to car loan providers" at bounding box center [954, 302] width 88 height 24
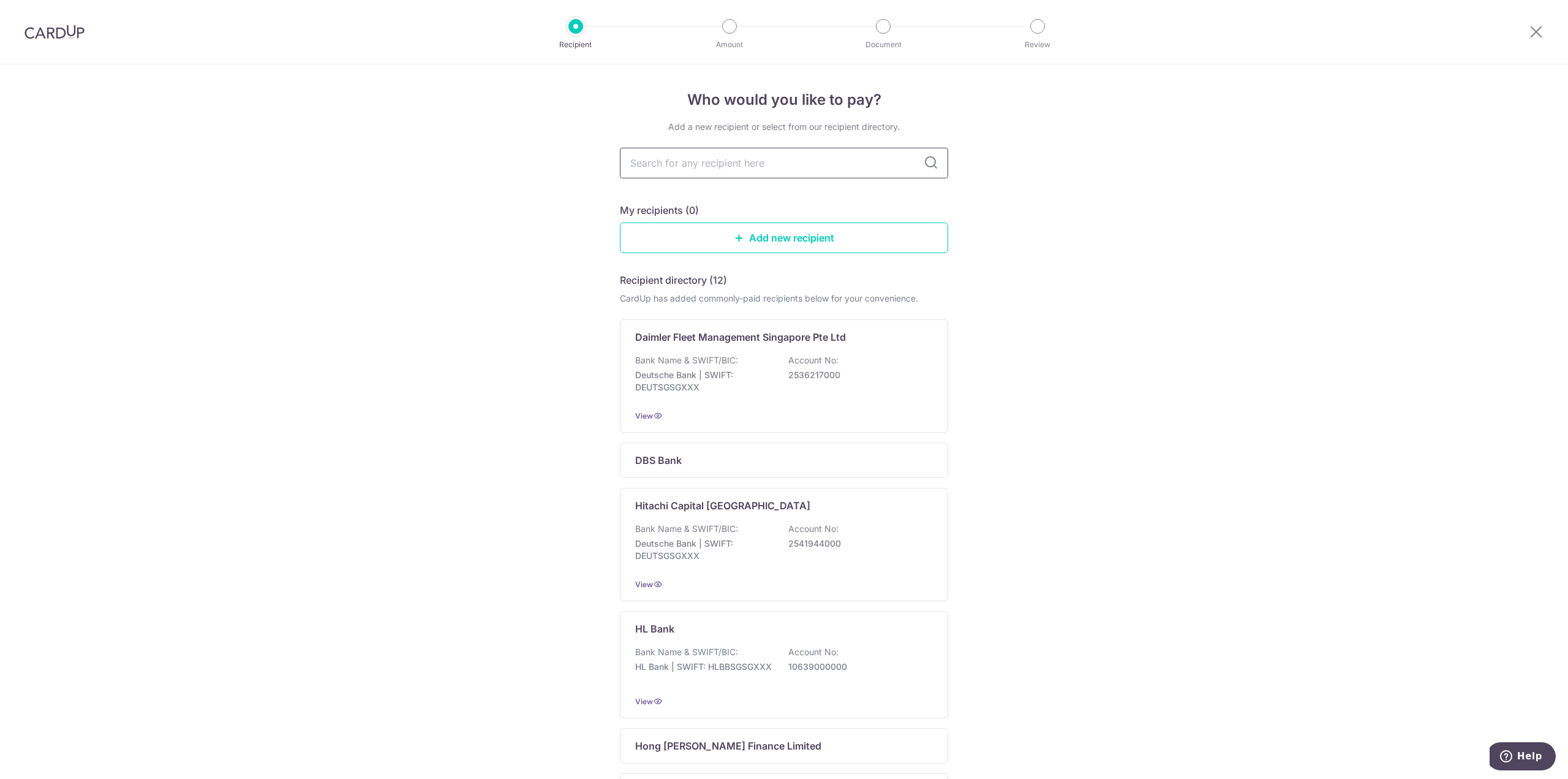
click at [783, 168] on input "text" at bounding box center [784, 163] width 329 height 31
click at [1118, 340] on div "Who would you like to pay? Add a new recipient or select from our recipient dir…" at bounding box center [784, 668] width 1568 height 1208
click at [769, 234] on link "Add new recipient" at bounding box center [784, 237] width 329 height 31
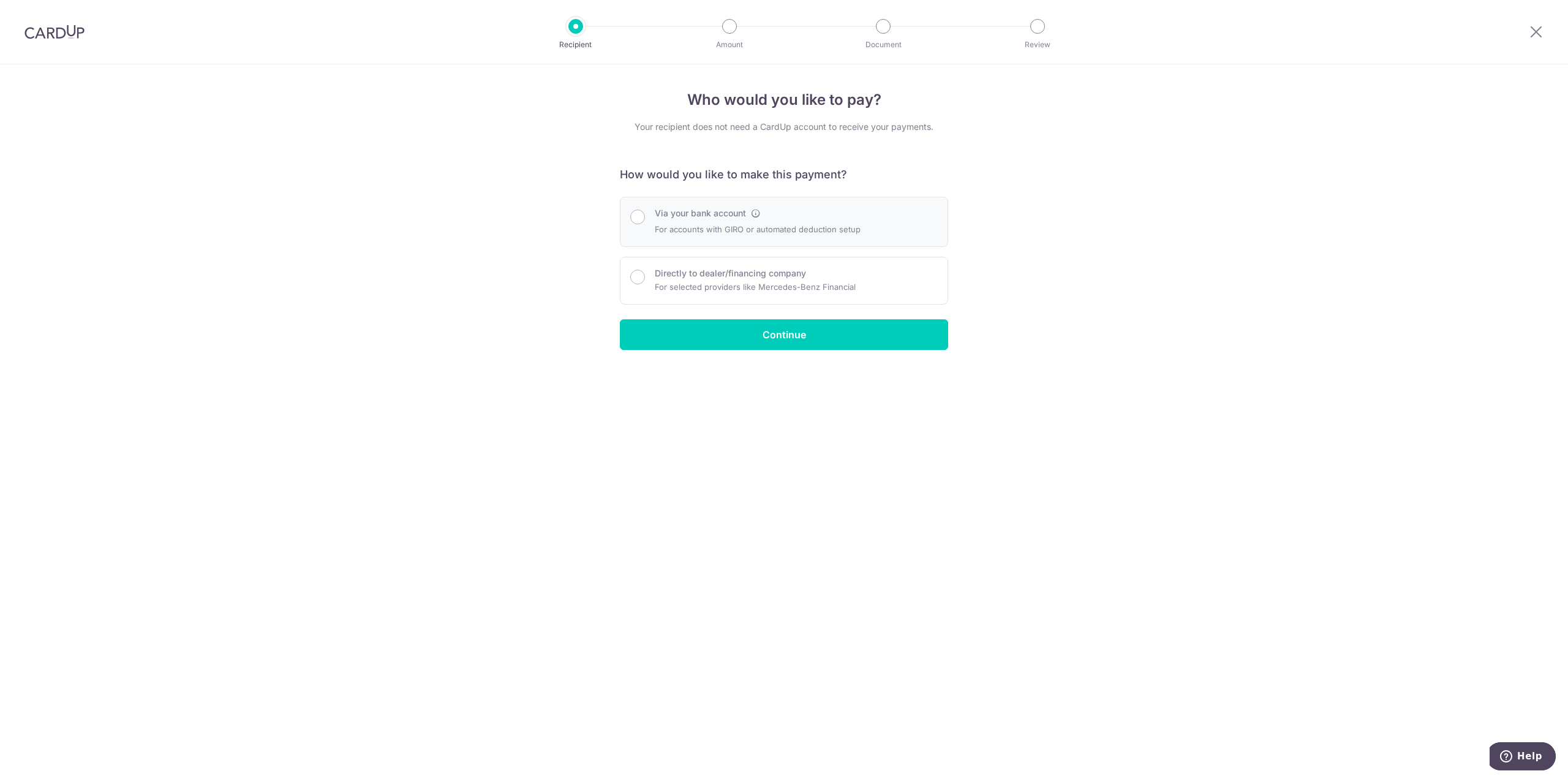
click at [706, 211] on label "Via your bank account" at bounding box center [700, 213] width 92 height 12
click at [645, 211] on input "Via your bank account" at bounding box center [638, 217] width 15 height 15
radio input "true"
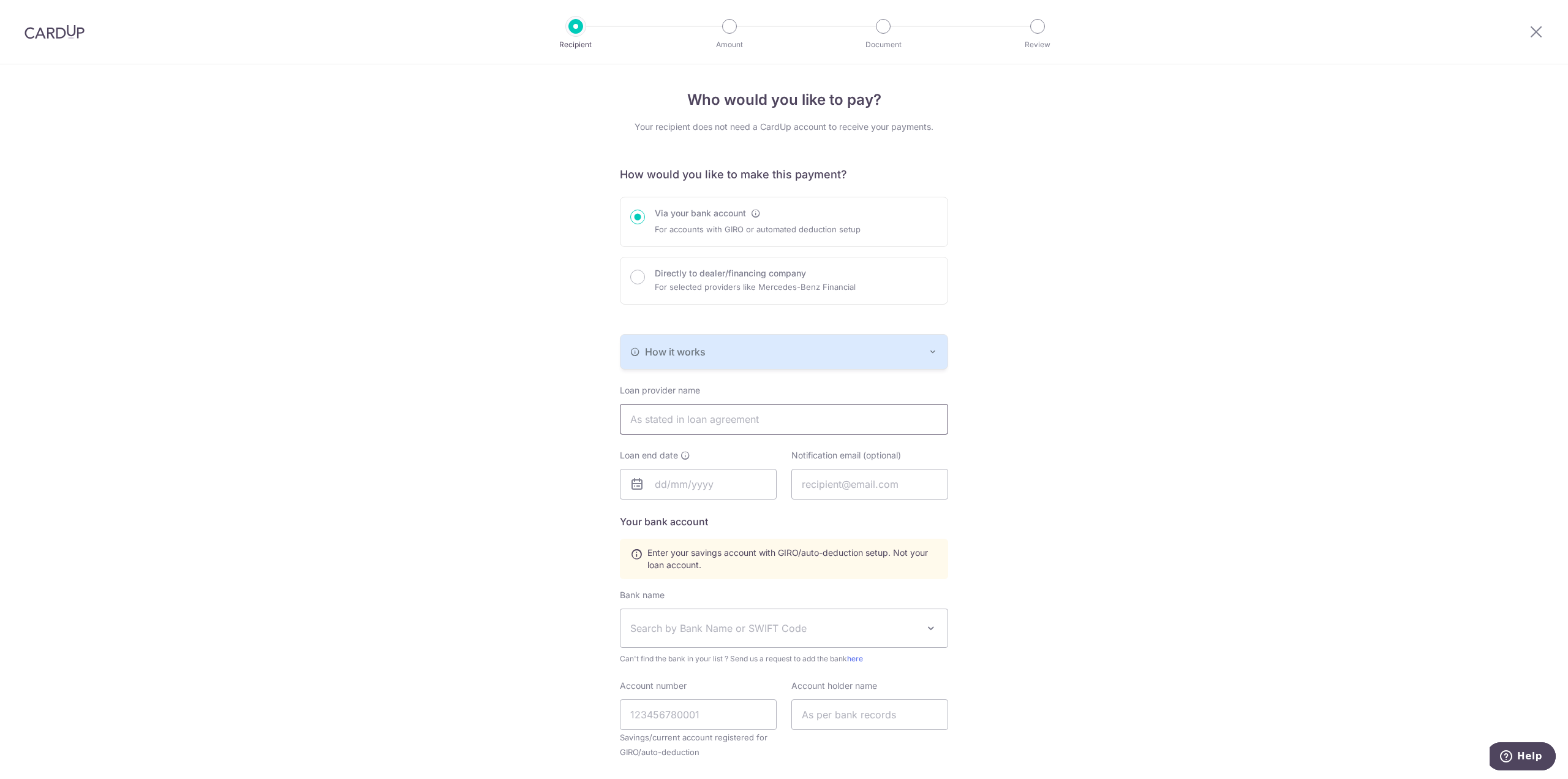
click at [772, 414] on input "text" at bounding box center [784, 418] width 329 height 31
type input "Maybank"
click at [1123, 474] on div "Who would you like to pay? Your recipient does not need a CardUp account to rec…" at bounding box center [784, 490] width 1568 height 853
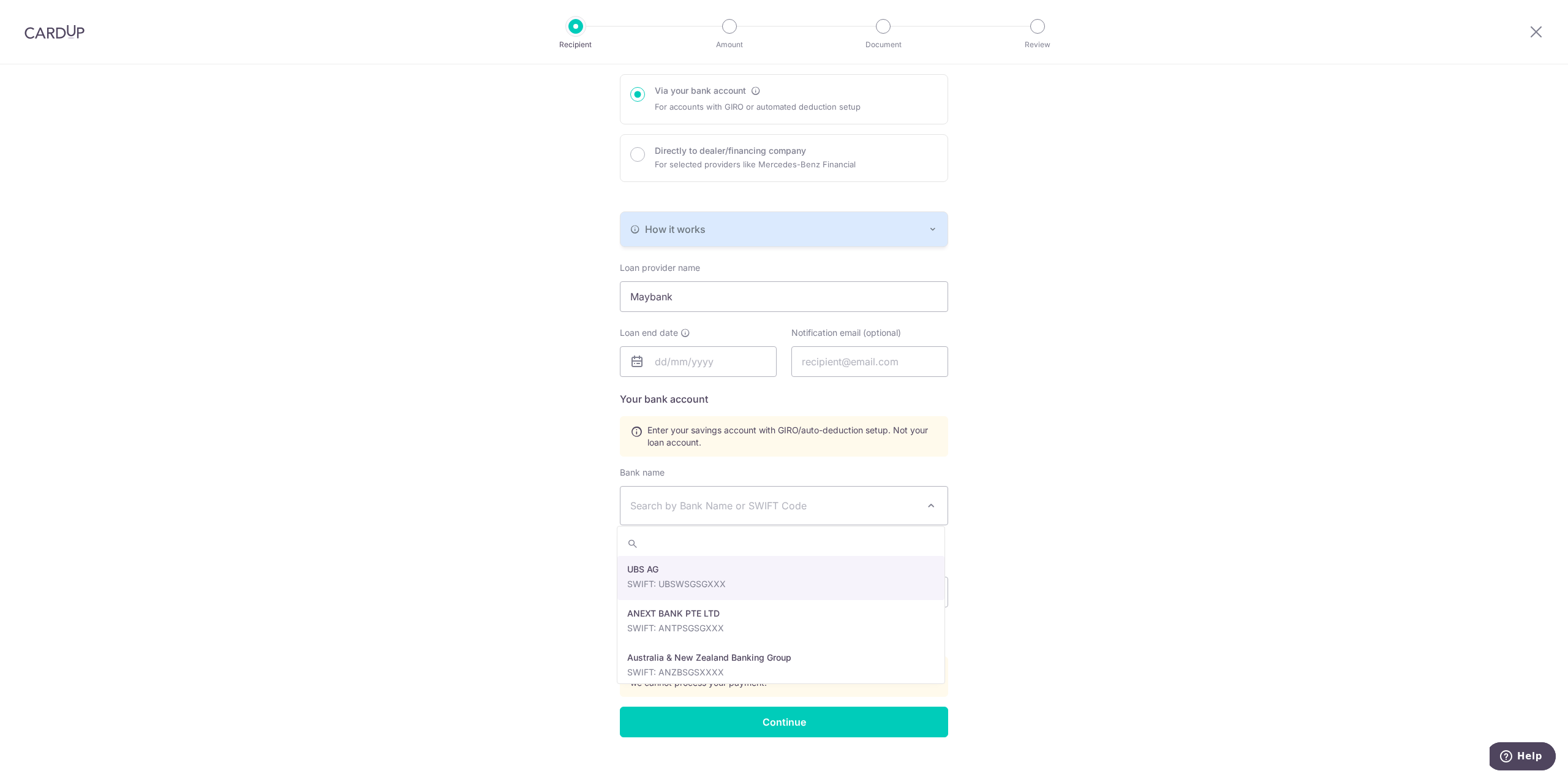
click at [881, 510] on span "Search by Bank Name or SWIFT Code" at bounding box center [774, 505] width 288 height 15
type input "ocbc"
select select "12"
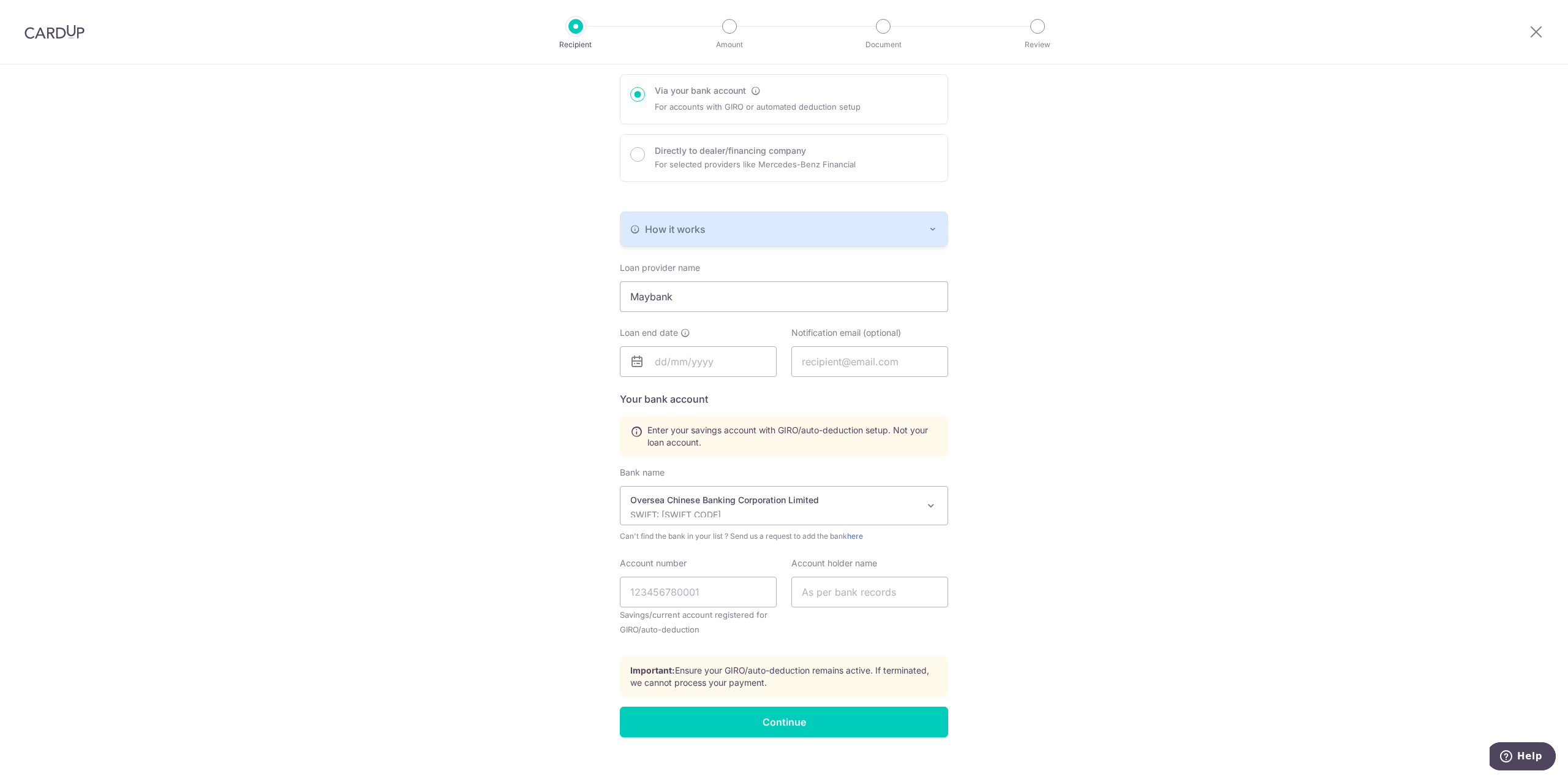
click at [1075, 449] on div "Who would you like to pay? Your recipient does not need a CardUp account to rec…" at bounding box center [784, 368] width 1568 height 853
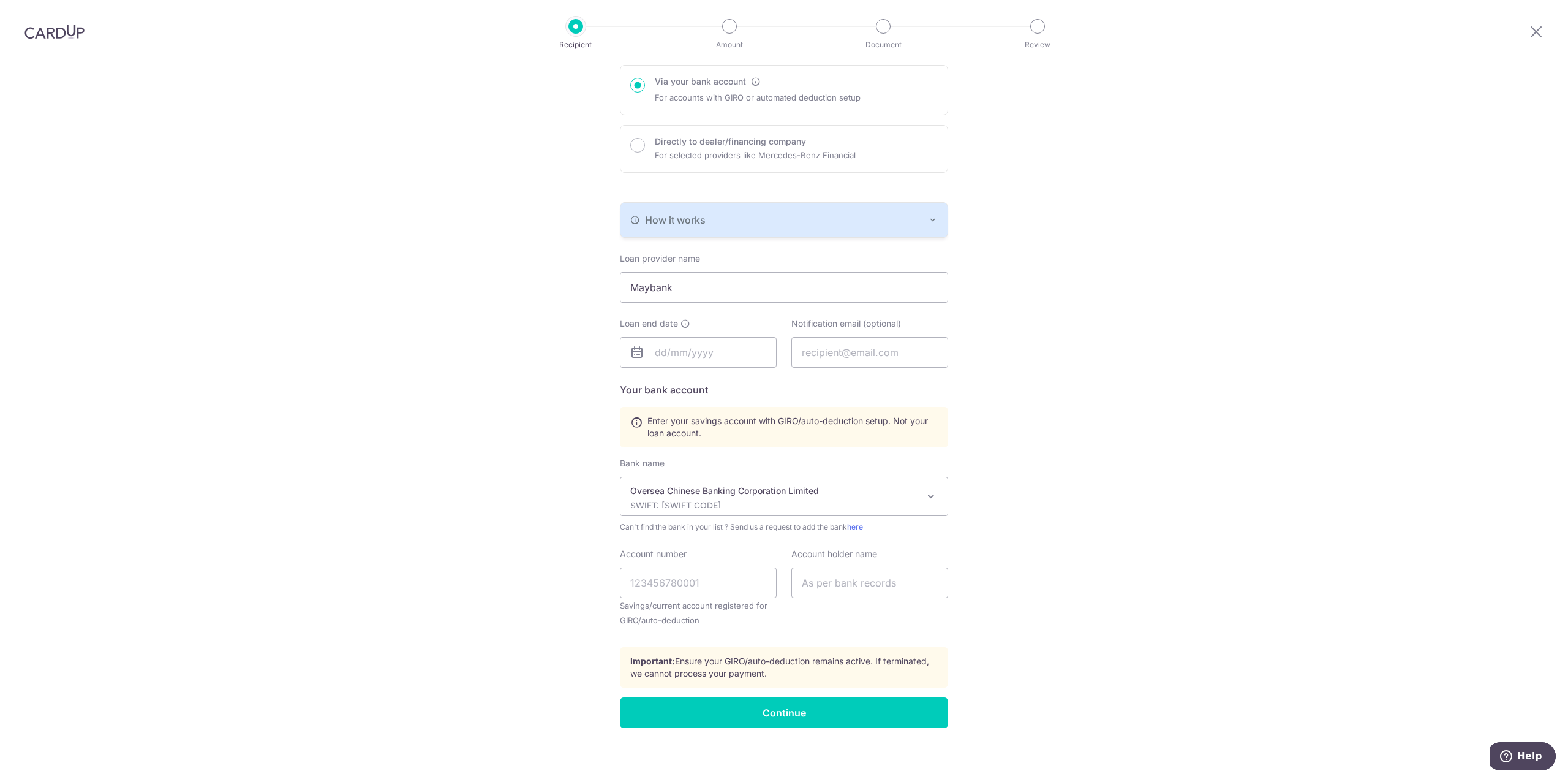
scroll to position [135, 0]
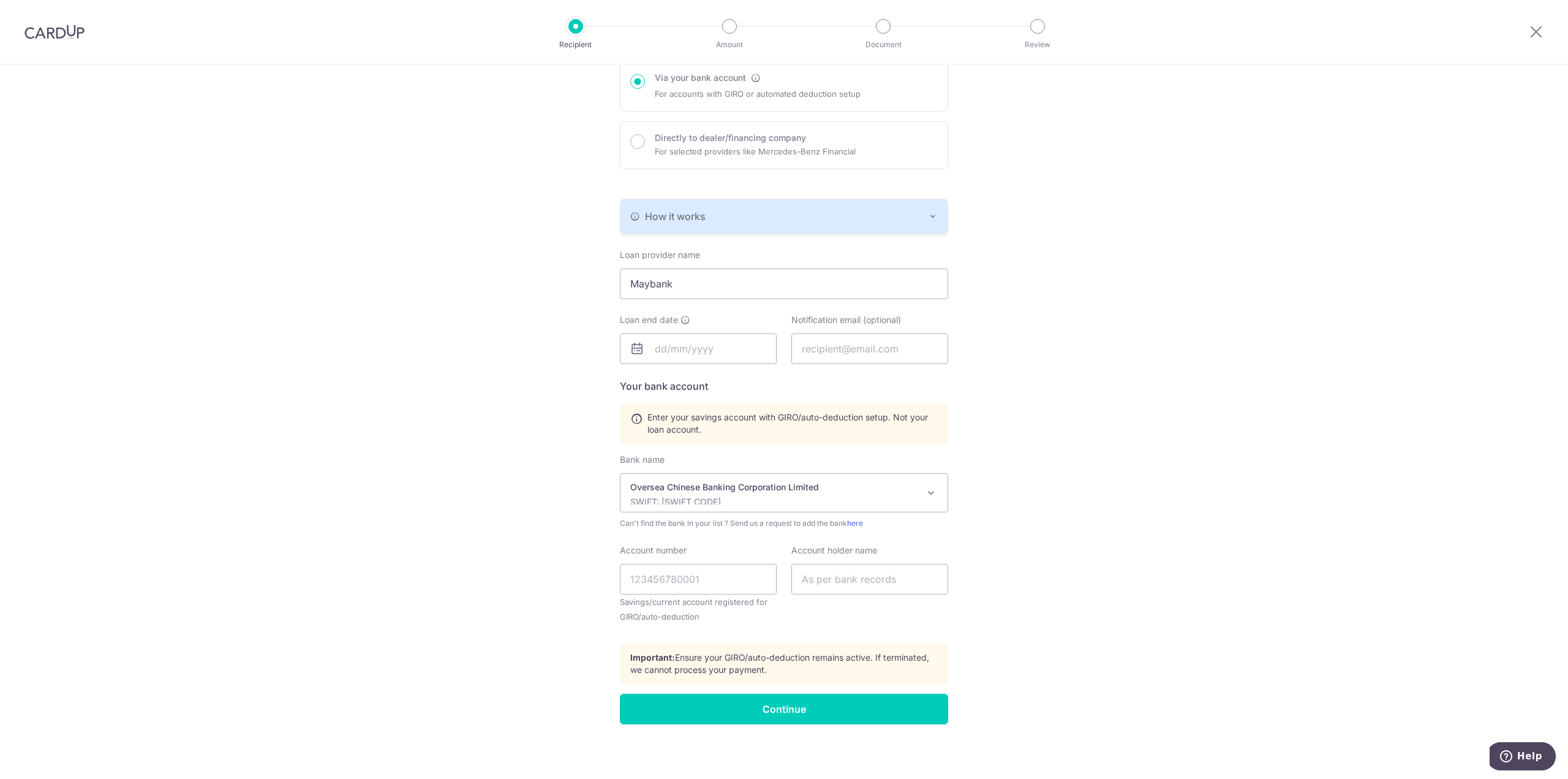
click at [1059, 467] on div "Who would you like to pay? Your recipient does not need a CardUp account to rec…" at bounding box center [784, 355] width 1568 height 853
click at [725, 352] on input "text" at bounding box center [699, 348] width 157 height 31
click at [753, 380] on select "2025 2026 2027 2028 2029 2030 2031 2032 2033 2034 2035" at bounding box center [743, 379] width 33 height 9
click at [698, 377] on select "Jan Feb Mar Apr May Jun [DATE] Aug Sep Oct Nov Dec" at bounding box center [686, 379] width 33 height 9
click at [720, 432] on link "3" at bounding box center [715, 434] width 20 height 20
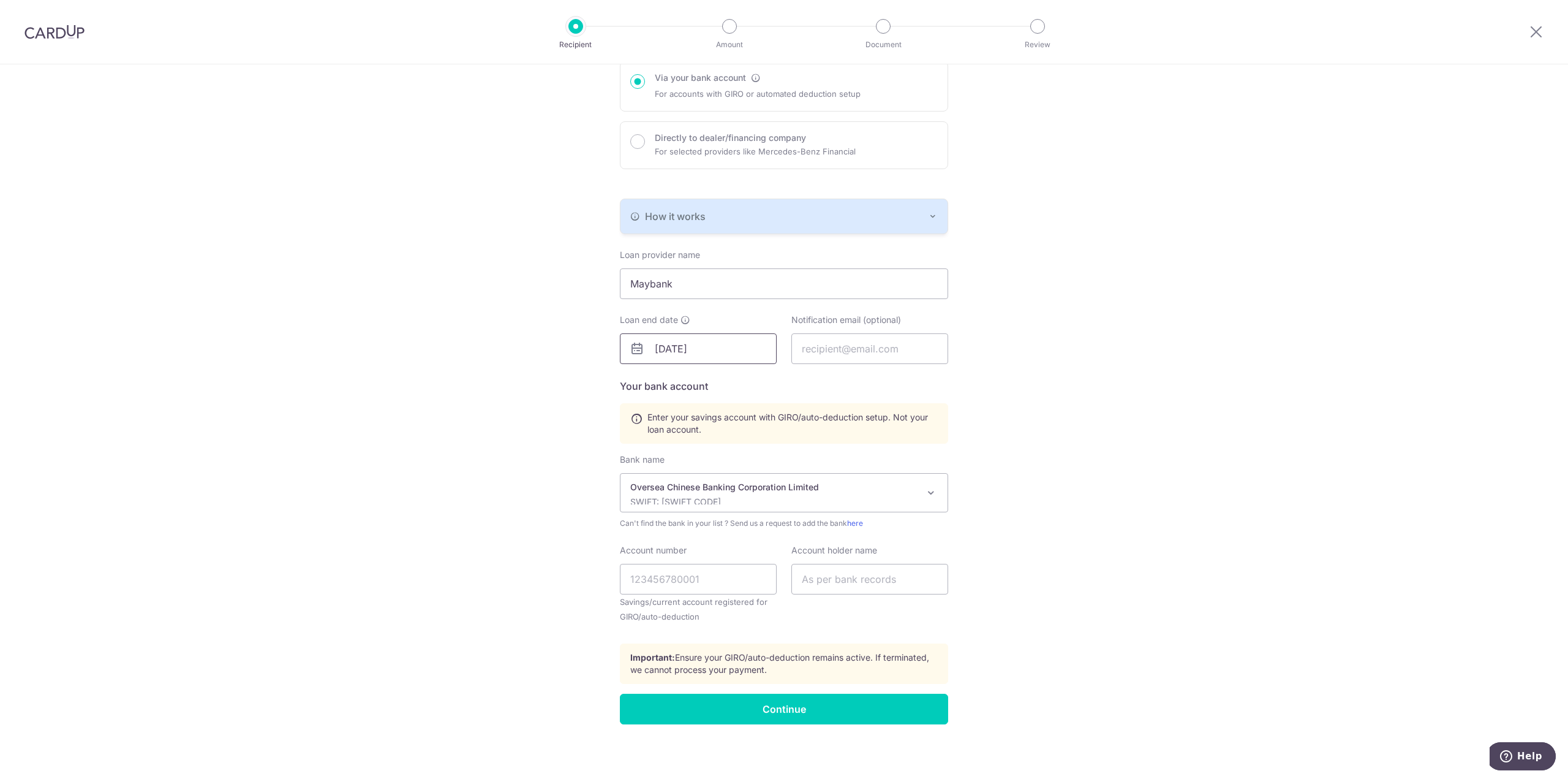
click at [685, 348] on input "[DATE]" at bounding box center [699, 348] width 157 height 31
click at [698, 458] on link "9" at bounding box center [690, 459] width 20 height 20
type input "[DATE]"
click at [1027, 354] on div "Who would you like to pay? Your recipient does not need a CardUp account to rec…" at bounding box center [784, 355] width 1568 height 853
click at [890, 345] on input "text" at bounding box center [870, 348] width 157 height 31
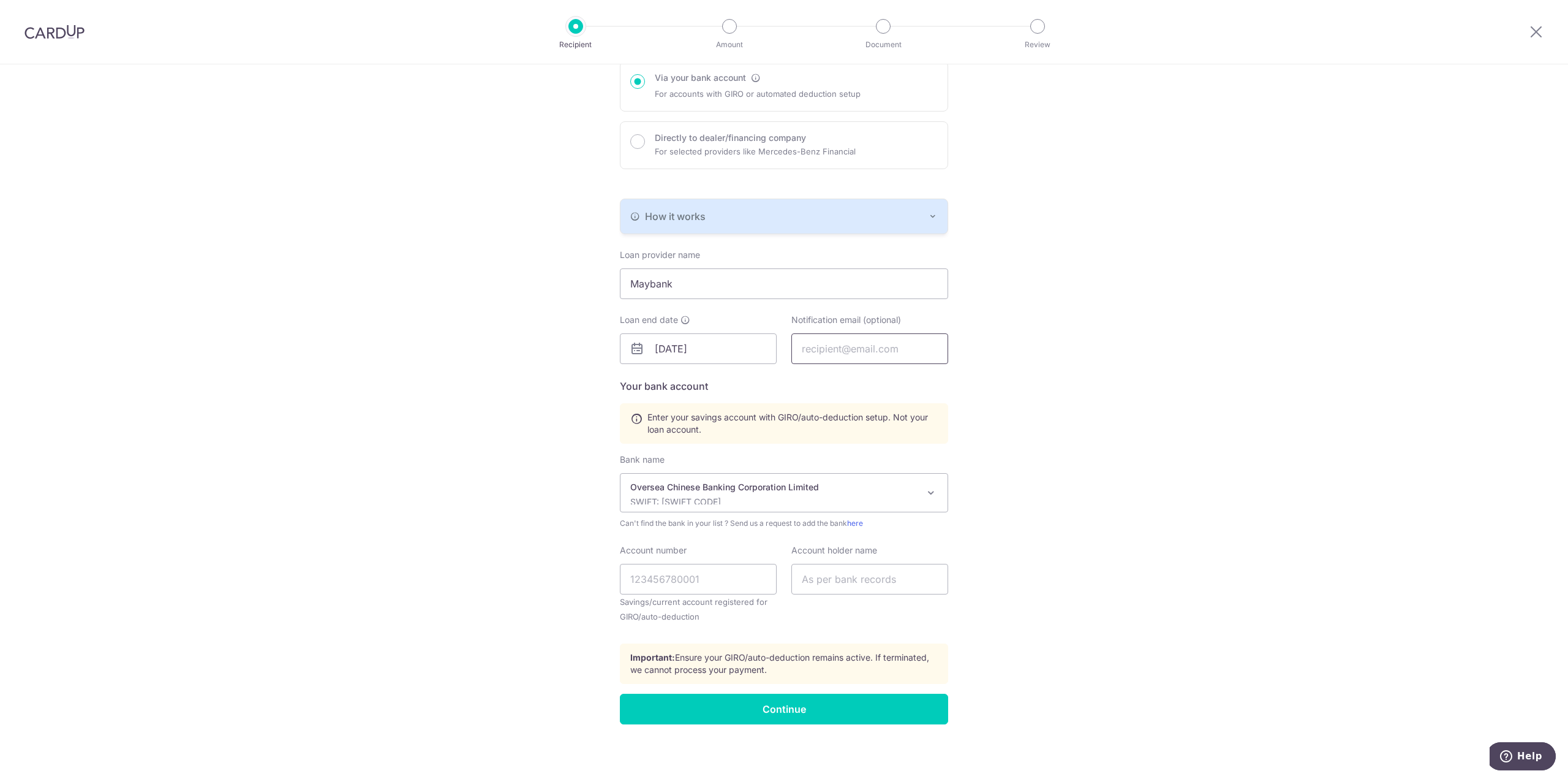
type input "[EMAIL_ADDRESS][DOMAIN_NAME]"
type input "[PERSON_NAME]"
click at [1063, 374] on div "Who would you like to pay? Your recipient does not need a CardUp account to rec…" at bounding box center [784, 355] width 1568 height 853
click at [657, 574] on input "Account number" at bounding box center [699, 579] width 157 height 31
type input "717727333001"
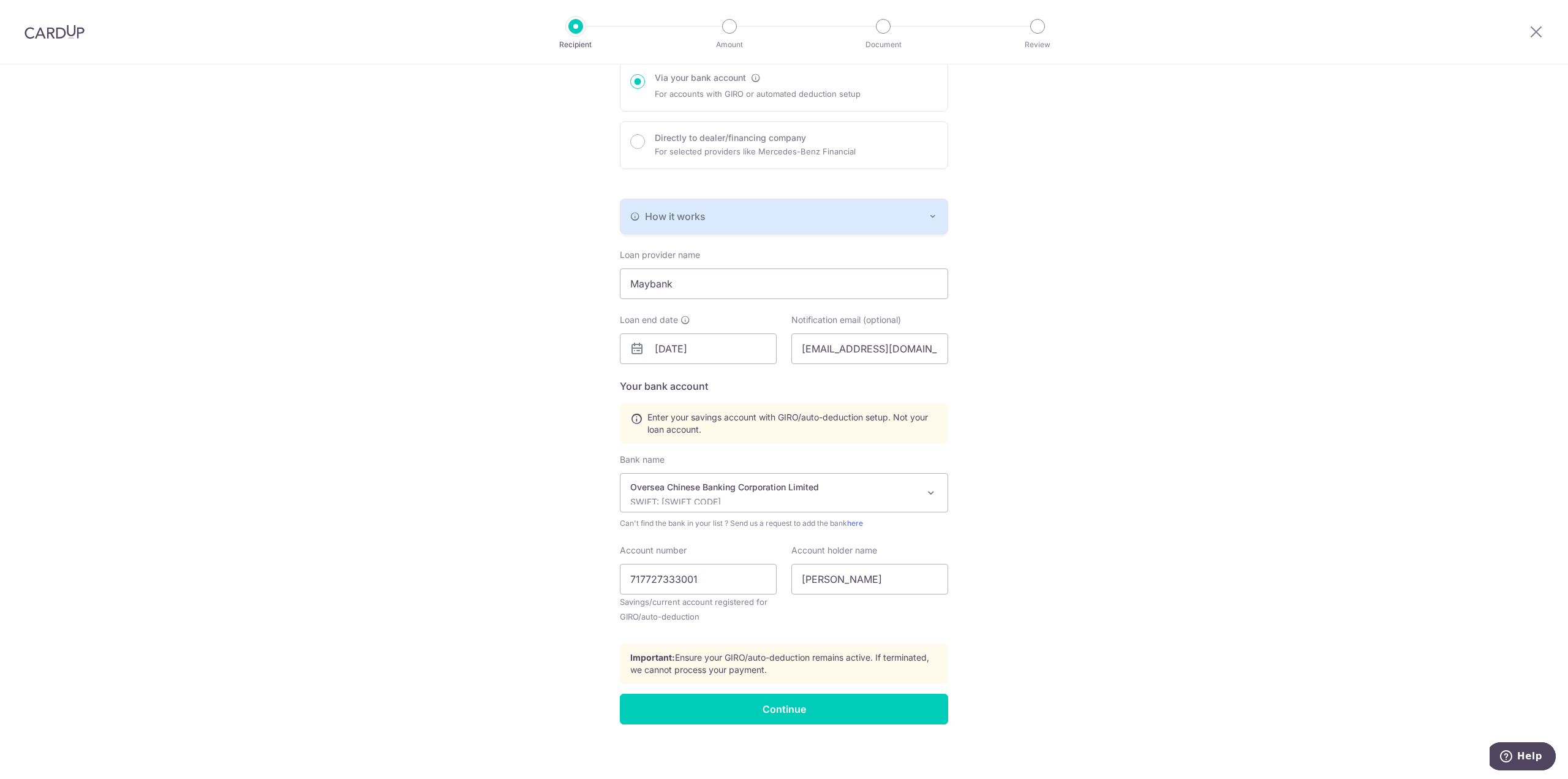
click at [539, 565] on div "Who would you like to pay? Your recipient does not need a CardUp account to rec…" at bounding box center [784, 355] width 1568 height 853
click at [812, 712] on input "Continue" at bounding box center [784, 709] width 329 height 31
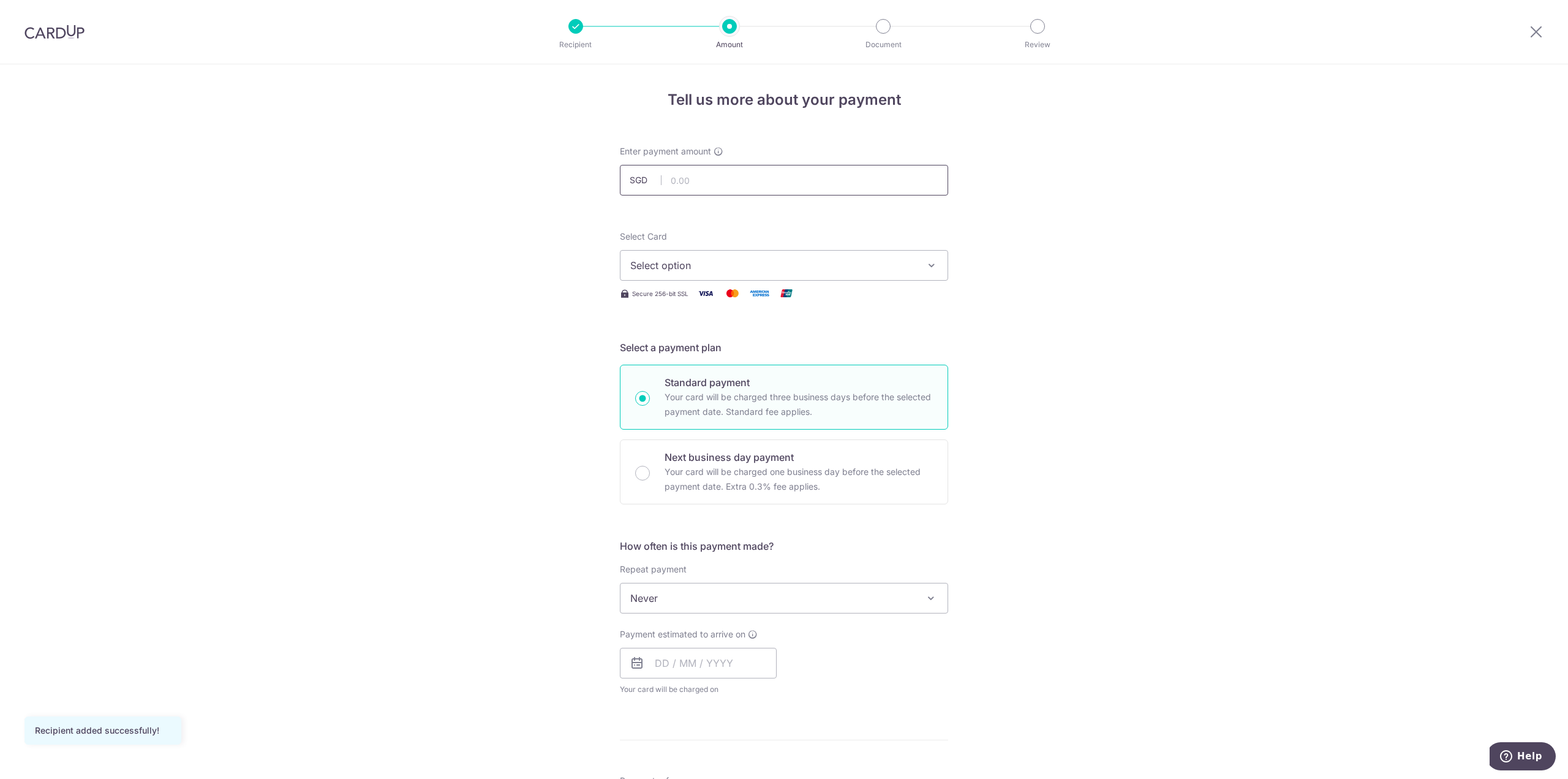
click at [778, 188] on input "text" at bounding box center [784, 179] width 329 height 31
type input "692.00"
click at [525, 205] on div "Tell us more about your payment Enter payment amount SGD 692.00 692.00 Recipien…" at bounding box center [784, 618] width 1568 height 1109
click at [677, 254] on button "Select option" at bounding box center [784, 265] width 329 height 31
click at [699, 381] on span "**** 5596" at bounding box center [684, 382] width 48 height 15
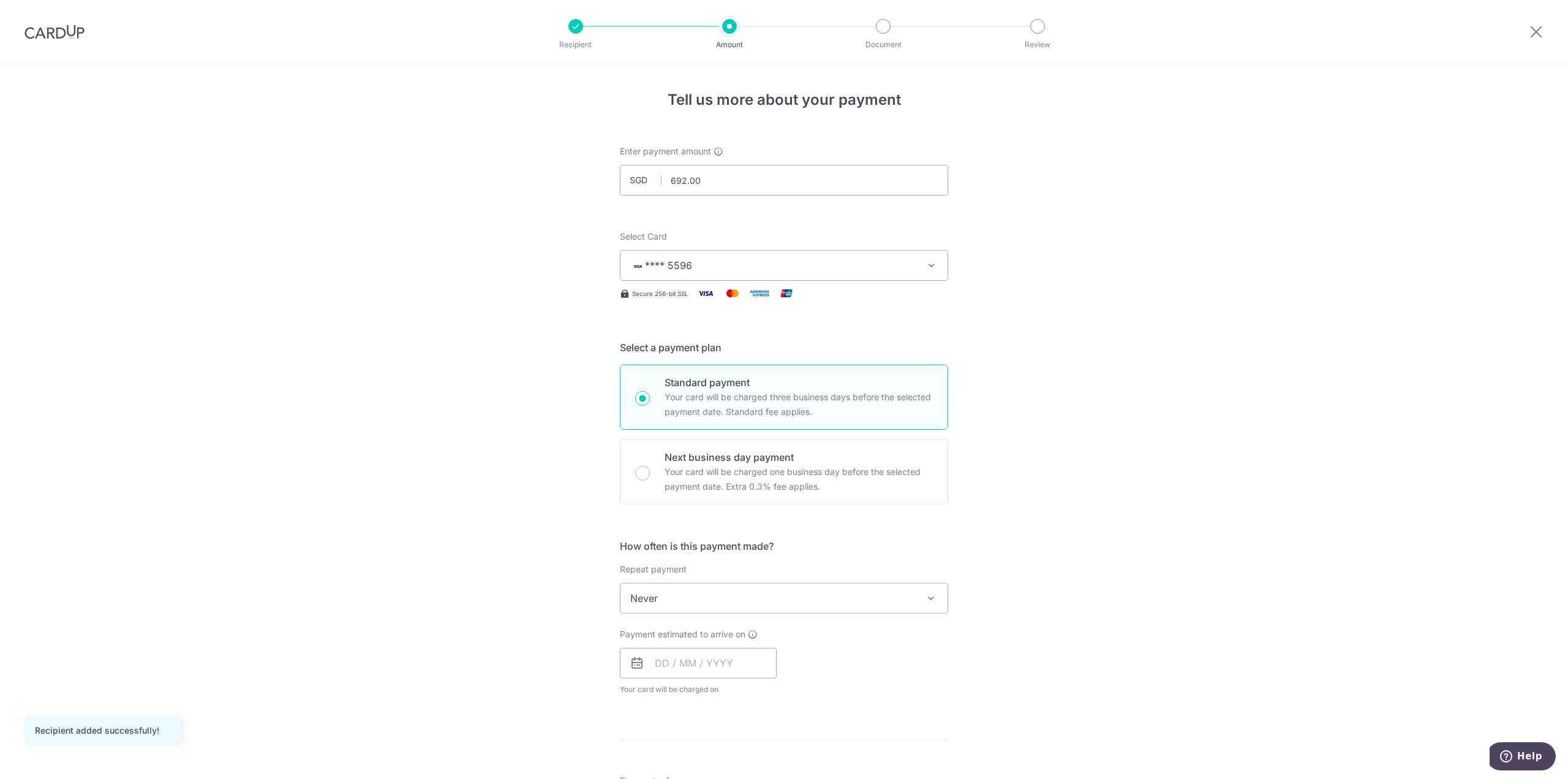
click at [502, 362] on div "Tell us more about your payment Enter payment amount SGD 692.00 692.00 Recipien…" at bounding box center [784, 618] width 1568 height 1109
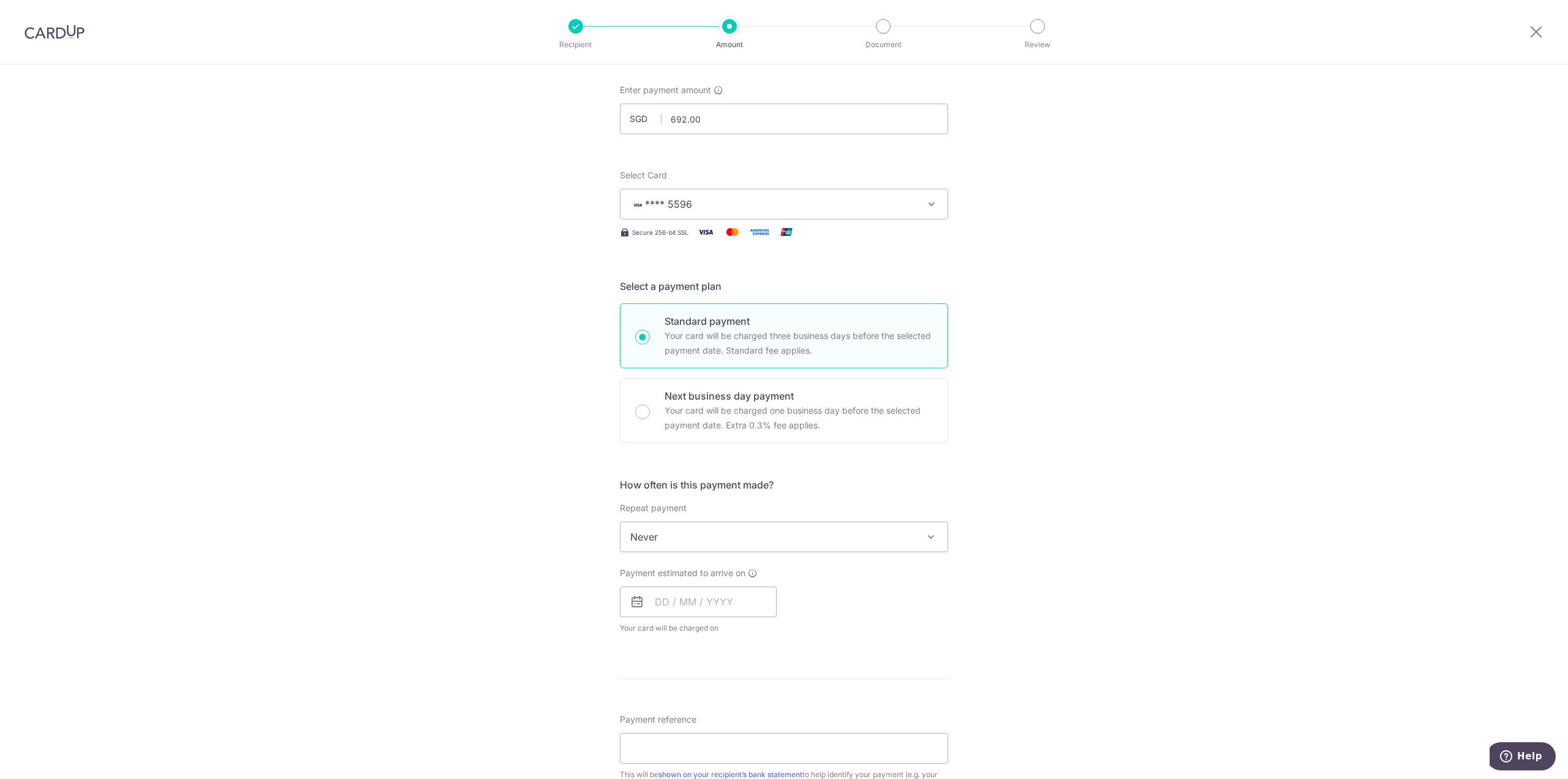
click at [544, 410] on div "Tell us more about your payment Enter payment amount SGD 692.00 692.00 Recipien…" at bounding box center [784, 557] width 1568 height 1109
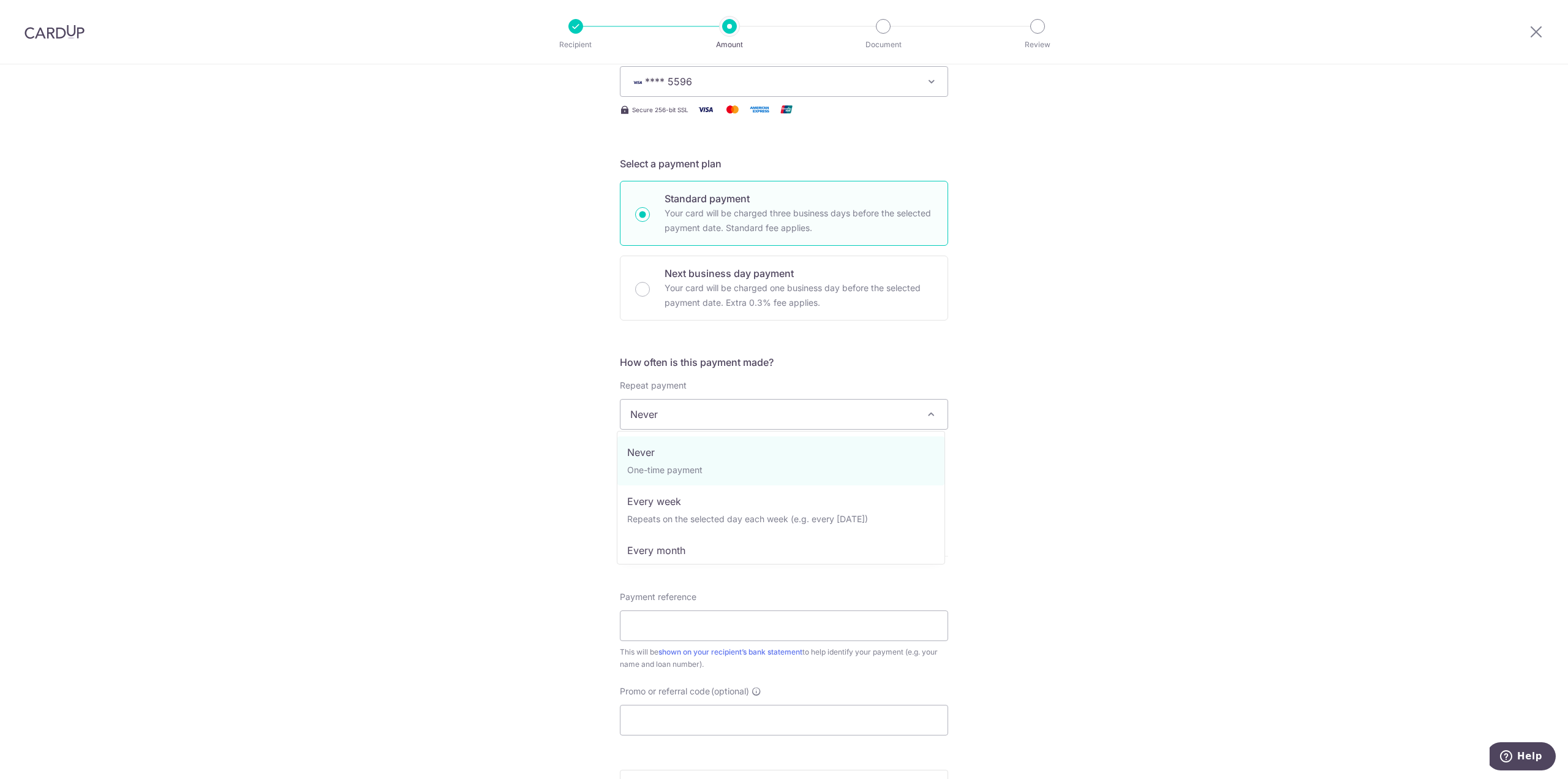
click at [744, 409] on span "Never" at bounding box center [784, 414] width 327 height 29
select select "3"
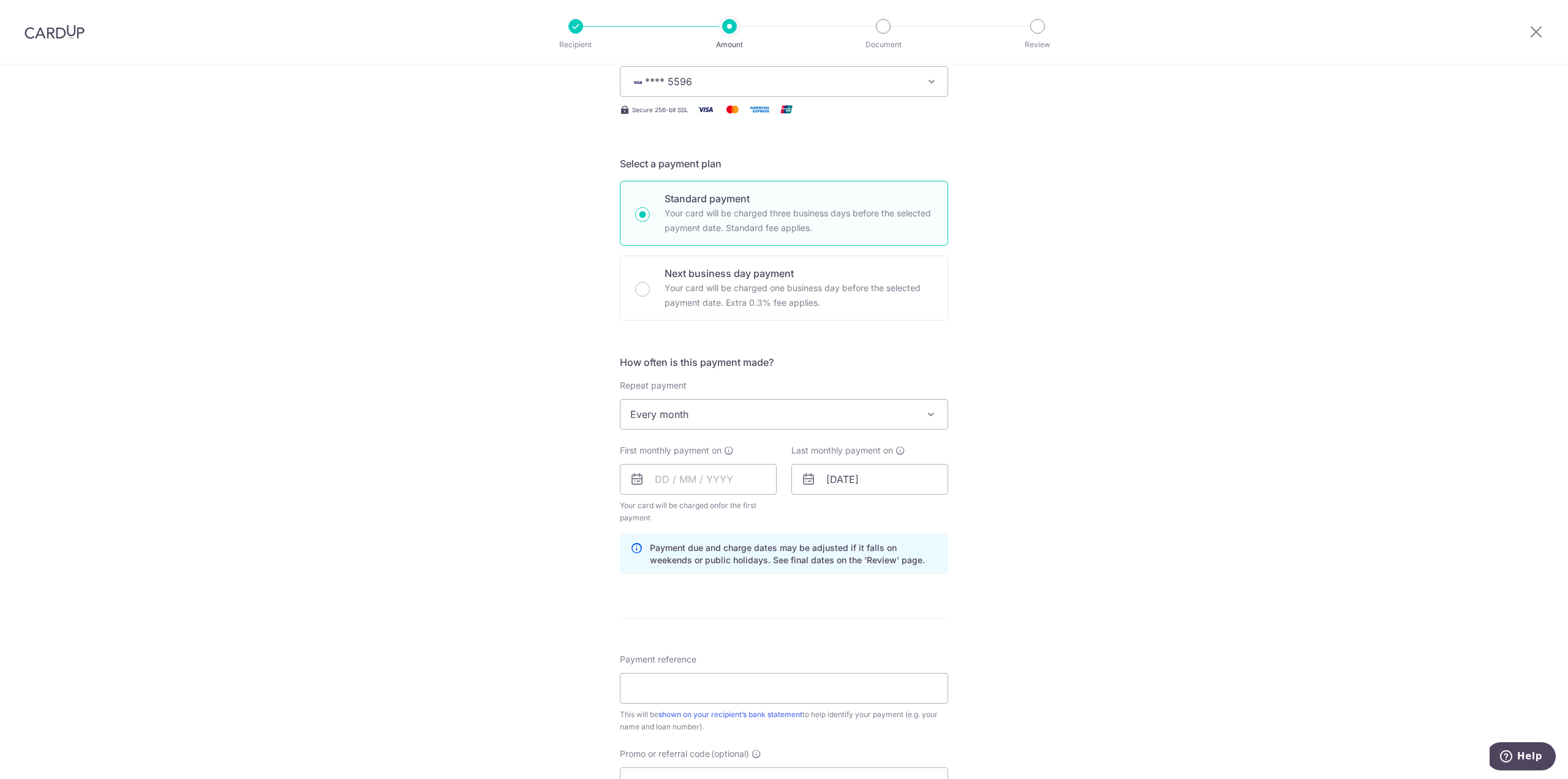
click at [455, 435] on div "Tell us more about your payment Enter payment amount SGD 692.00 692.00 Recipien…" at bounding box center [784, 466] width 1568 height 1171
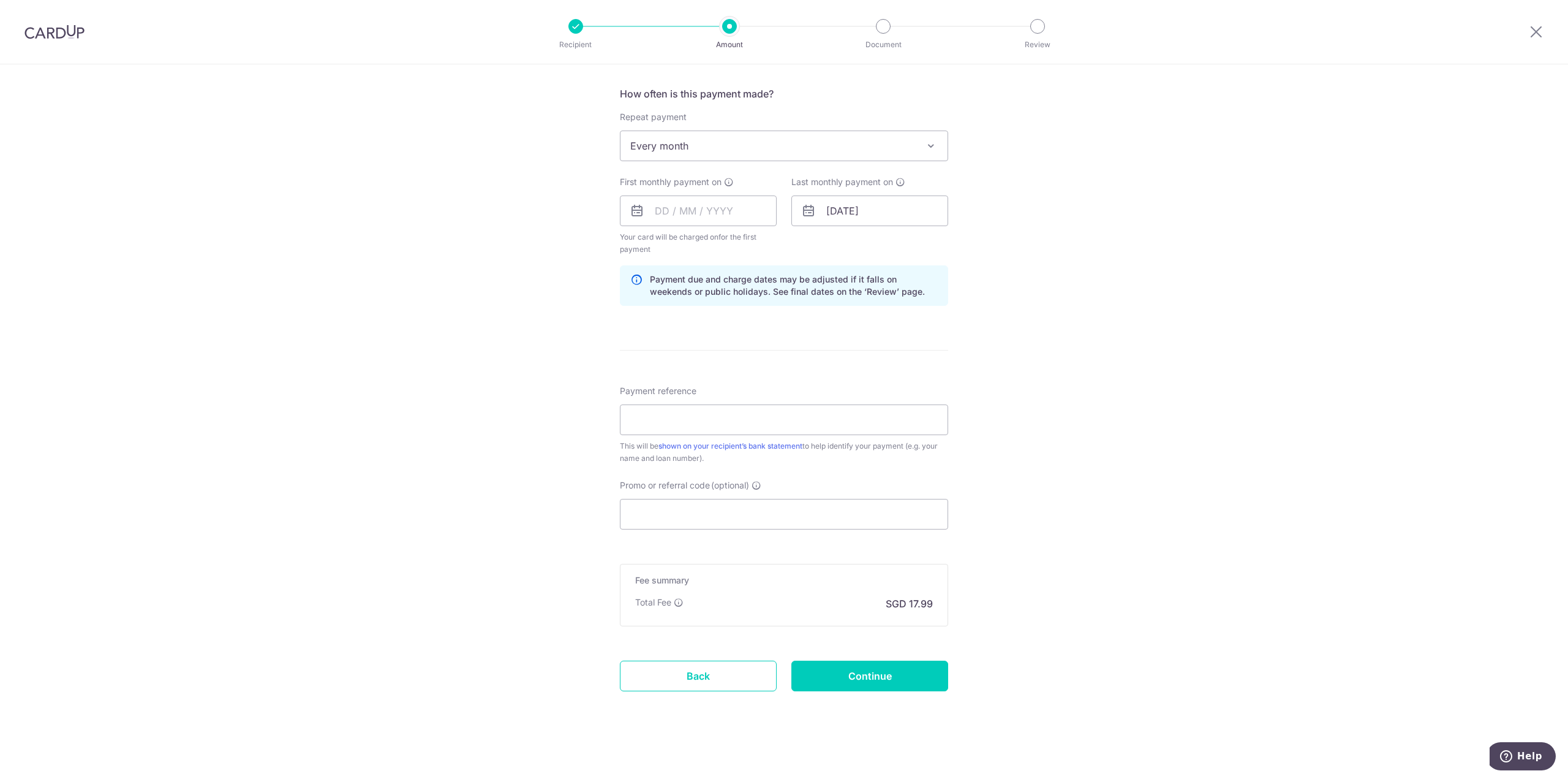
scroll to position [453, 0]
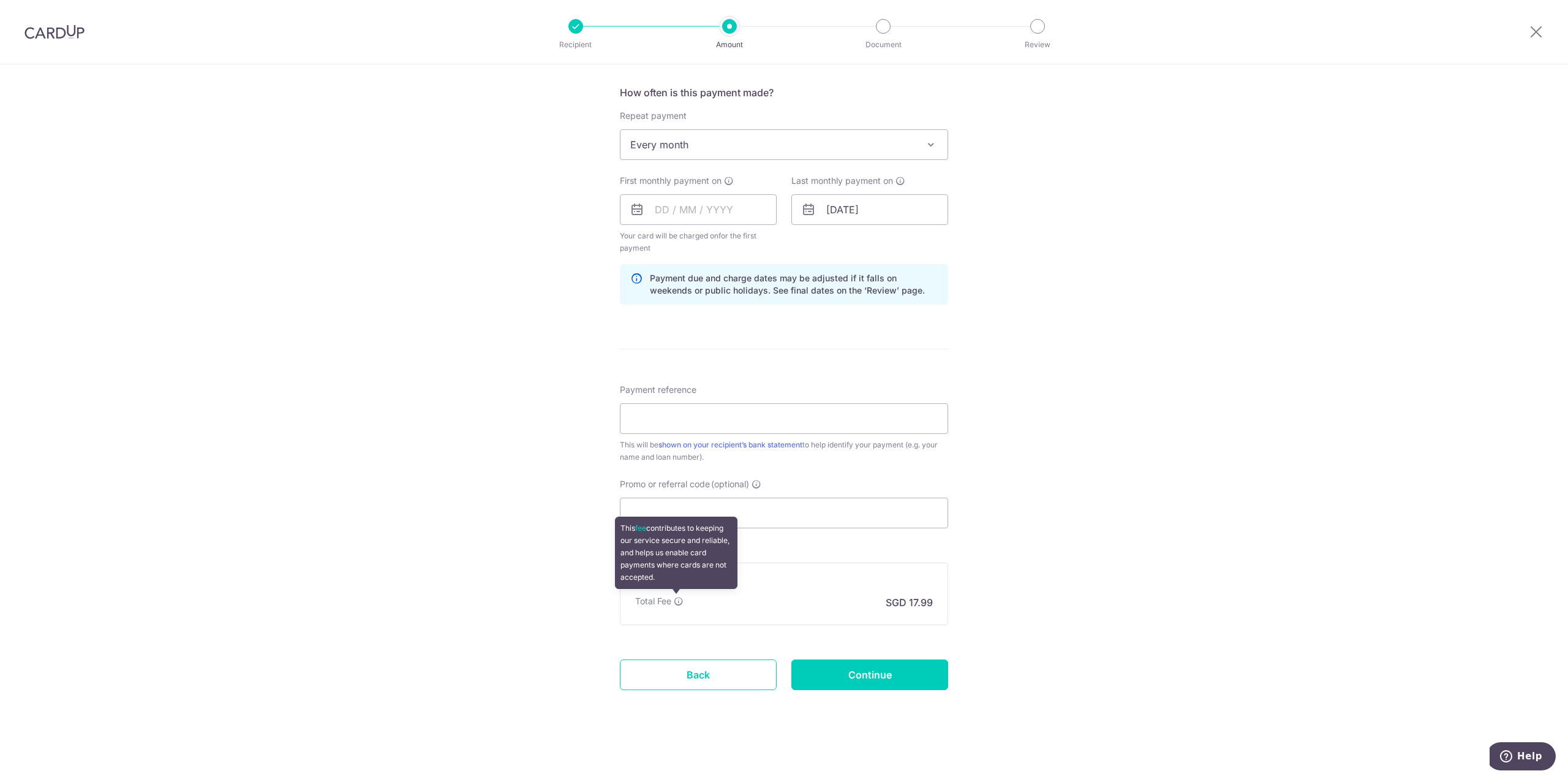
click at [676, 602] on icon at bounding box center [679, 601] width 9 height 9
click at [513, 469] on div "Tell us more about your payment Enter payment amount SGD 692.00 692.00 Recipien…" at bounding box center [784, 196] width 1568 height 1171
click at [671, 411] on input "Payment reference" at bounding box center [784, 418] width 329 height 31
type input "[PERSON_NAME] Car Loan"
click at [541, 365] on div "Tell us more about your payment Enter payment amount SGD 692.00 692.00 Recipien…" at bounding box center [784, 196] width 1568 height 1171
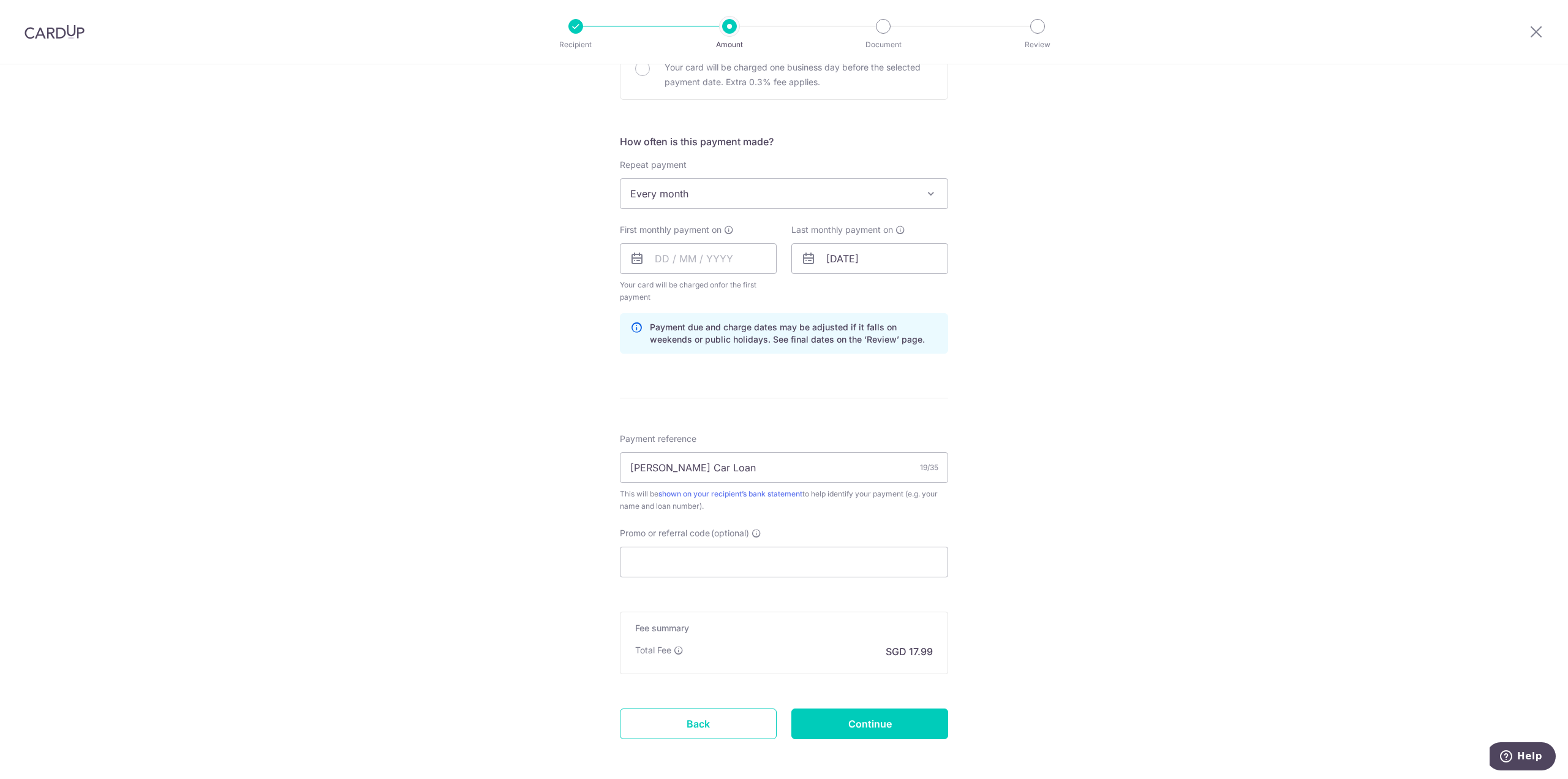
scroll to position [331, 0]
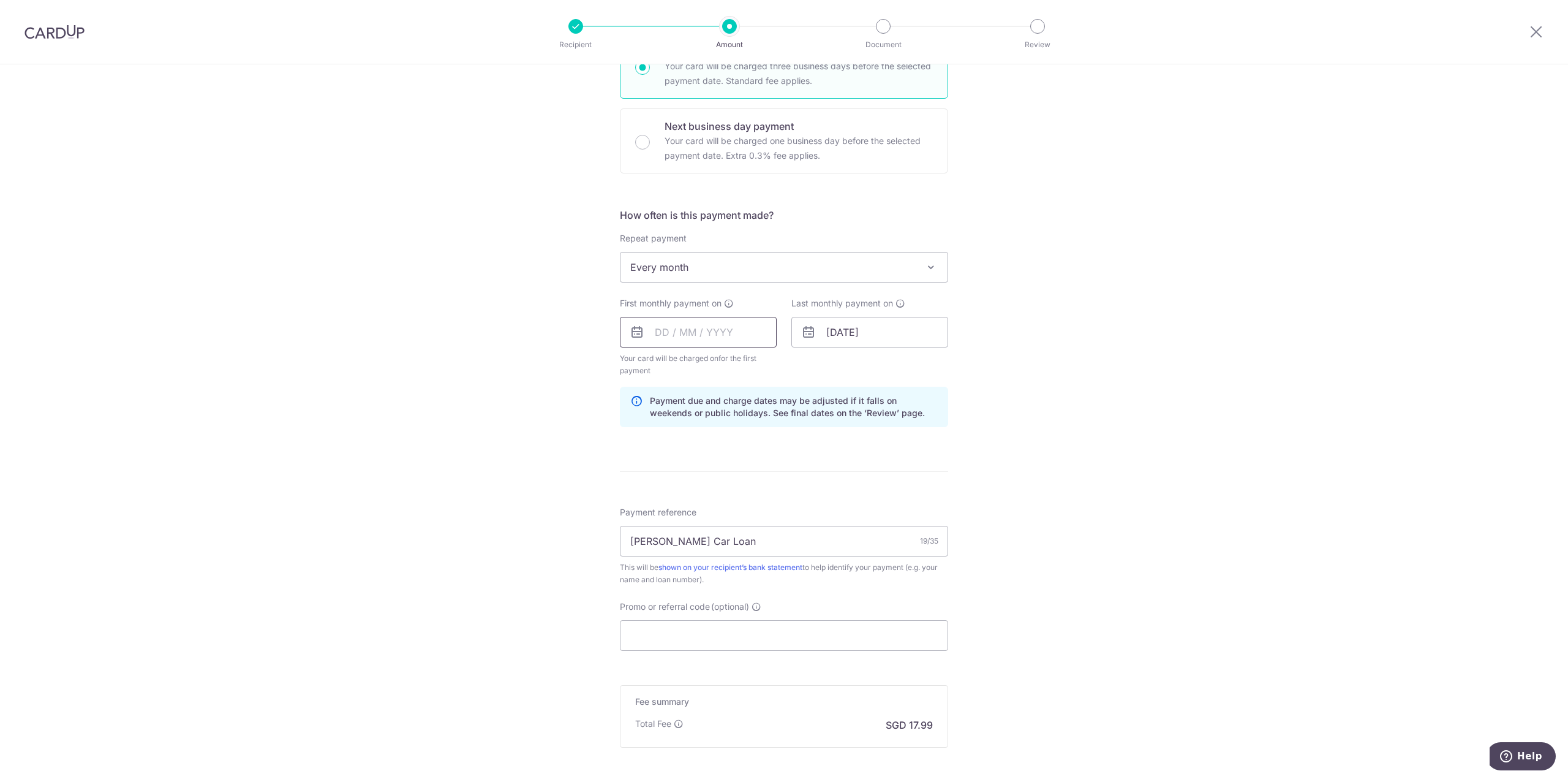
click at [683, 333] on input "text" at bounding box center [699, 332] width 157 height 31
click at [639, 365] on div "Prev Next Oct Nov [DATE] 2026 2027 2028 2029 2030 2031 2032 2033 2034 2035" at bounding box center [718, 364] width 195 height 29
click at [793, 362] on link "Next" at bounding box center [794, 365] width 15 height 15
click at [713, 440] on link "5" at bounding box center [718, 443] width 20 height 20
click at [501, 328] on div "Tell us more about your payment Enter payment amount SGD 692.00 692.00 Recipien…" at bounding box center [784, 319] width 1568 height 1171
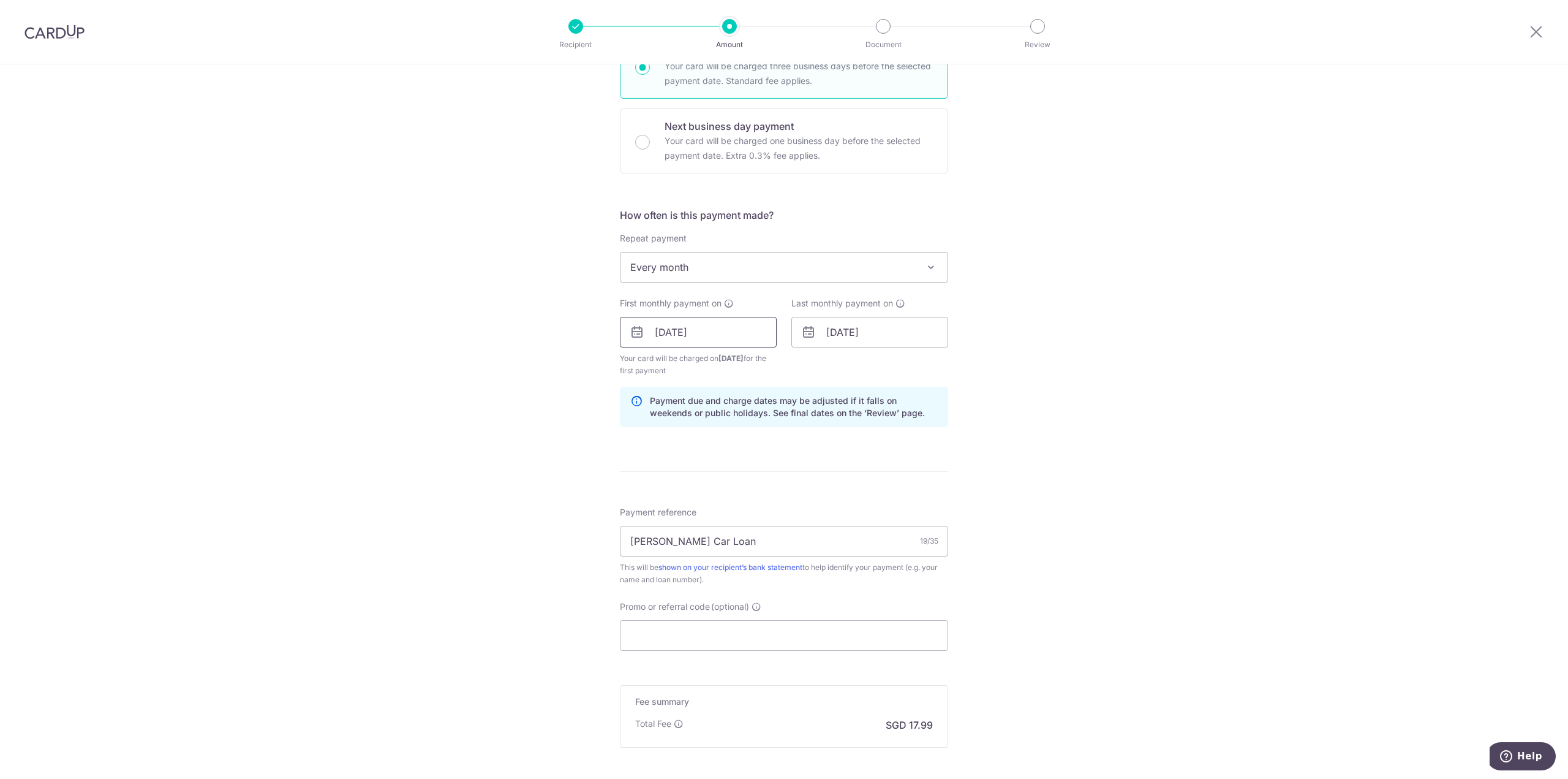
click at [710, 335] on input "[DATE]" at bounding box center [699, 332] width 157 height 31
click at [772, 439] on link "7" at bounding box center [767, 443] width 20 height 20
type input "[DATE]"
click at [843, 323] on input "[DATE]" at bounding box center [870, 332] width 157 height 31
click at [808, 443] on link "7" at bounding box center [816, 443] width 20 height 20
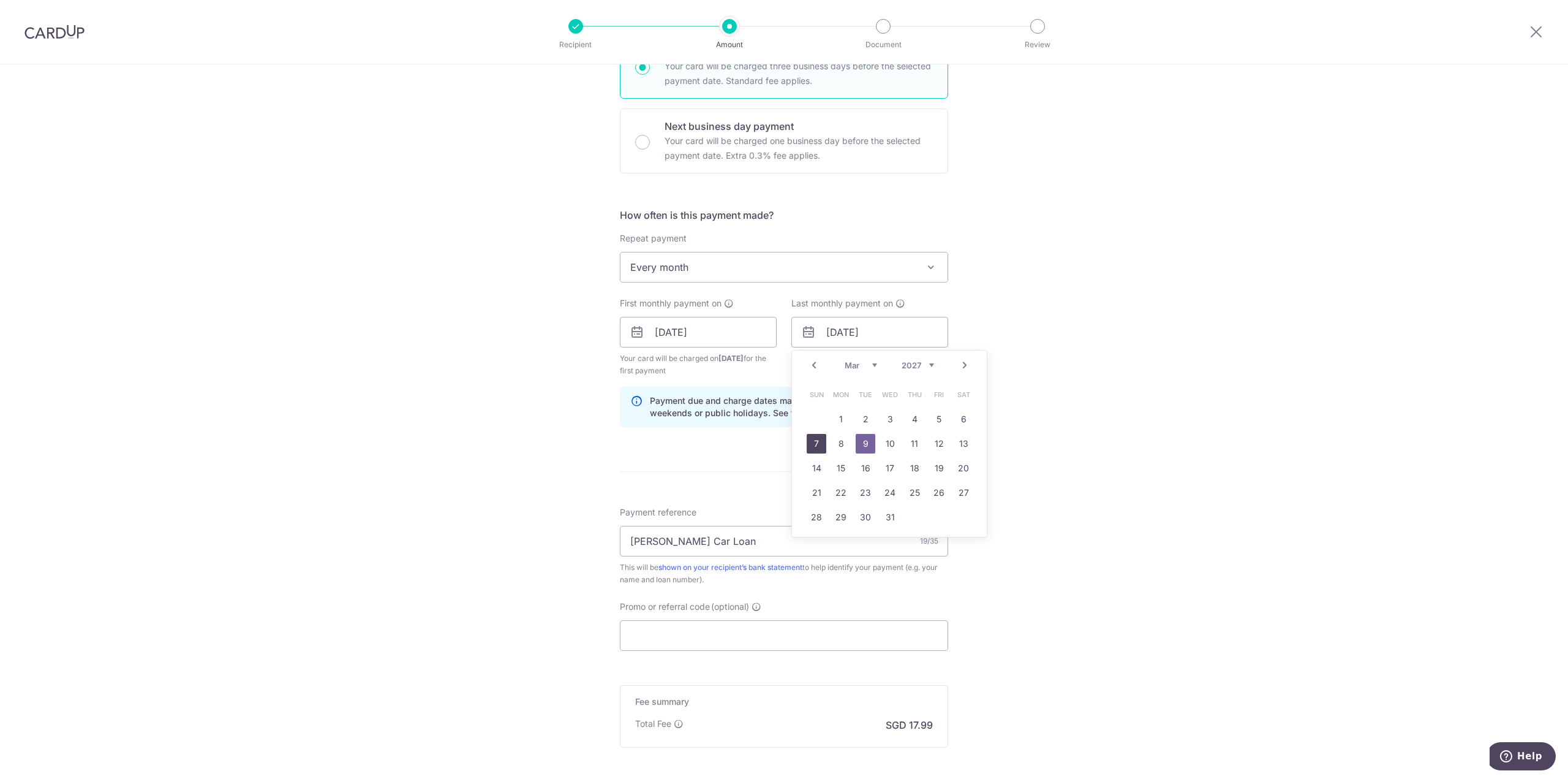
type input "[DATE]"
click at [1016, 388] on div "Tell us more about your payment Enter payment amount SGD 692.00 692.00 Recipien…" at bounding box center [784, 319] width 1568 height 1171
click at [990, 394] on div "Tell us more about your payment Enter payment amount SGD 692.00 692.00 Recipien…" at bounding box center [784, 319] width 1568 height 1171
click at [436, 331] on div "Tell us more about your payment Enter payment amount SGD 692.00 692.00 Recipien…" at bounding box center [784, 319] width 1568 height 1171
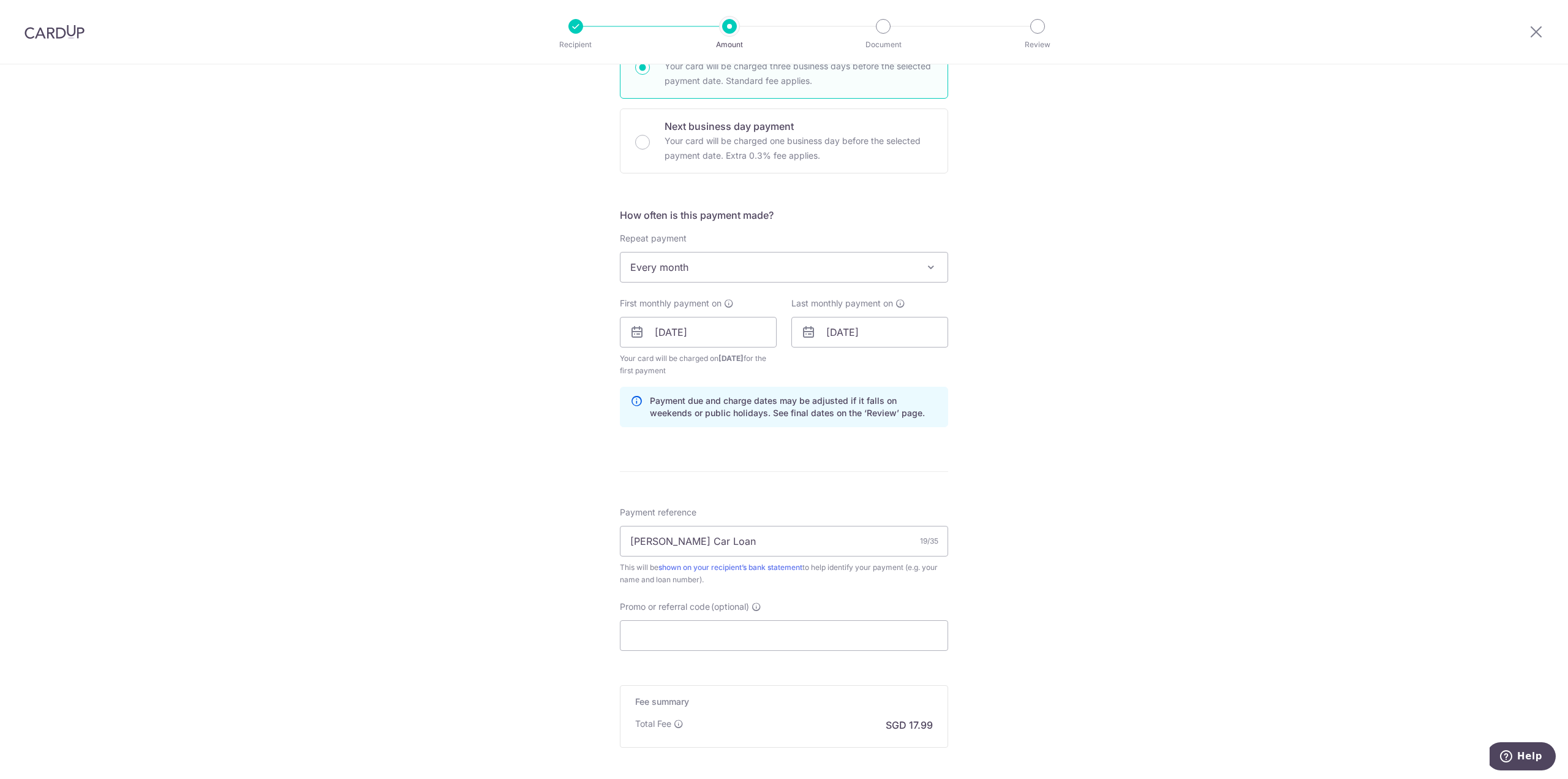
click at [501, 501] on div "Tell us more about your payment Enter payment amount SGD 692.00 692.00 Recipien…" at bounding box center [784, 319] width 1568 height 1171
click at [484, 572] on div "Tell us more about your payment Enter payment amount SGD 692.00 692.00 Recipien…" at bounding box center [784, 319] width 1568 height 1171
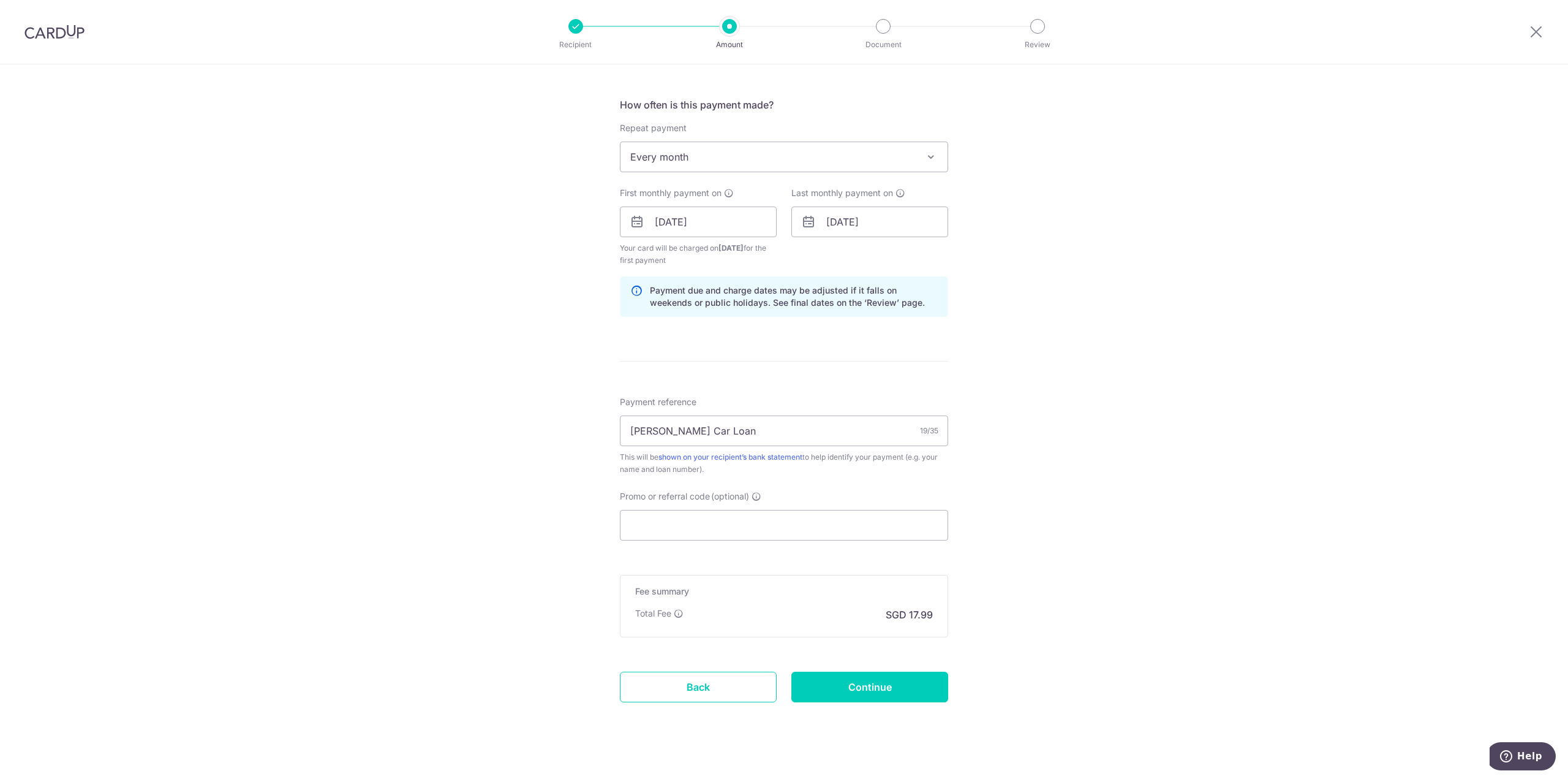
scroll to position [453, 0]
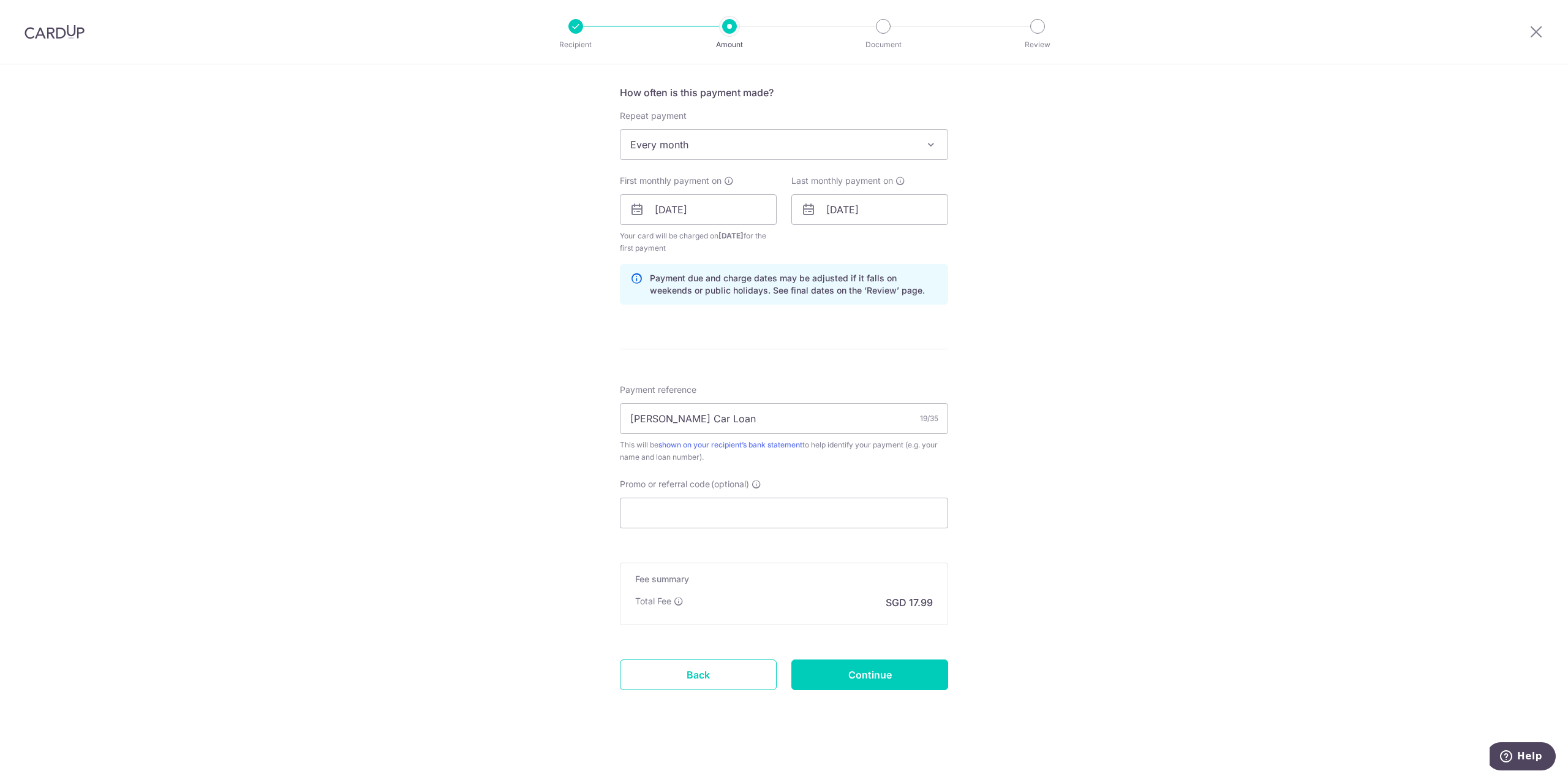
click at [500, 564] on div "Tell us more about your payment Enter payment amount SGD 692.00 692.00 Recipien…" at bounding box center [784, 196] width 1568 height 1171
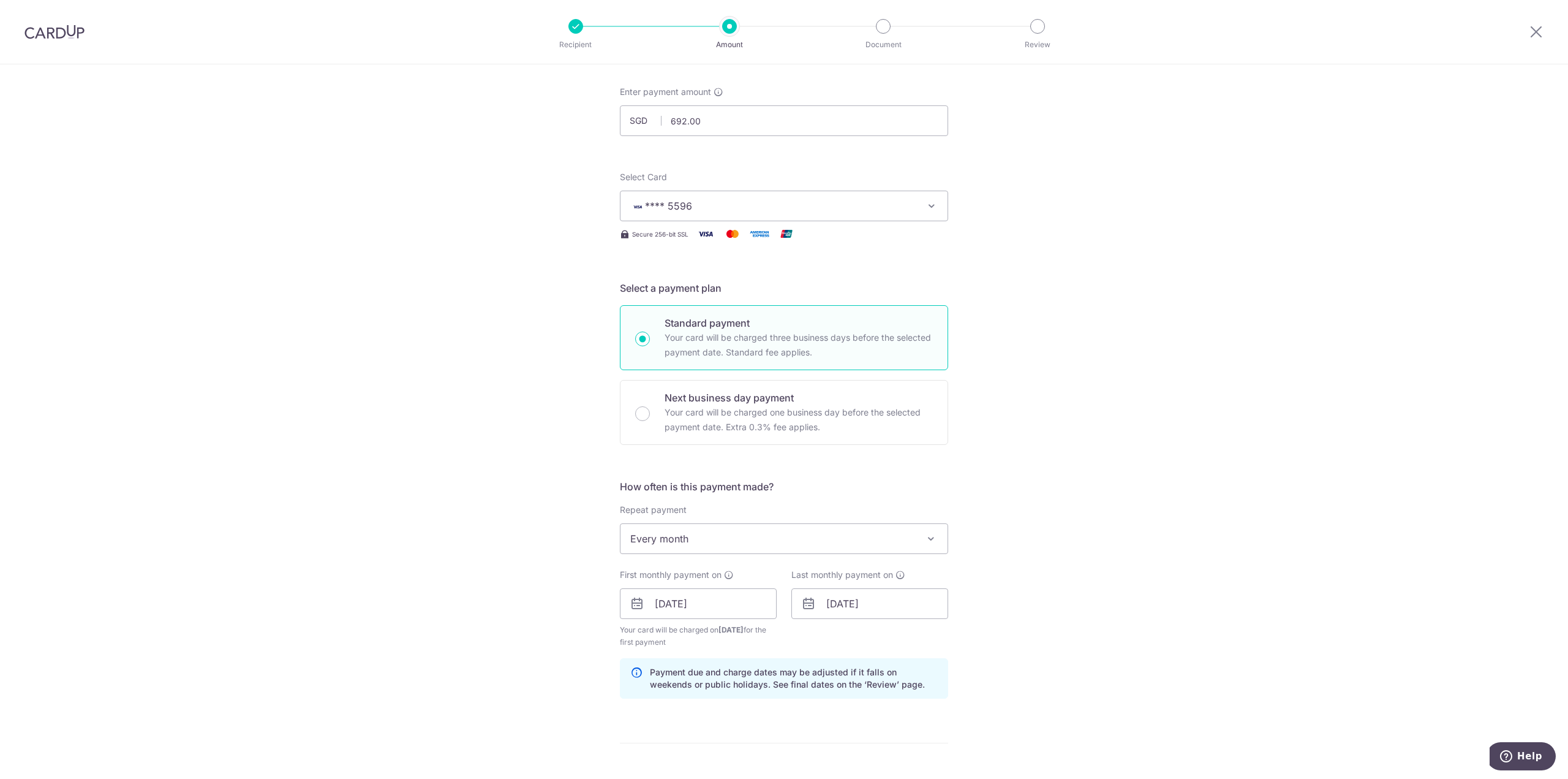
scroll to position [24, 0]
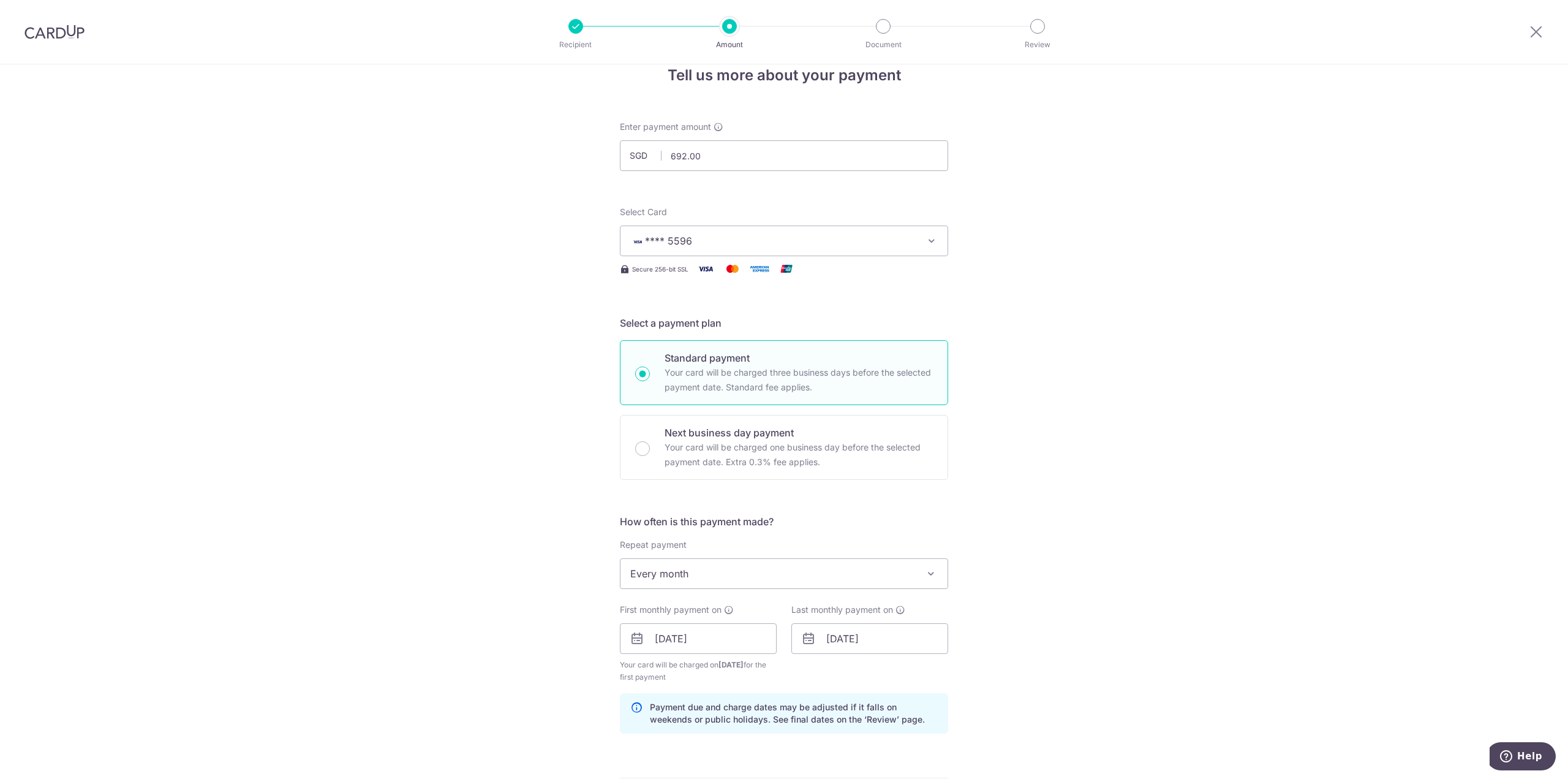
click at [346, 418] on div "Tell us more about your payment Enter payment amount SGD 692.00 692.00 Recipien…" at bounding box center [784, 626] width 1568 height 1171
